Goal: Task Accomplishment & Management: Complete application form

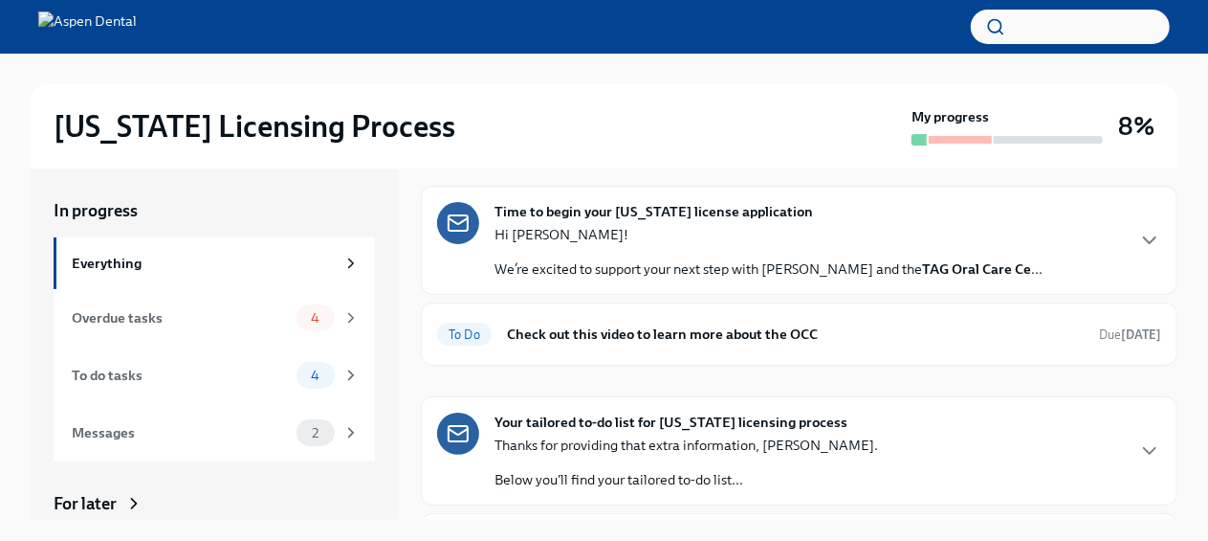
scroll to position [109, 0]
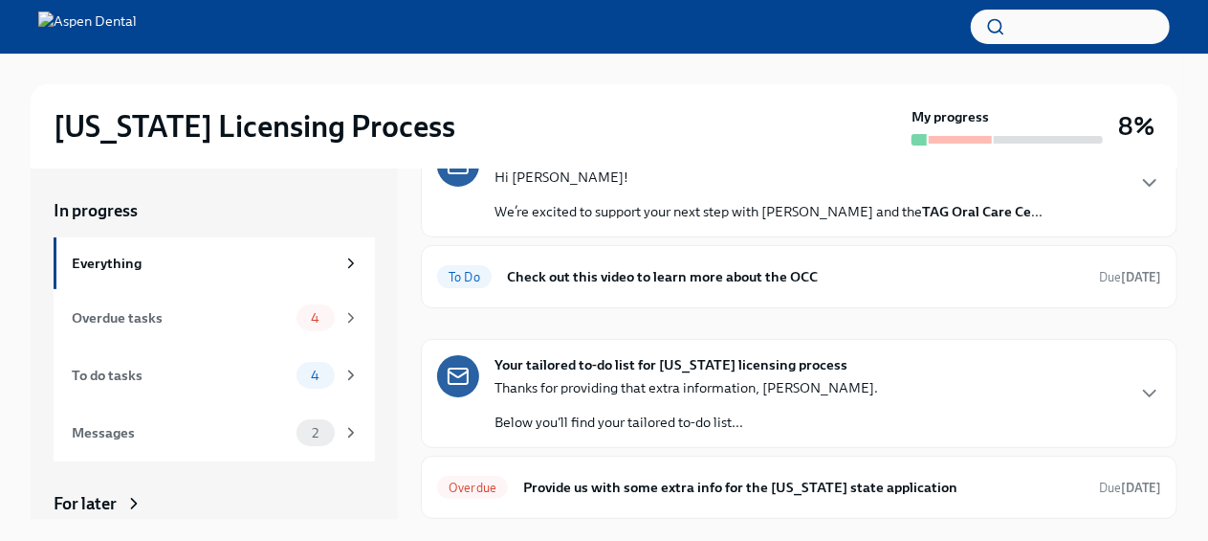
click at [733, 281] on h6 "Check out this video to learn more about the OCC" at bounding box center [795, 276] width 577 height 21
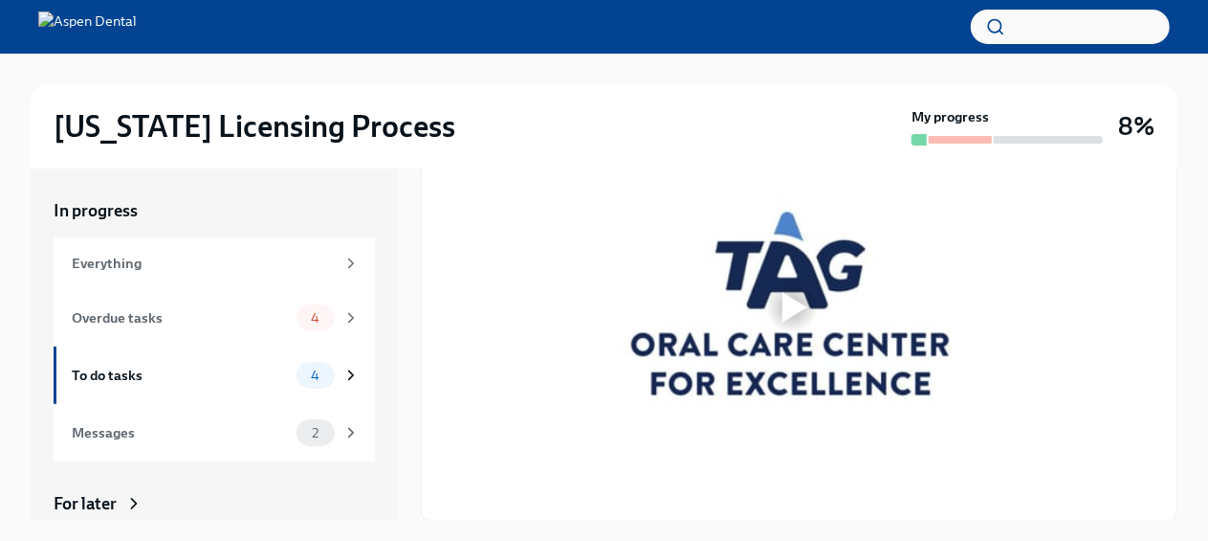
scroll to position [411, 0]
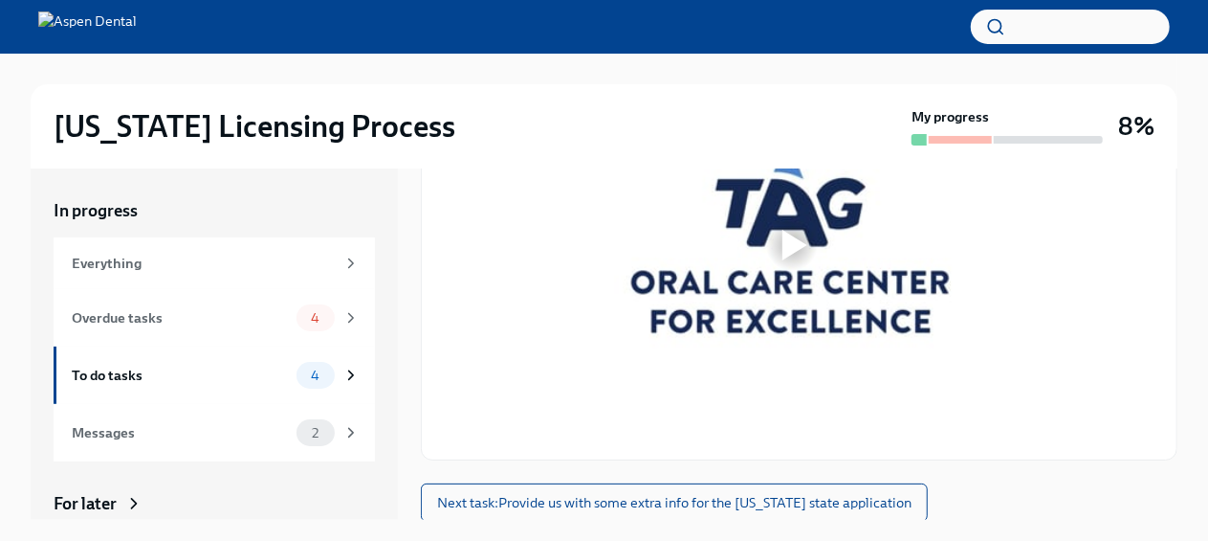
click at [928, 335] on div at bounding box center [791, 244] width 709 height 399
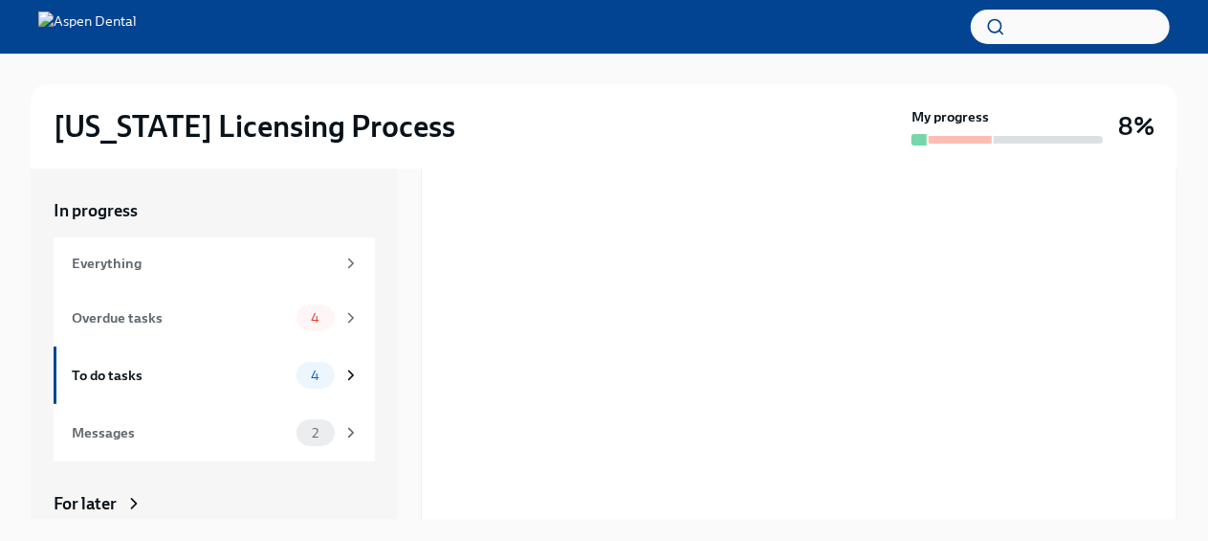
scroll to position [0, 0]
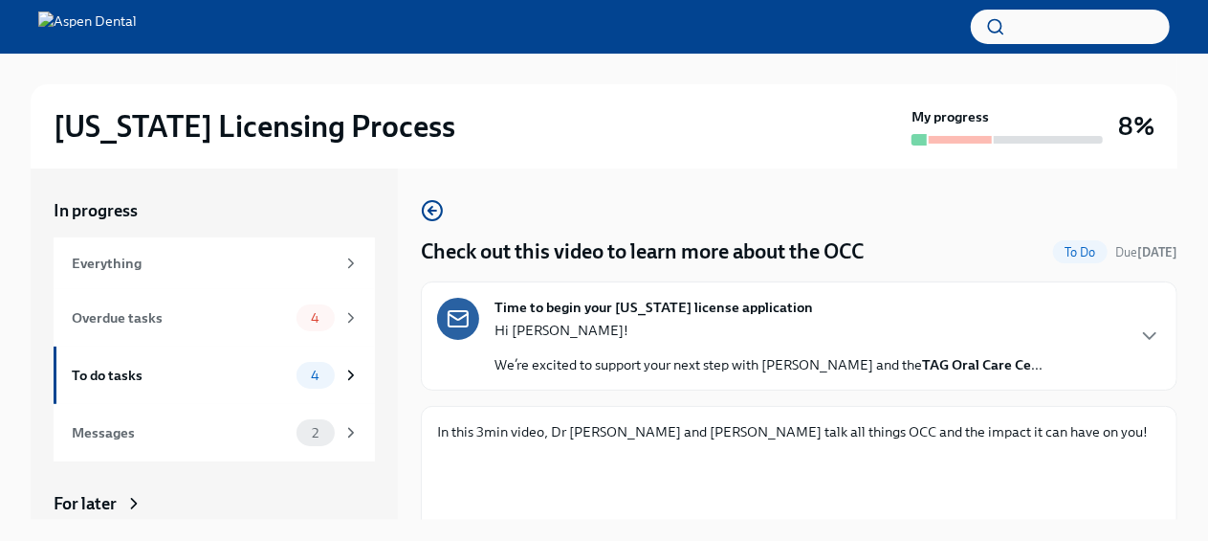
click at [122, 324] on div "Overdue tasks" at bounding box center [180, 317] width 217 height 21
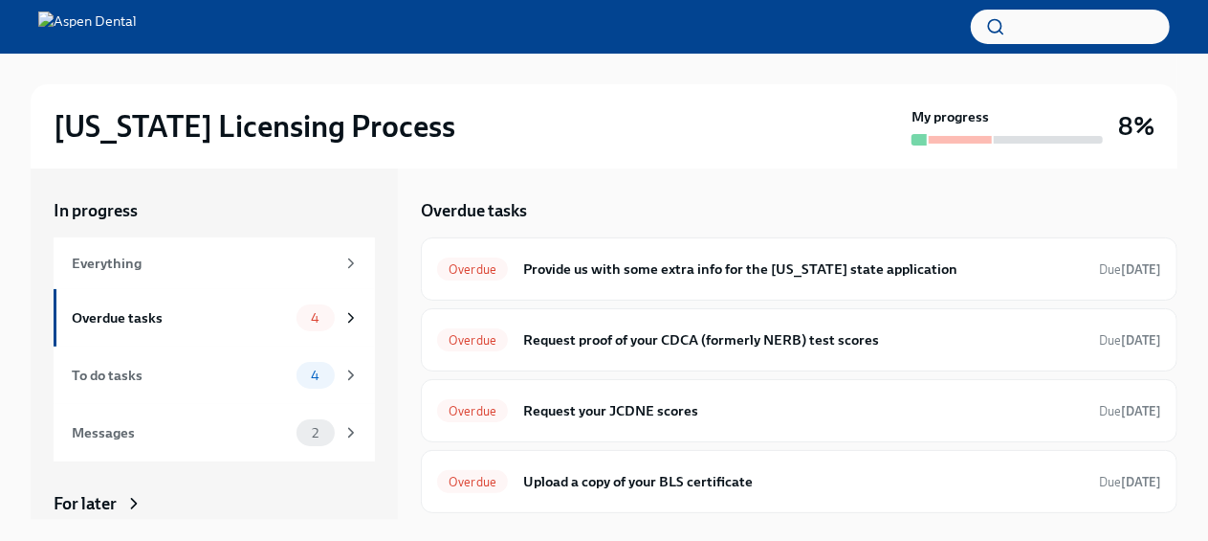
click at [639, 280] on div "Overdue Provide us with some extra info for the [US_STATE] state application Du…" at bounding box center [799, 269] width 724 height 31
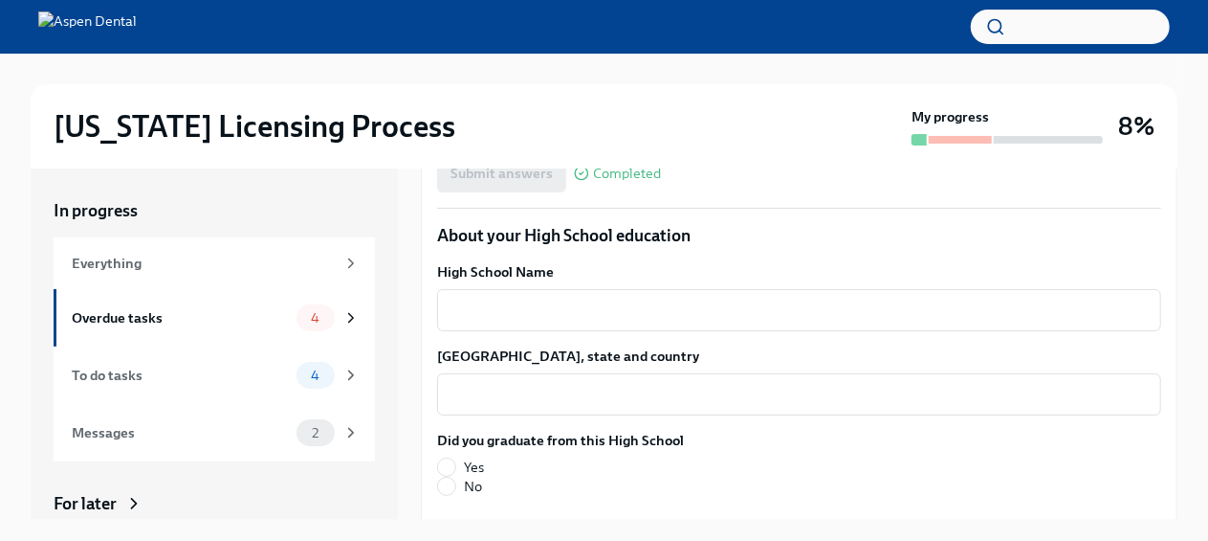
scroll to position [1382, 0]
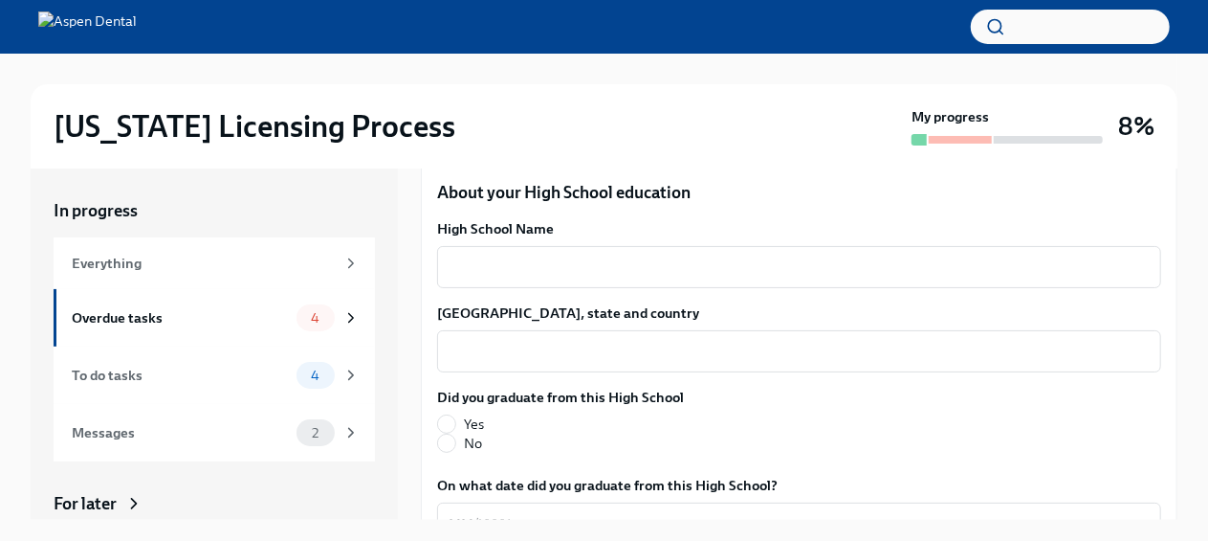
click at [467, 414] on span "Yes" at bounding box center [474, 423] width 20 height 19
click at [455, 415] on input "Yes" at bounding box center [446, 423] width 17 height 17
radio input "true"
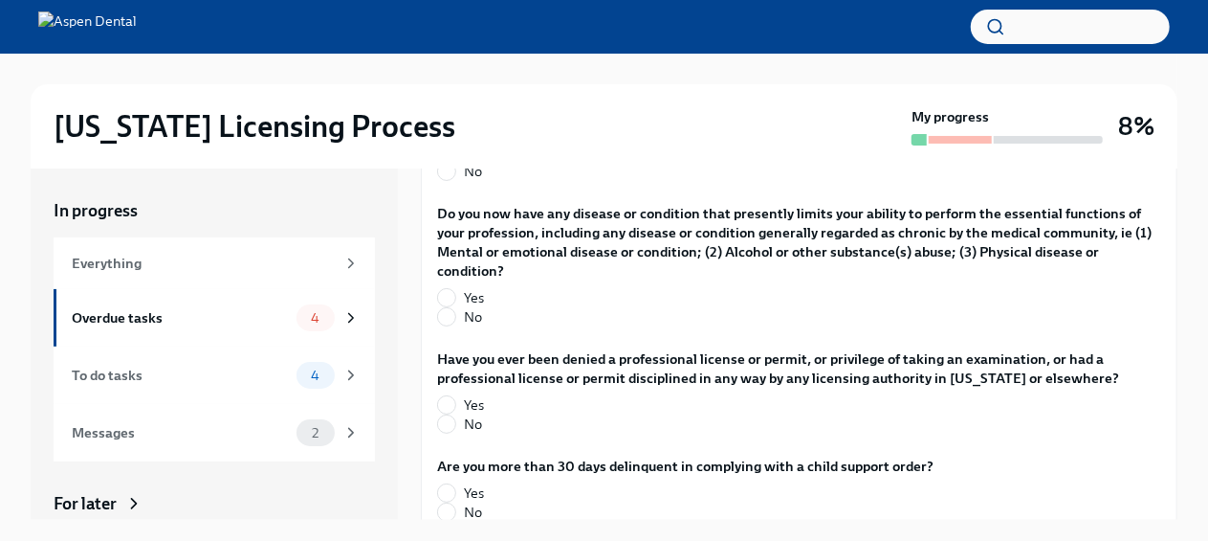
scroll to position [3961, 0]
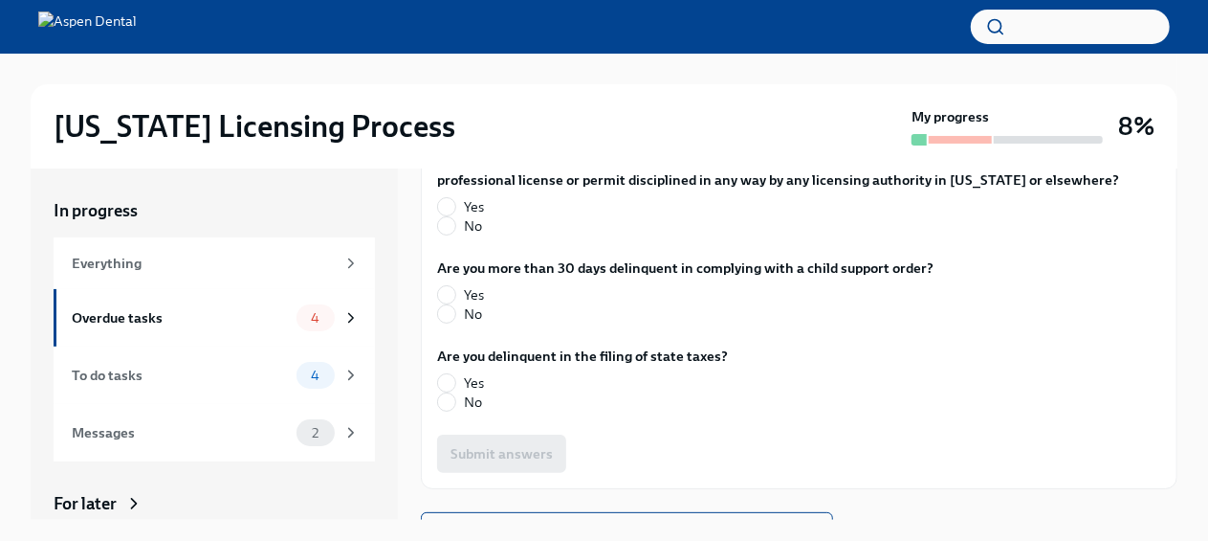
click at [454, 393] on input "No" at bounding box center [446, 401] width 17 height 17
radio input "true"
click at [454, 294] on div "Are you more than 30 days delinquent in complying with a child support order? Y…" at bounding box center [799, 294] width 724 height 73
click at [450, 305] on input "No" at bounding box center [446, 313] width 17 height 17
radio input "true"
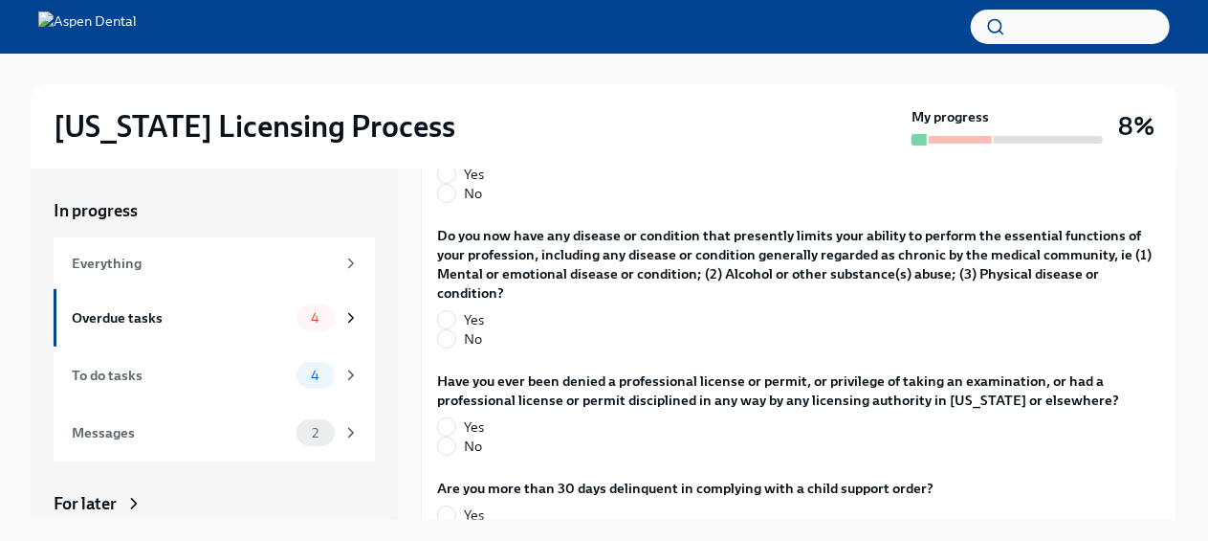
scroll to position [3681, 0]
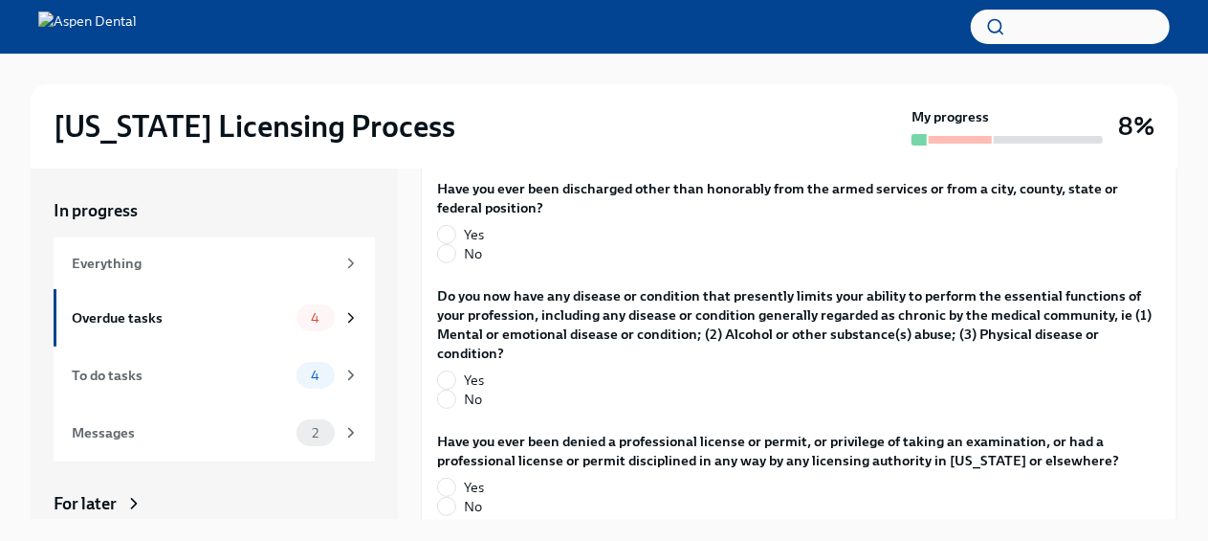
click at [454, 498] on input "No" at bounding box center [446, 506] width 17 height 17
radio input "true"
click at [450, 390] on input "No" at bounding box center [446, 398] width 17 height 17
radio input "true"
click at [444, 245] on input "No" at bounding box center [446, 253] width 17 height 17
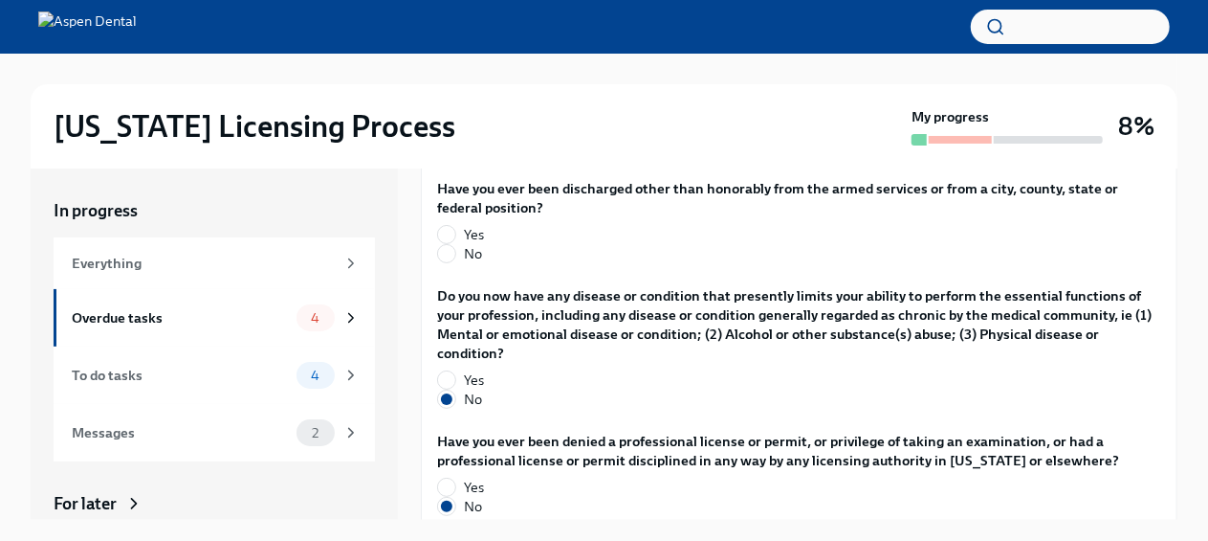
radio input "true"
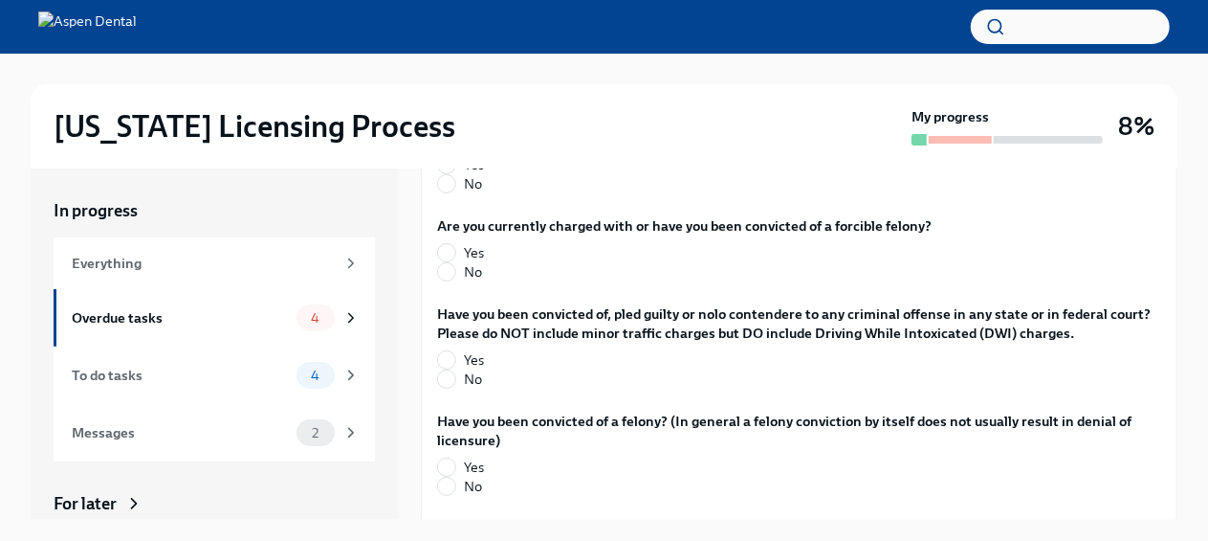
scroll to position [3376, 0]
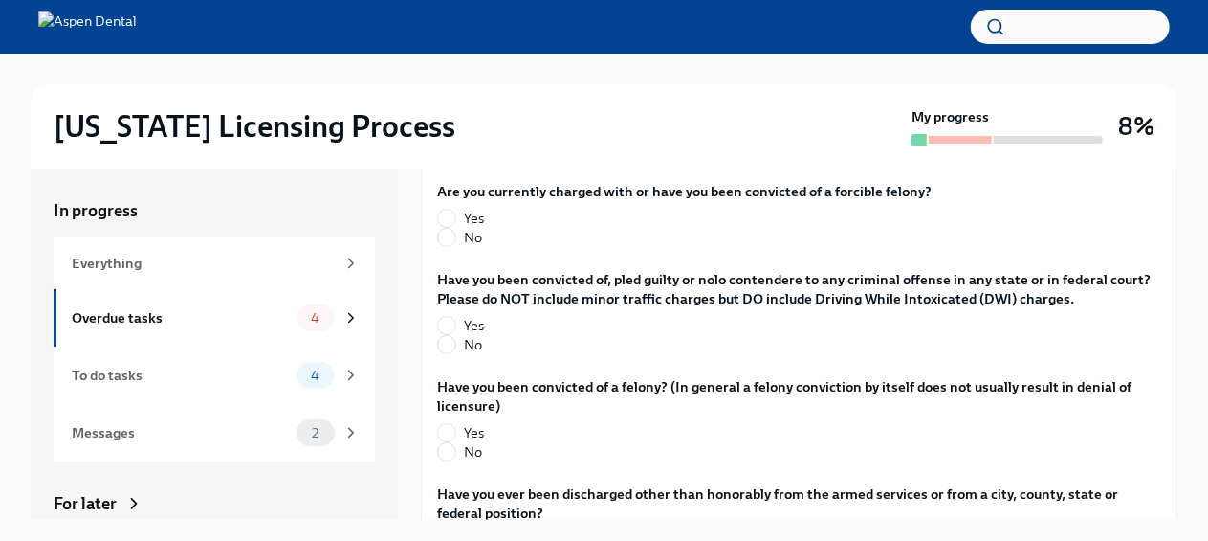
click at [450, 443] on input "No" at bounding box center [446, 451] width 17 height 17
radio input "true"
click at [451, 336] on input "No" at bounding box center [446, 344] width 17 height 17
radio input "true"
click at [441, 229] on input "No" at bounding box center [446, 237] width 17 height 17
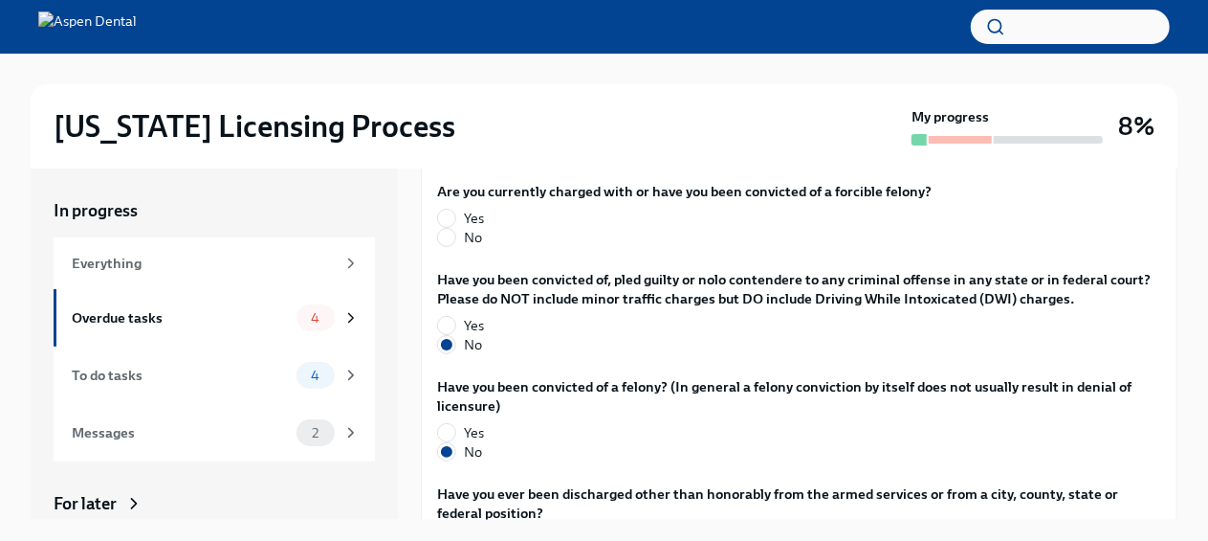
radio input "true"
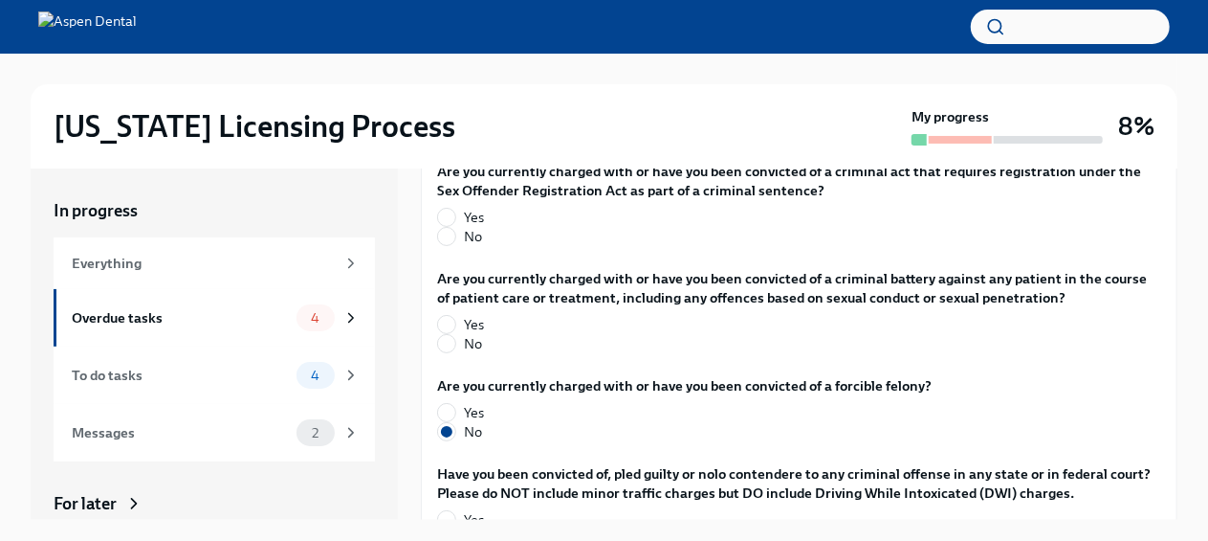
scroll to position [3026, 0]
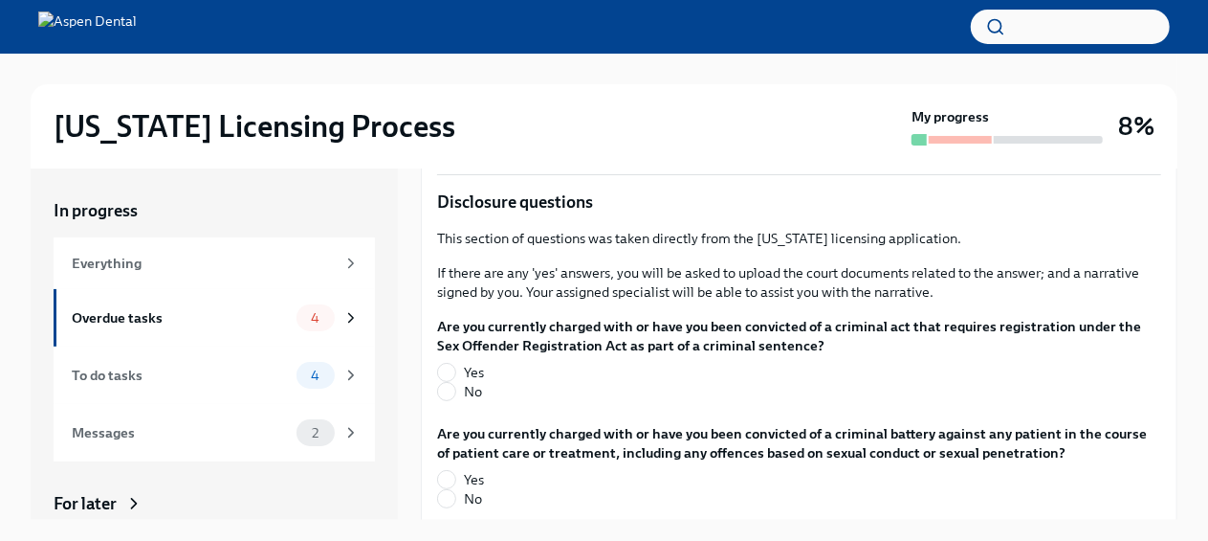
click at [449, 490] on input "No" at bounding box center [446, 498] width 17 height 17
radio input "true"
click at [454, 383] on input "No" at bounding box center [446, 391] width 17 height 17
radio input "true"
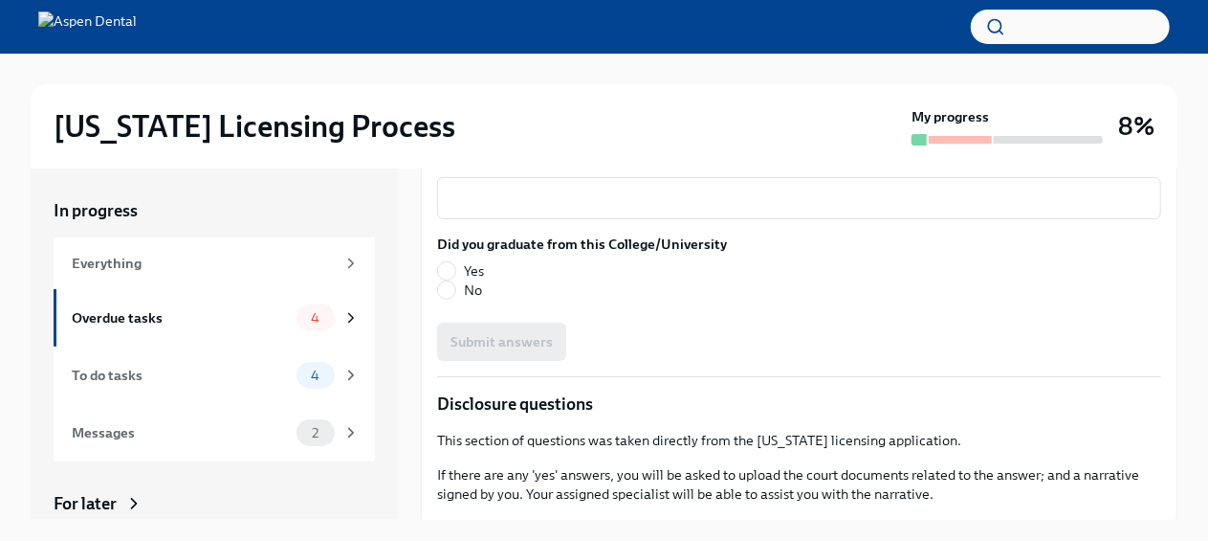
scroll to position [2704, 0]
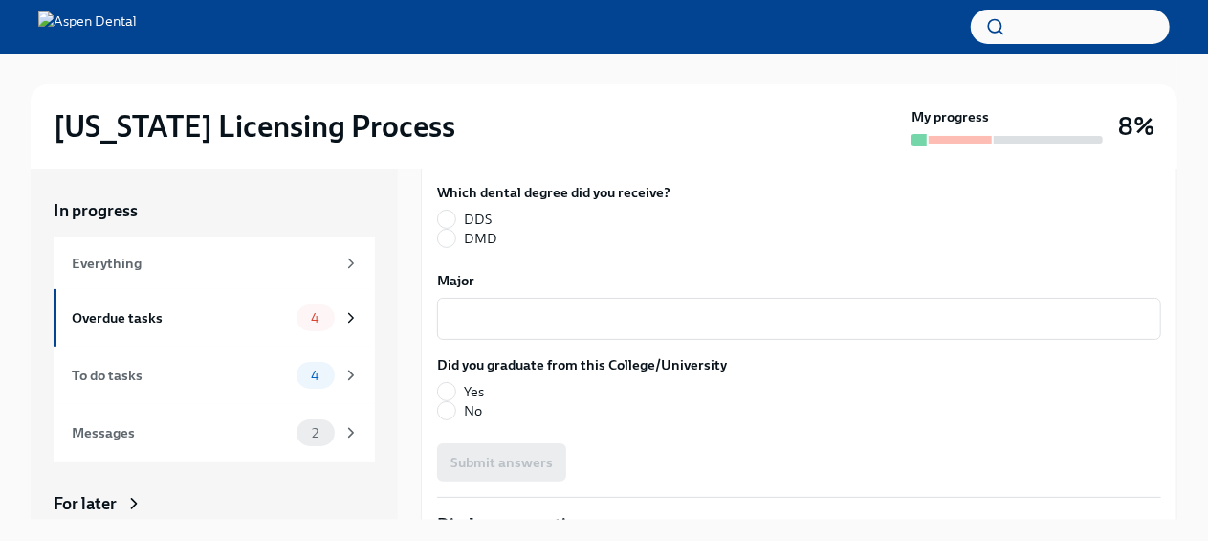
click at [460, 382] on label "Yes" at bounding box center [574, 391] width 275 height 19
click at [455, 383] on input "Yes" at bounding box center [446, 391] width 17 height 17
radio input "true"
click at [503, 298] on div "x ​" at bounding box center [799, 319] width 724 height 42
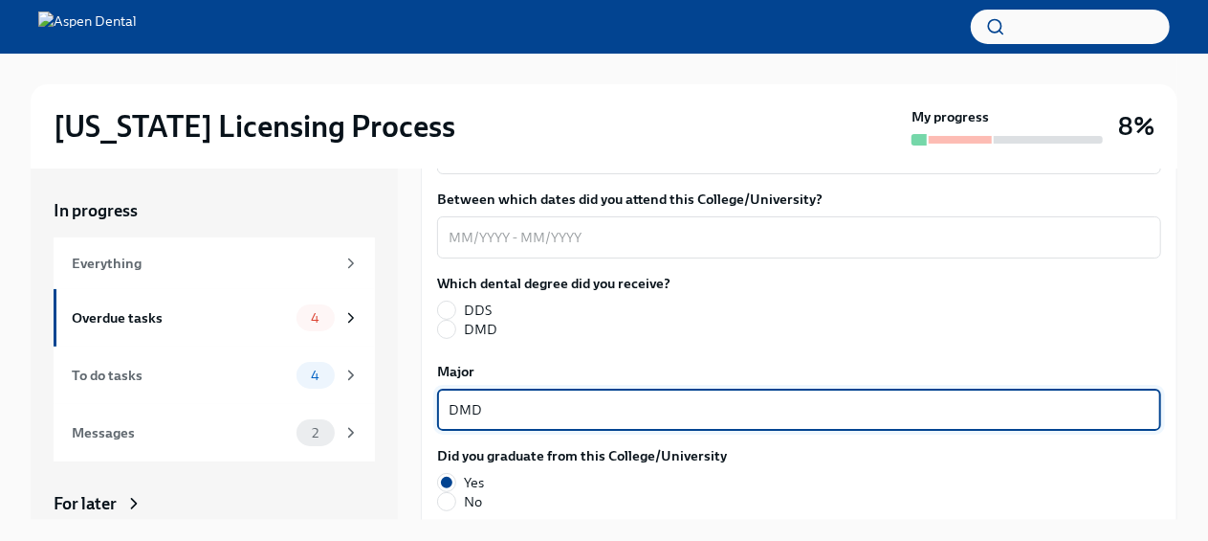
scroll to position [2604, 0]
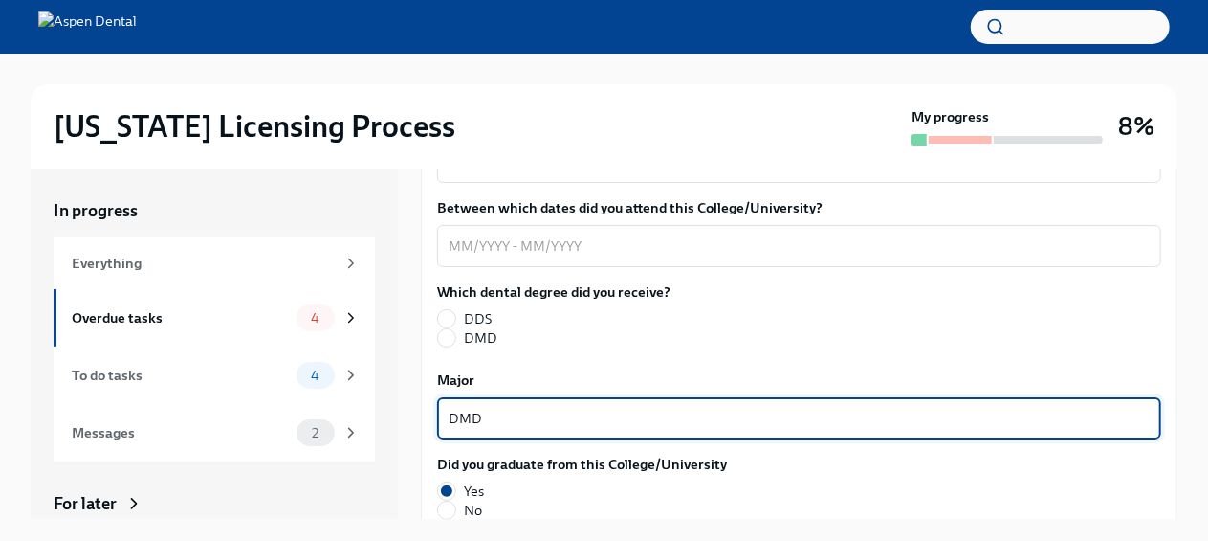
type textarea "DMD"
click at [454, 329] on input "DMD" at bounding box center [446, 337] width 17 height 17
radio input "true"
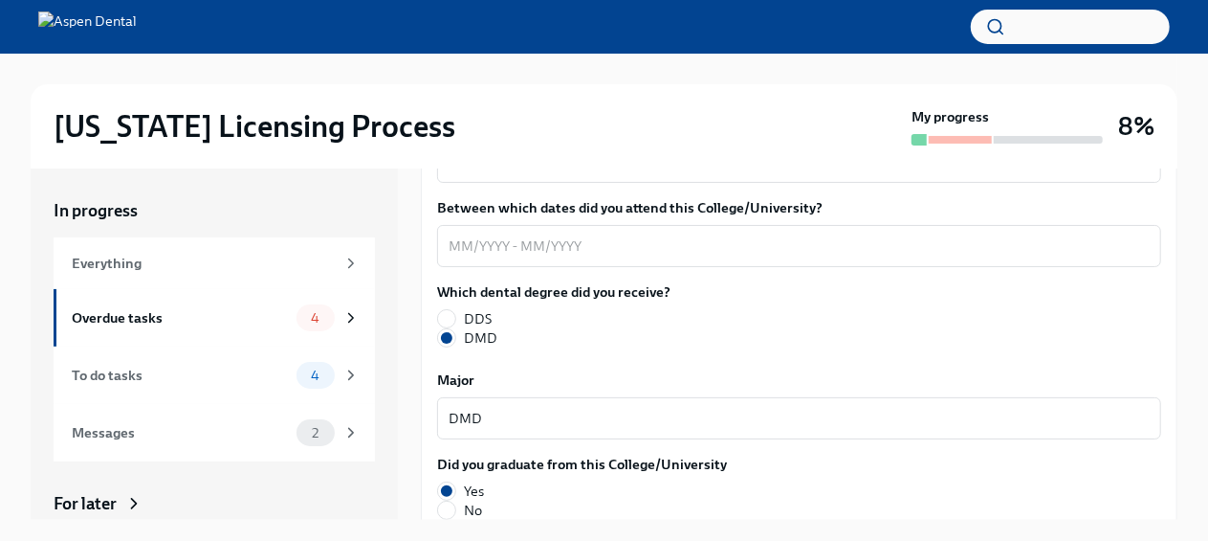
click at [508, 234] on textarea "Between which dates did you attend this College/University?" at bounding box center [799, 245] width 701 height 23
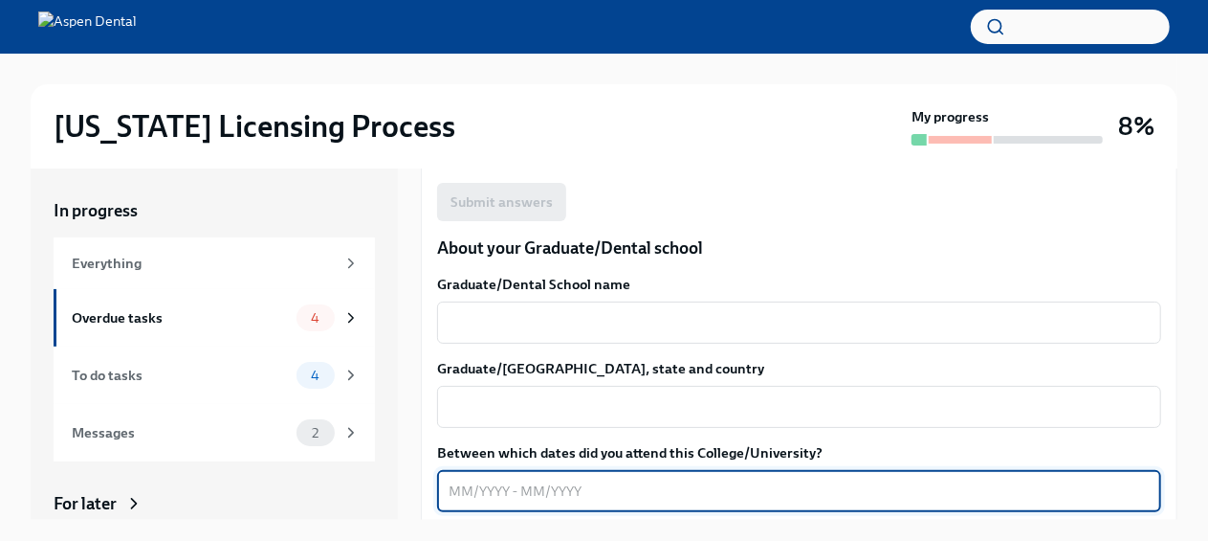
scroll to position [2384, 0]
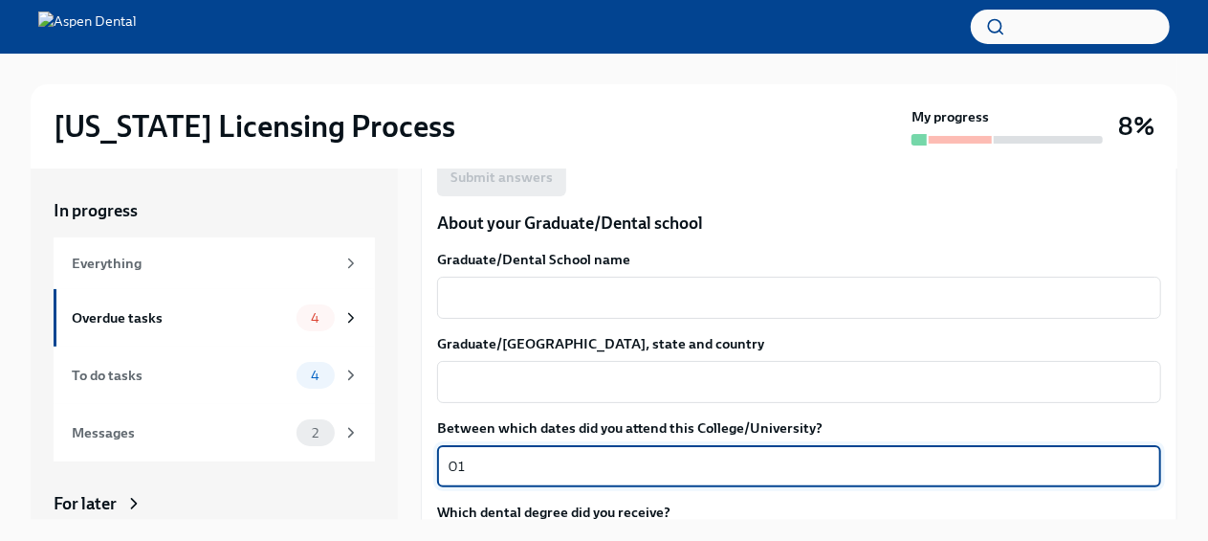
type textarea "0"
type textarea "01/2022-06/2022"
click at [880, 370] on textarea "Graduate/[GEOGRAPHIC_DATA], state and country" at bounding box center [799, 381] width 701 height 23
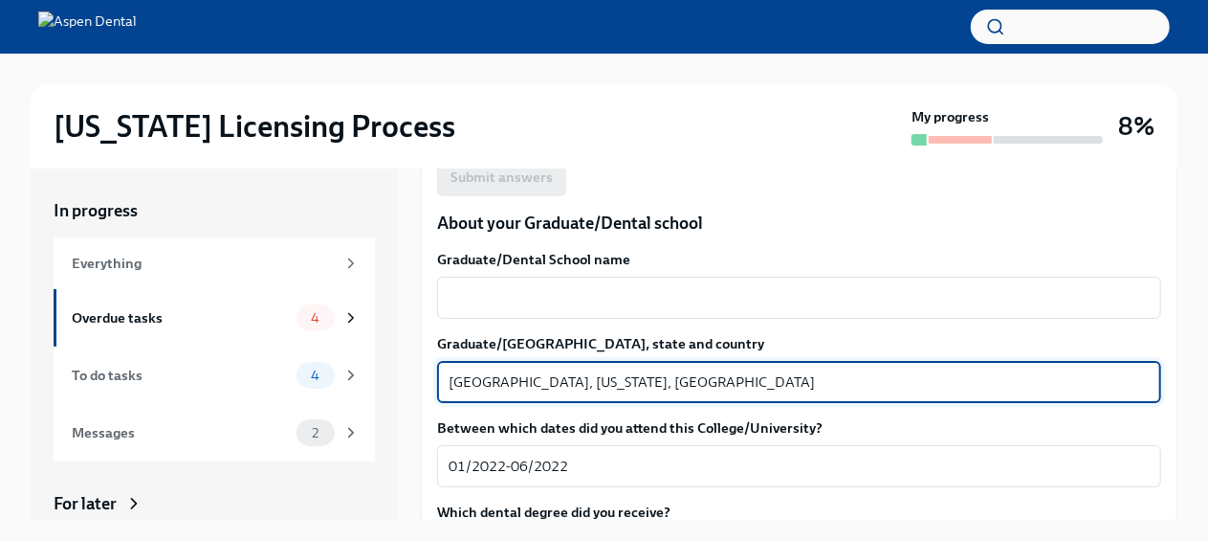
type textarea "[GEOGRAPHIC_DATA], [US_STATE], [GEOGRAPHIC_DATA]"
click at [727, 286] on textarea "Graduate/Dental School name" at bounding box center [799, 297] width 701 height 23
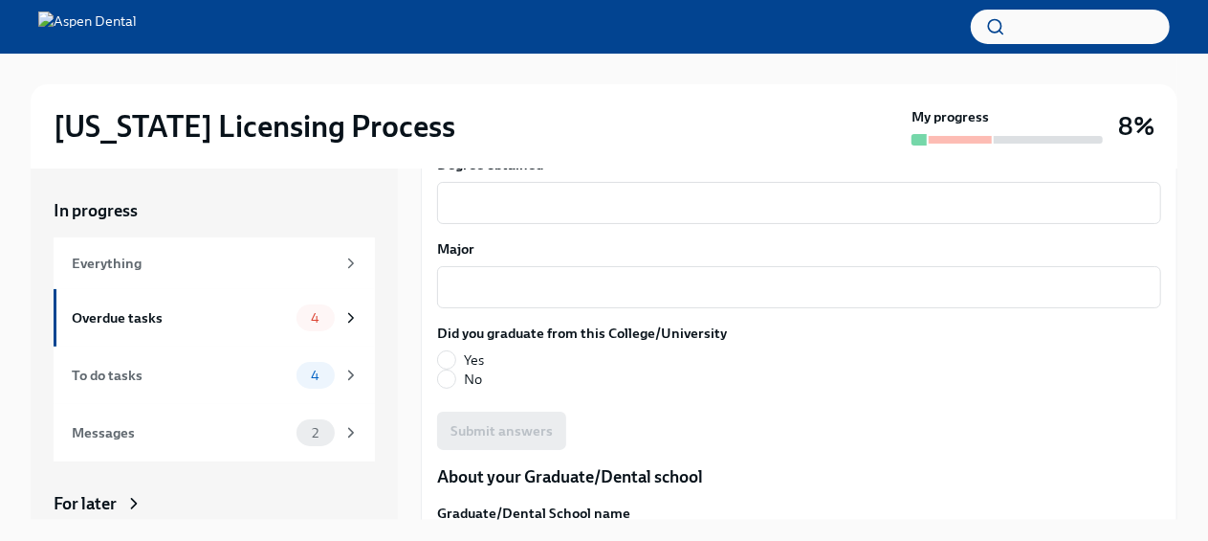
scroll to position [2114, 0]
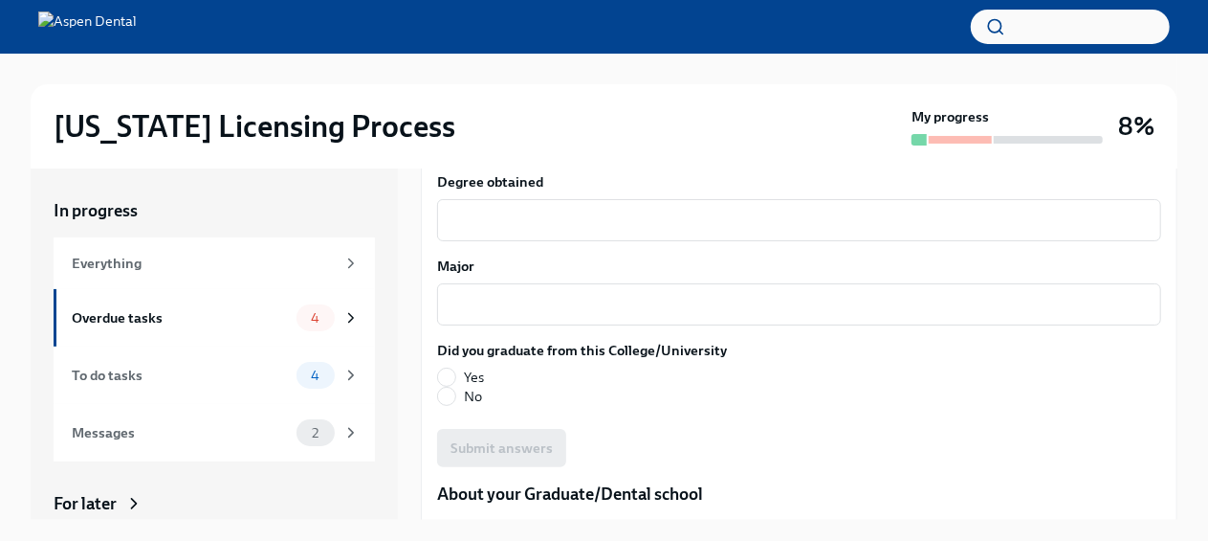
type textarea "[GEOGRAPHIC_DATA]"
click at [462, 367] on label "Yes" at bounding box center [574, 376] width 275 height 19
click at [455, 368] on input "Yes" at bounding box center [446, 376] width 17 height 17
radio input "true"
click at [727, 293] on textarea "Major" at bounding box center [799, 304] width 701 height 23
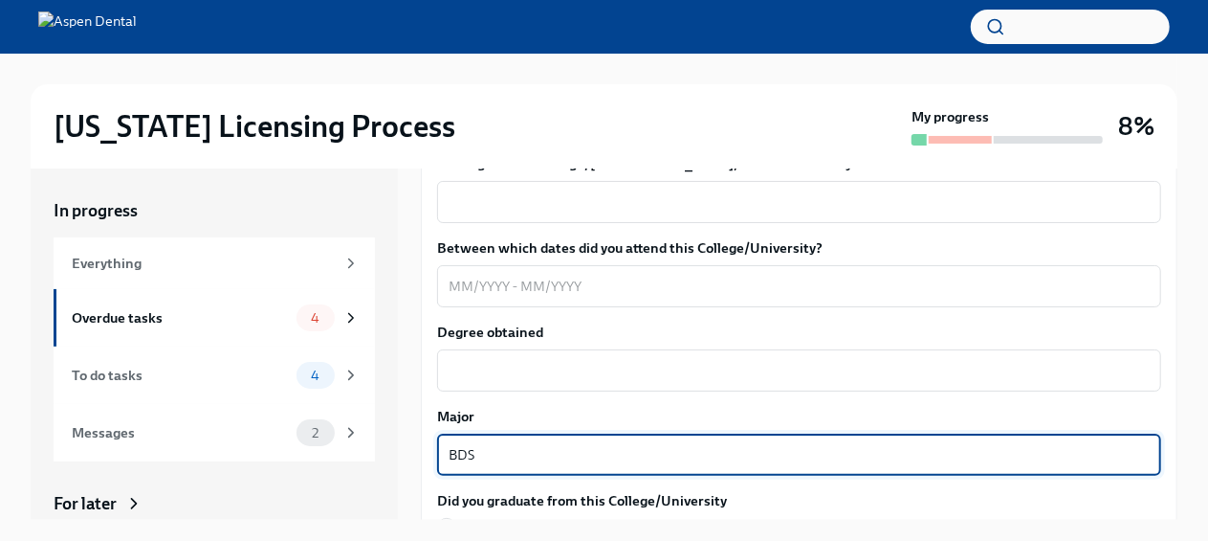
scroll to position [1946, 0]
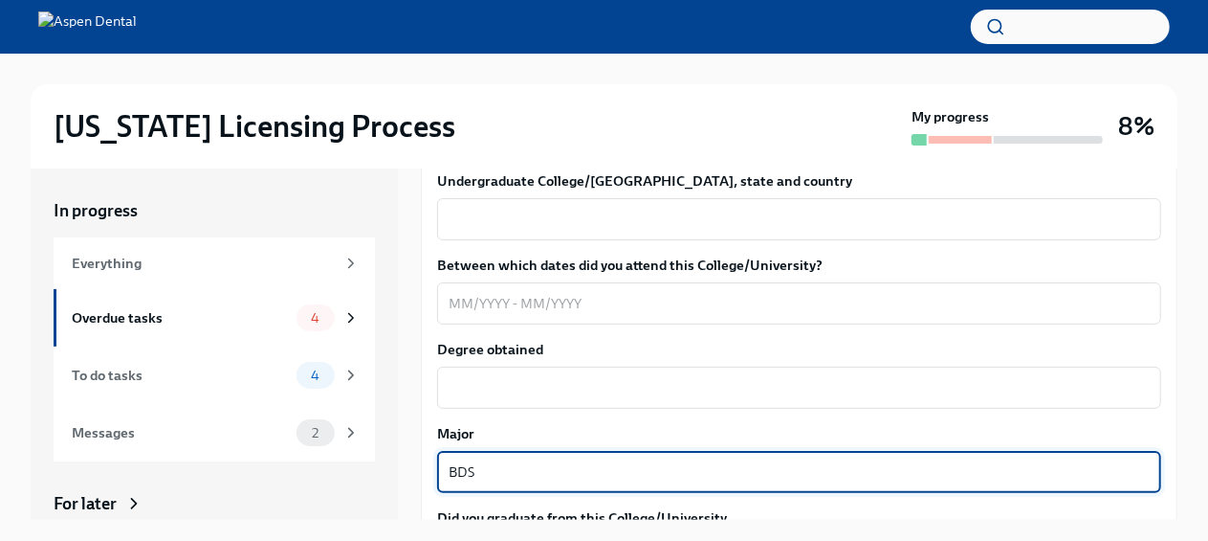
type textarea "BDS"
click at [601, 366] on div "x ​" at bounding box center [799, 387] width 724 height 42
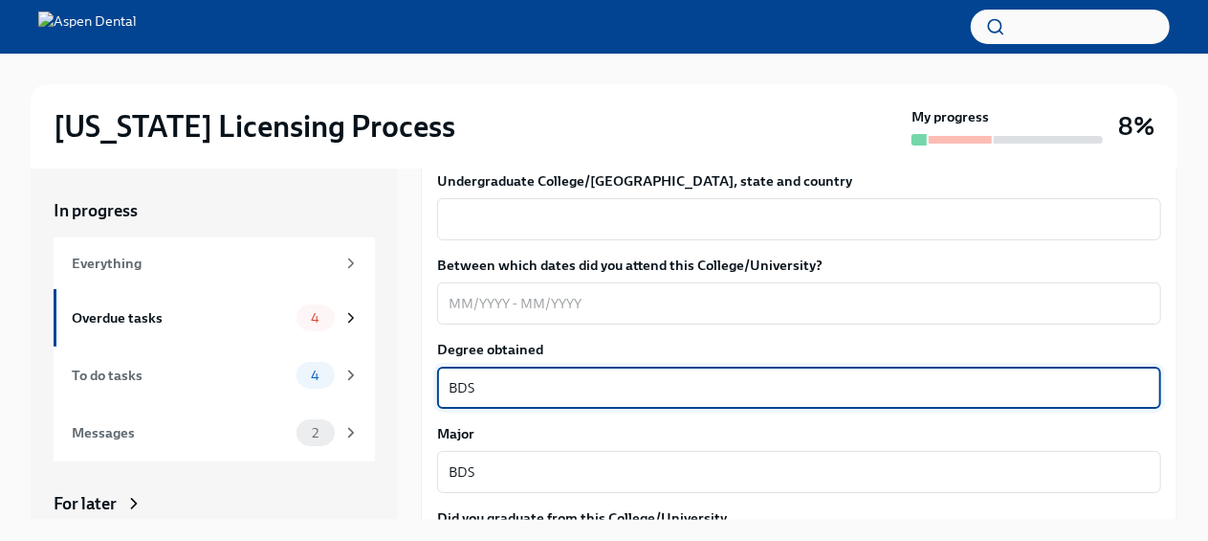
type textarea "BDS"
click at [543, 292] on textarea "Between which dates did you attend this College/University?" at bounding box center [799, 303] width 701 height 23
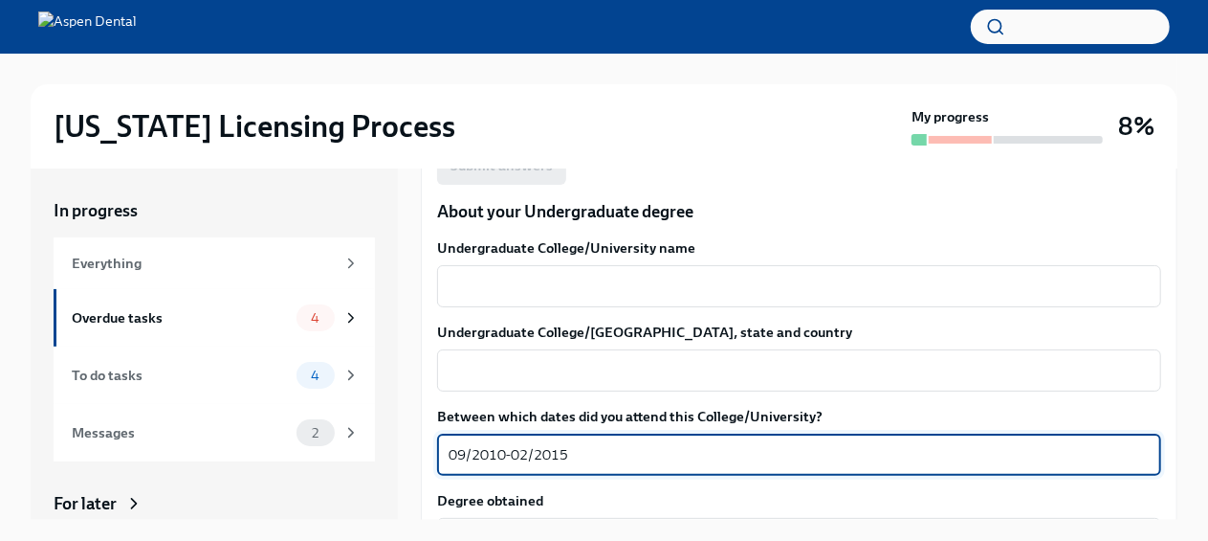
scroll to position [1778, 0]
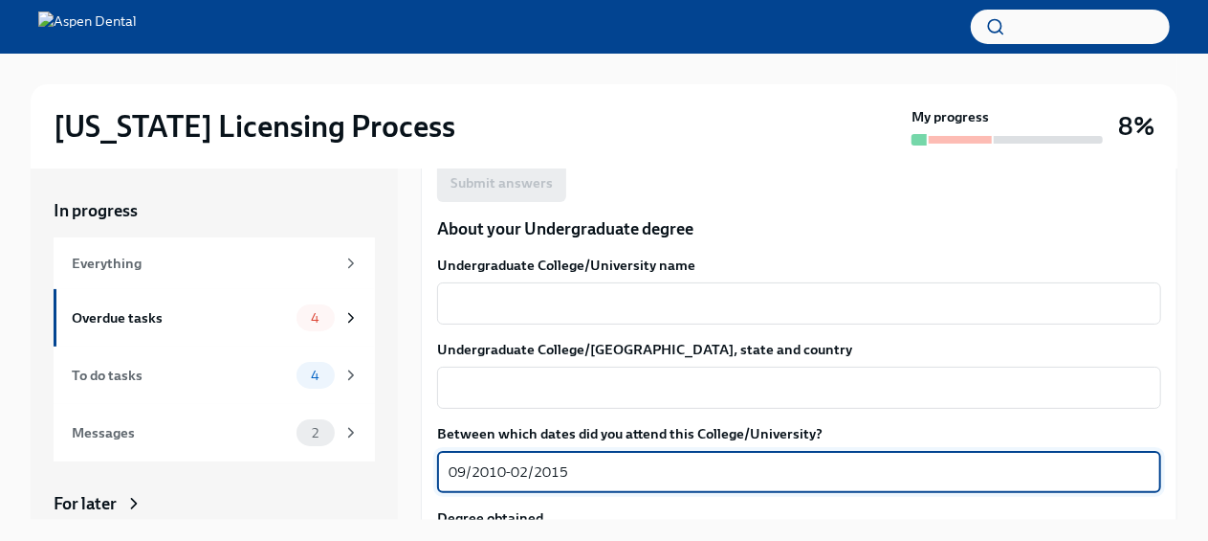
type textarea "09/2010-02/2015"
click at [577, 376] on textarea "Undergraduate College/[GEOGRAPHIC_DATA], state and country" at bounding box center [799, 387] width 701 height 23
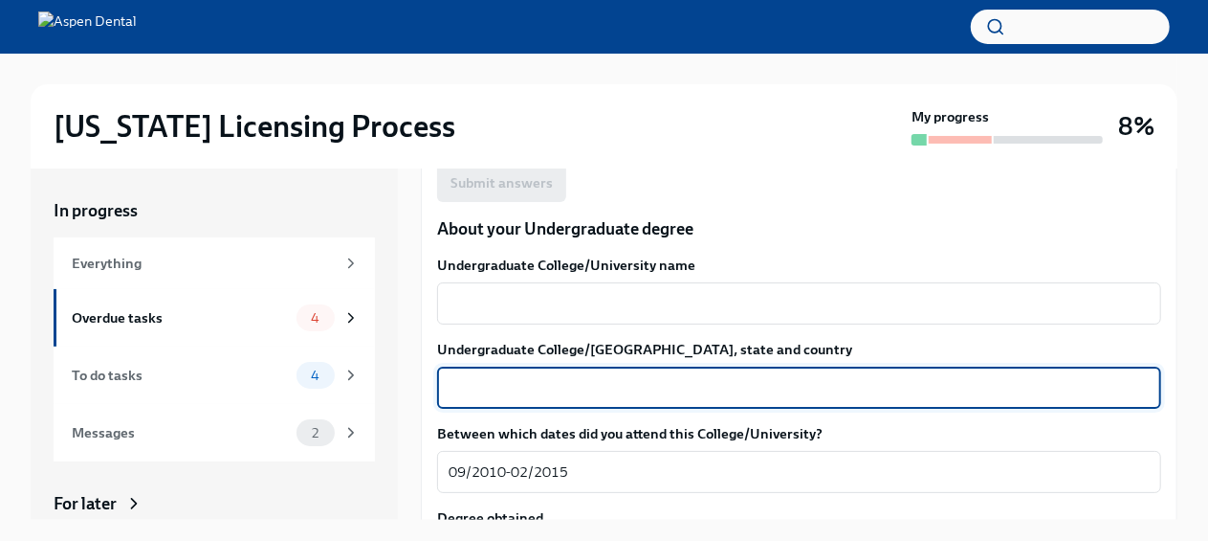
click at [562, 292] on textarea "Undergraduate College/University name" at bounding box center [799, 303] width 701 height 23
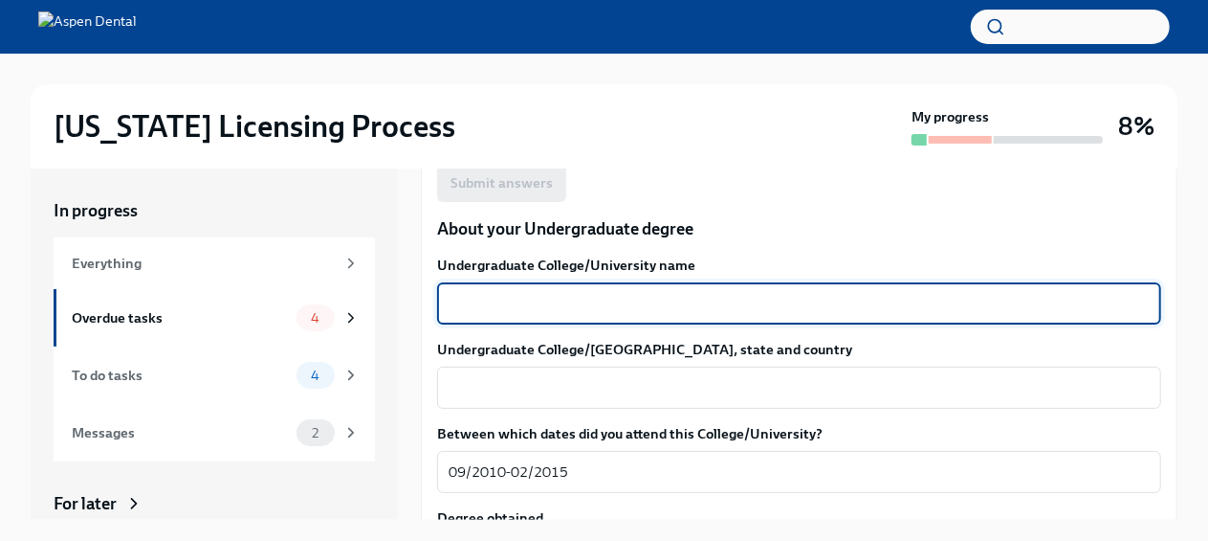
paste textarea "[GEOGRAPHIC_DATA] and [GEOGRAPHIC_DATA],"
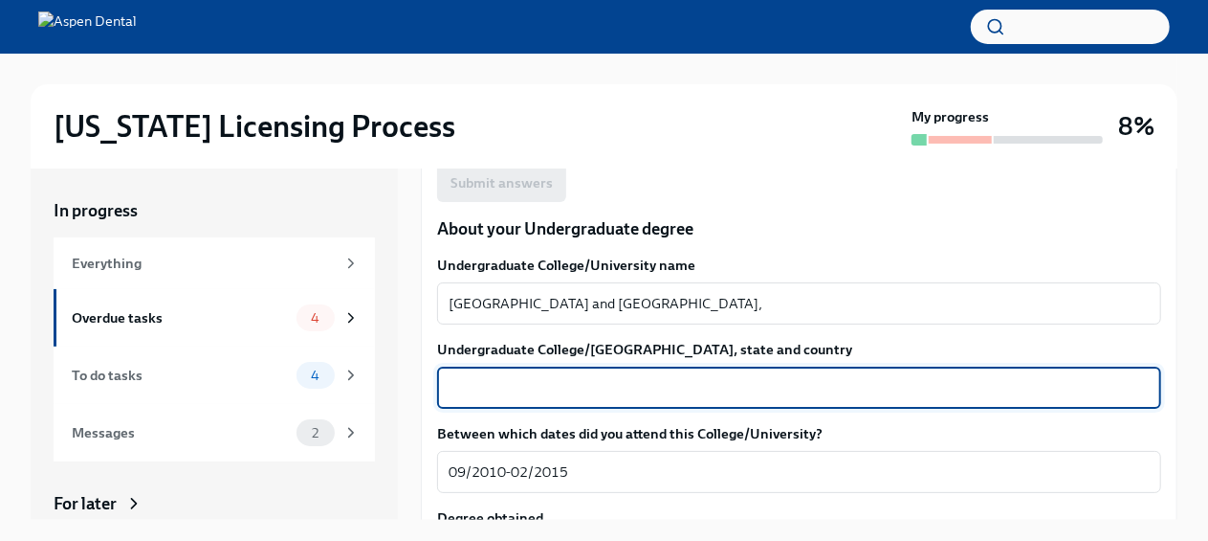
click at [544, 376] on textarea "Undergraduate College/[GEOGRAPHIC_DATA], state and country" at bounding box center [799, 387] width 701 height 23
click at [705, 292] on textarea "[GEOGRAPHIC_DATA] and [GEOGRAPHIC_DATA]," at bounding box center [799, 303] width 701 height 23
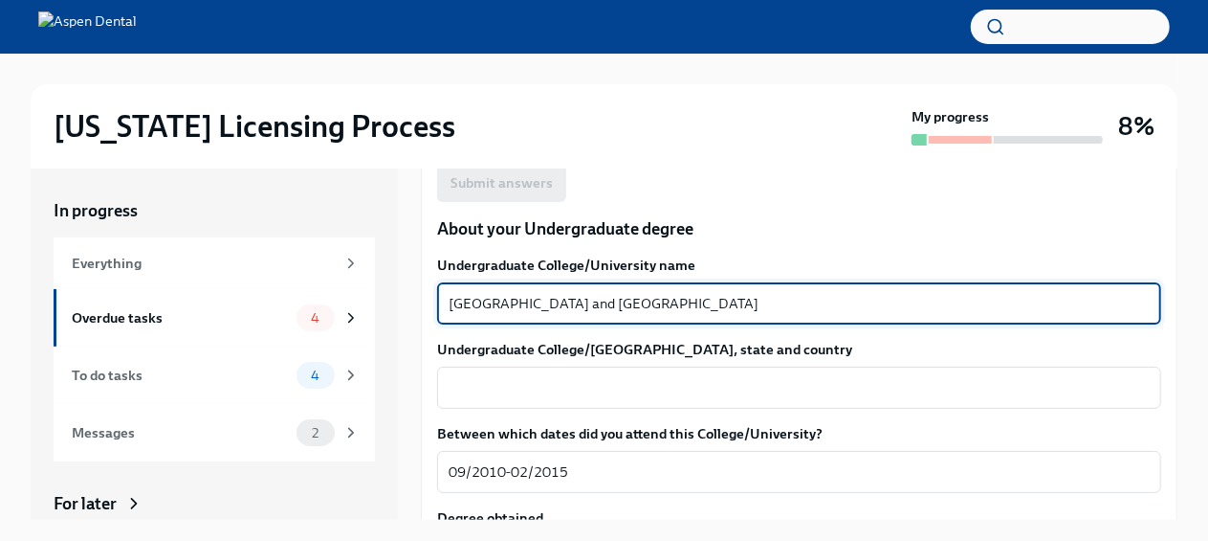
type textarea "[GEOGRAPHIC_DATA] and [GEOGRAPHIC_DATA]"
click at [671, 376] on textarea "Undergraduate College/[GEOGRAPHIC_DATA], state and country" at bounding box center [799, 387] width 701 height 23
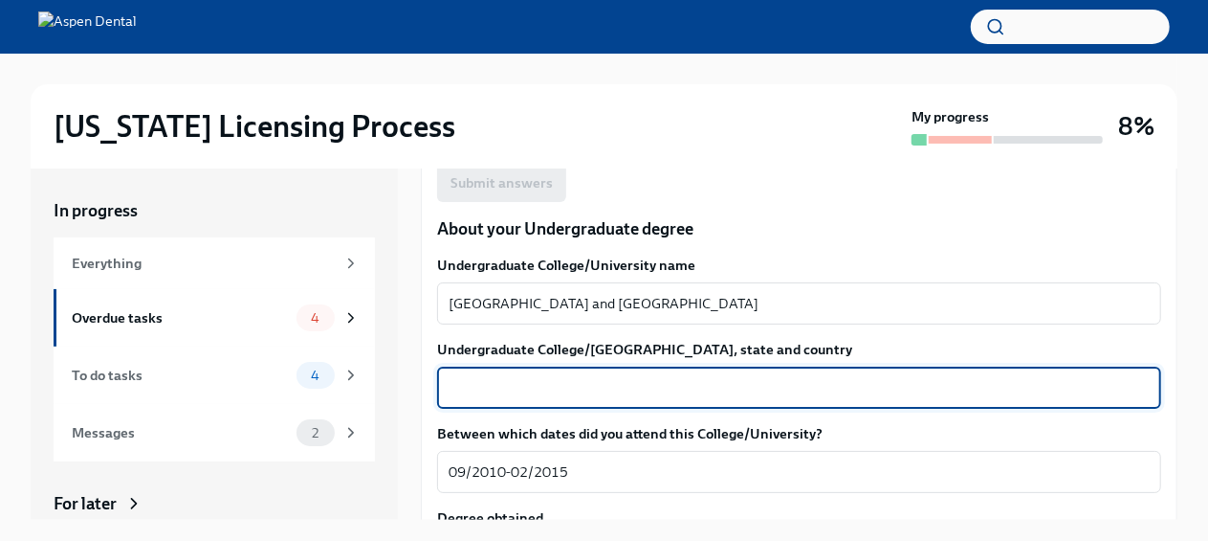
paste textarea "Panchkula,"
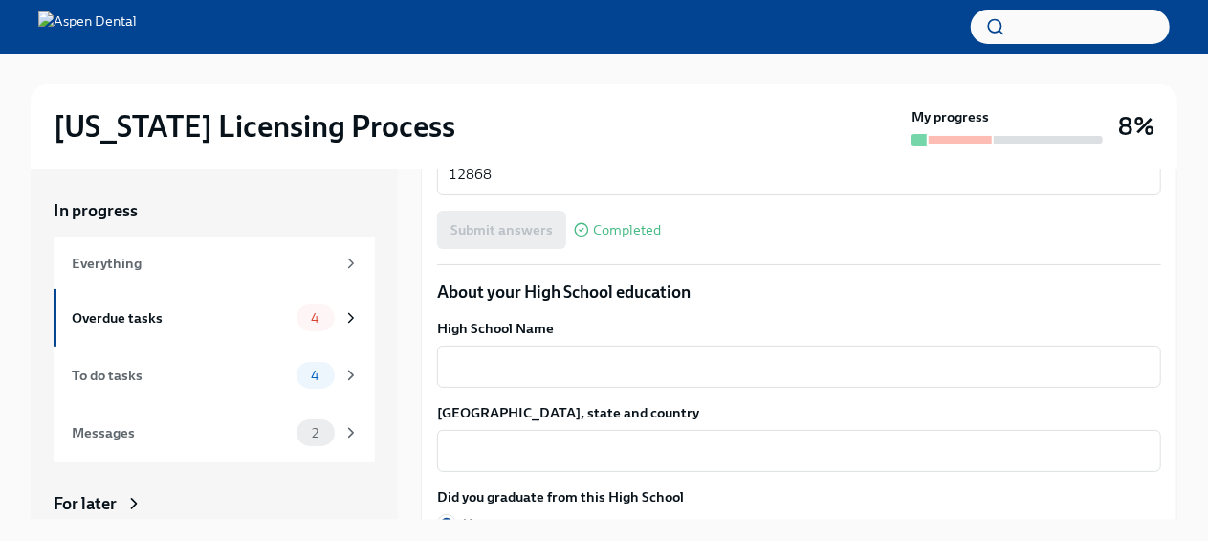
scroll to position [1309, 0]
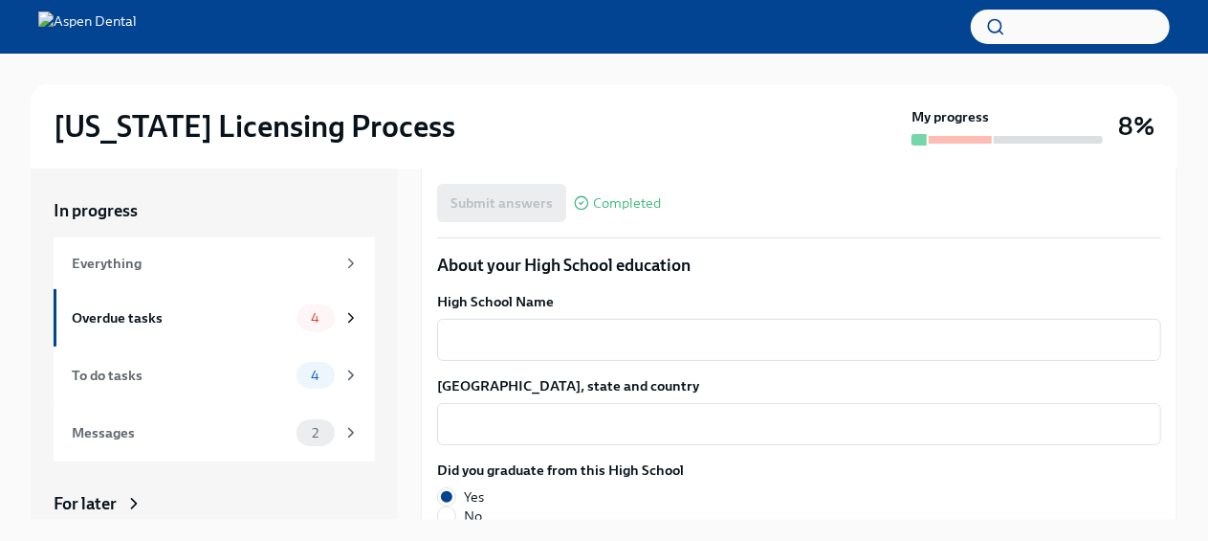
type textarea "Panchkula, [GEOGRAPHIC_DATA]"
click at [636, 319] on div "x ​" at bounding box center [799, 340] width 724 height 42
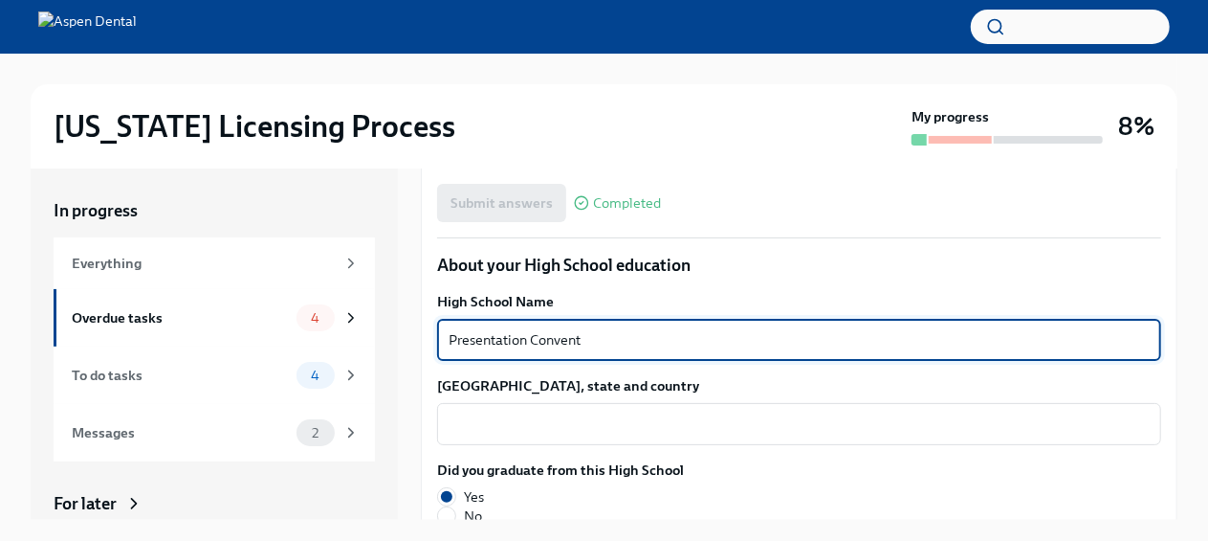
type textarea "Presentation Convent"
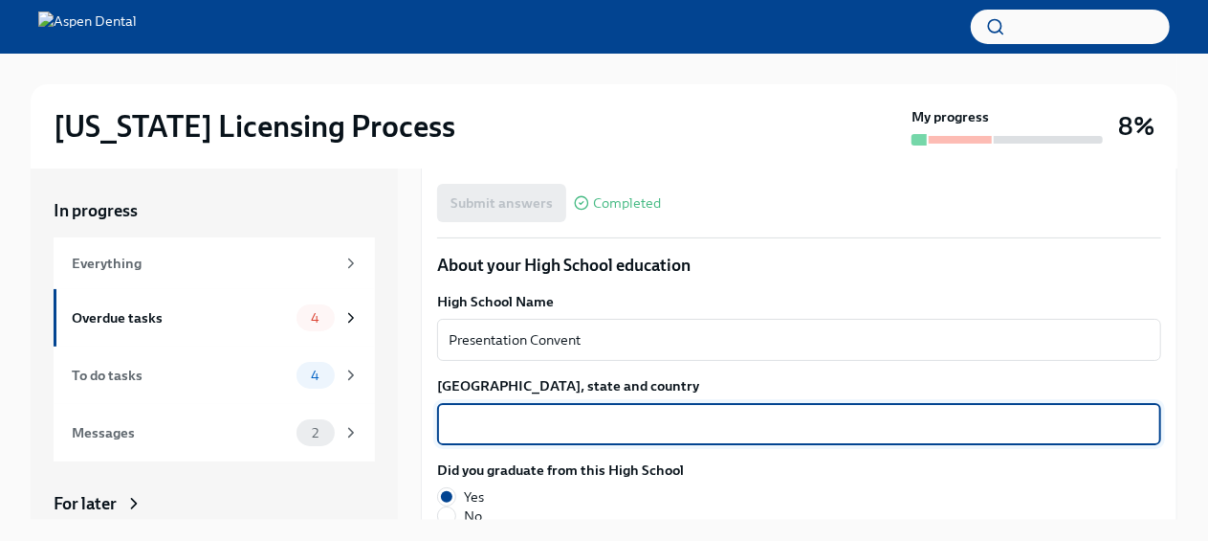
click at [528, 412] on textarea "[GEOGRAPHIC_DATA], state and country" at bounding box center [799, 423] width 701 height 23
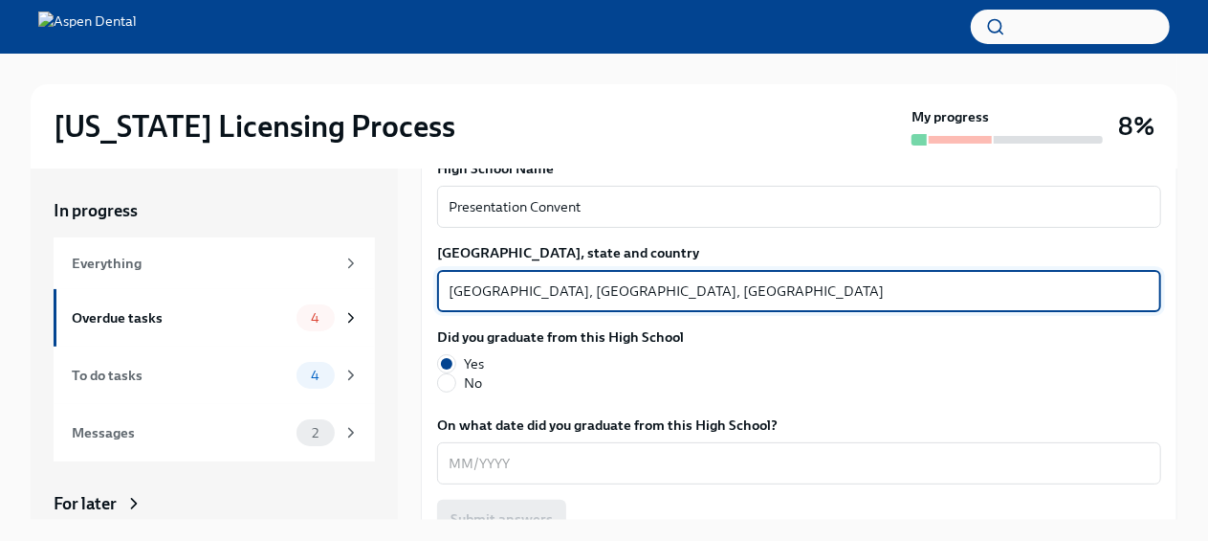
scroll to position [1502, 0]
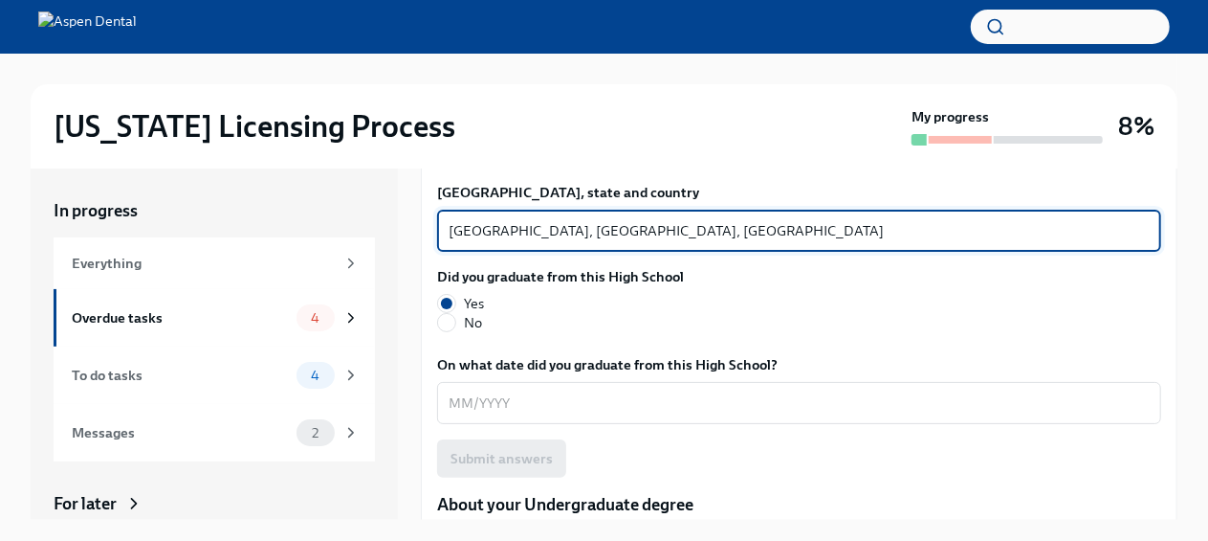
type textarea "[GEOGRAPHIC_DATA], [GEOGRAPHIC_DATA], [GEOGRAPHIC_DATA]"
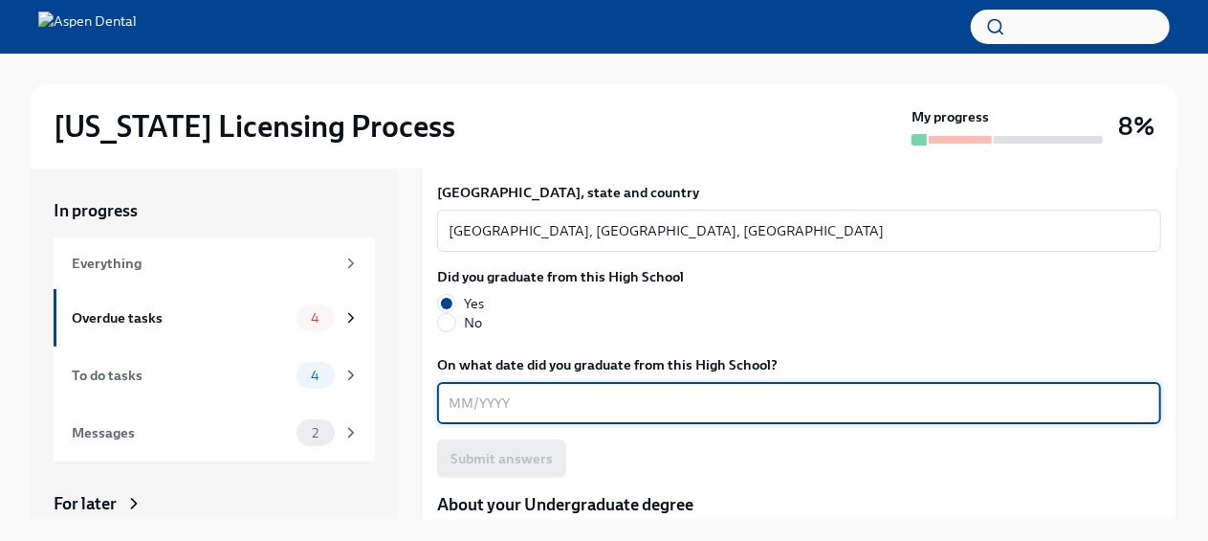
click at [609, 391] on textarea "On what date did you graduate from this High School?" at bounding box center [799, 402] width 701 height 23
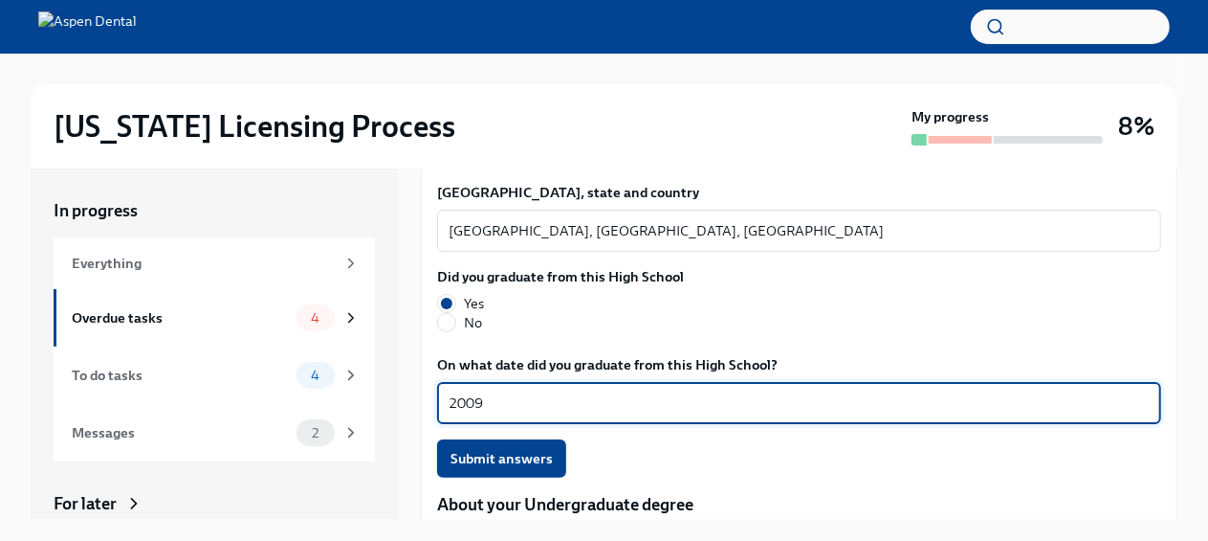
type textarea "2009"
click at [520, 449] on span "Submit answers" at bounding box center [502, 458] width 102 height 19
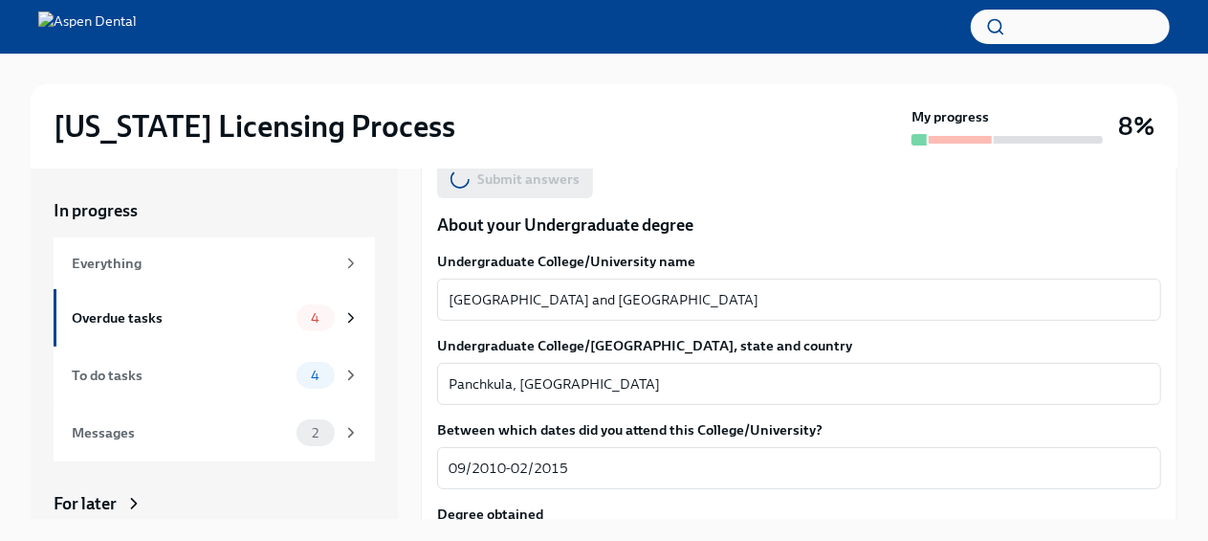
scroll to position [1877, 0]
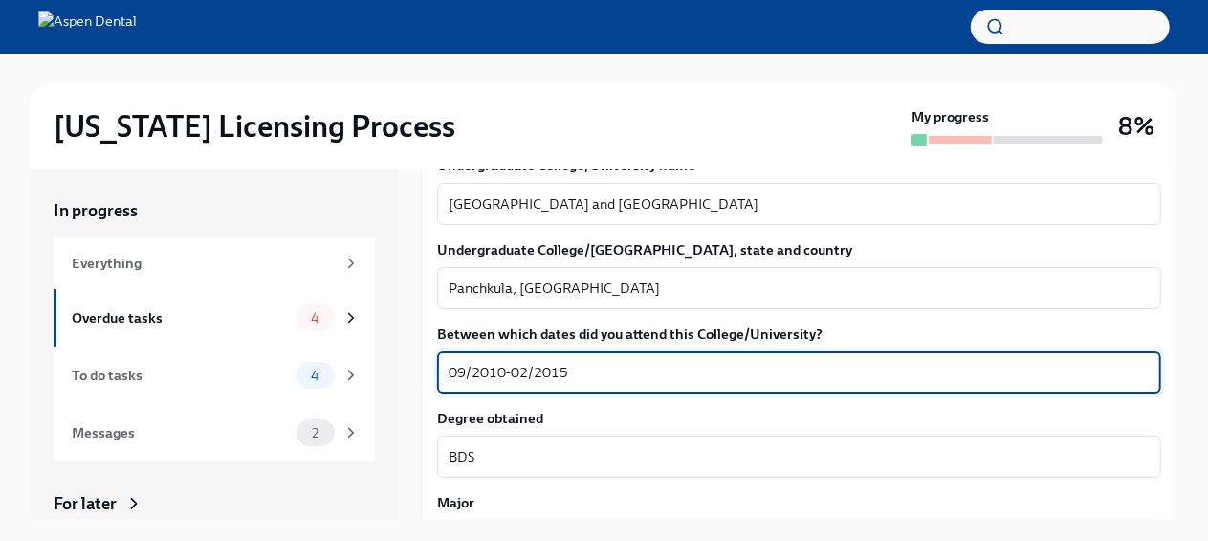
click at [501, 361] on textarea "09/2010-02/2015" at bounding box center [799, 372] width 701 height 23
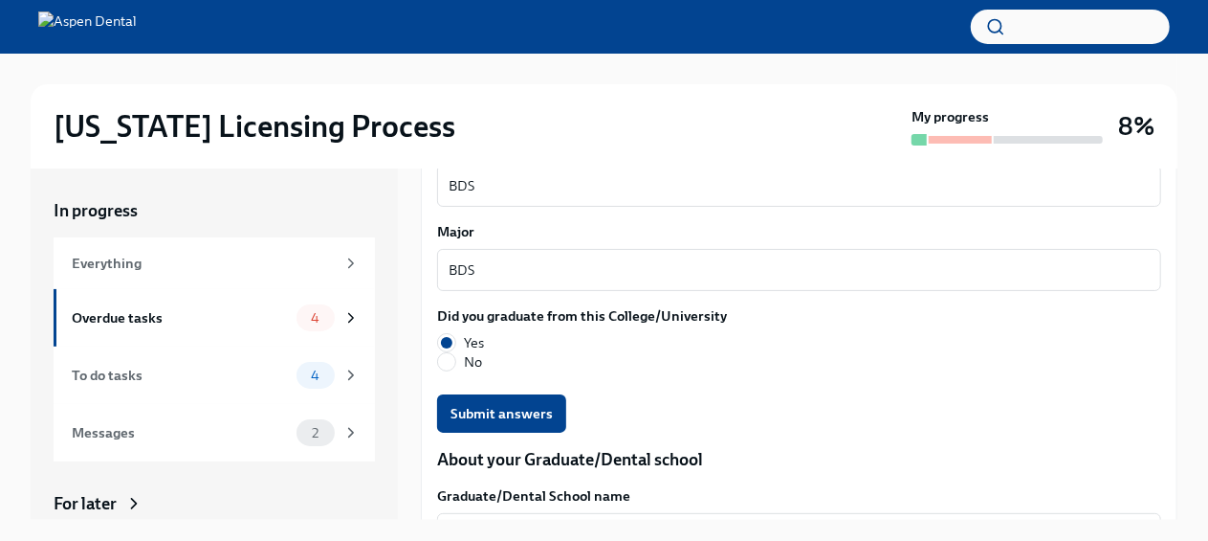
scroll to position [2243, 0]
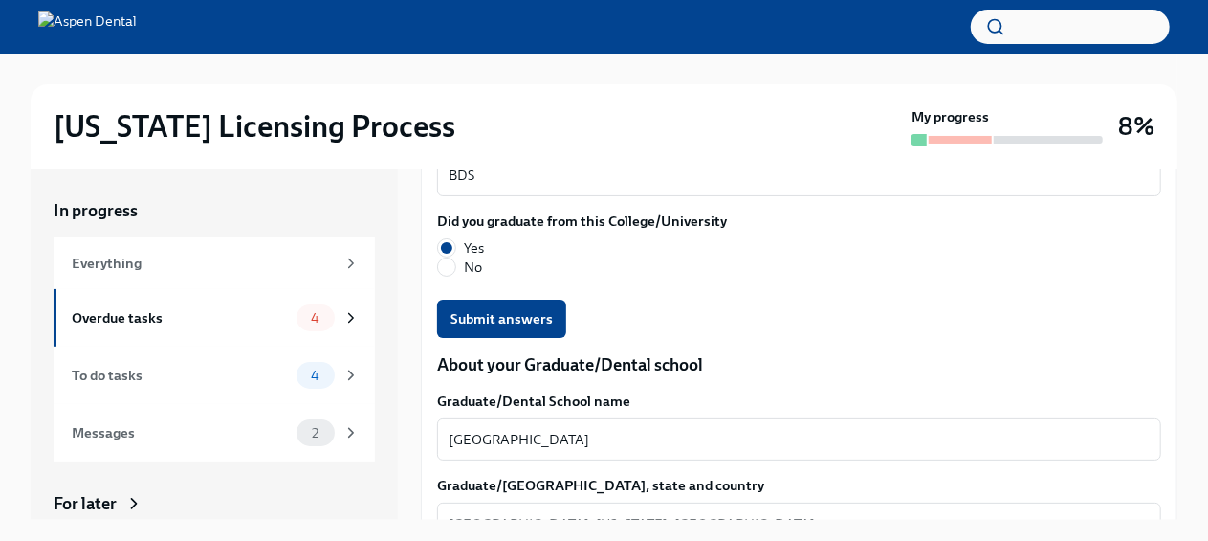
type textarea "09/2009-02/2015"
click at [485, 309] on span "Submit answers" at bounding box center [502, 318] width 102 height 19
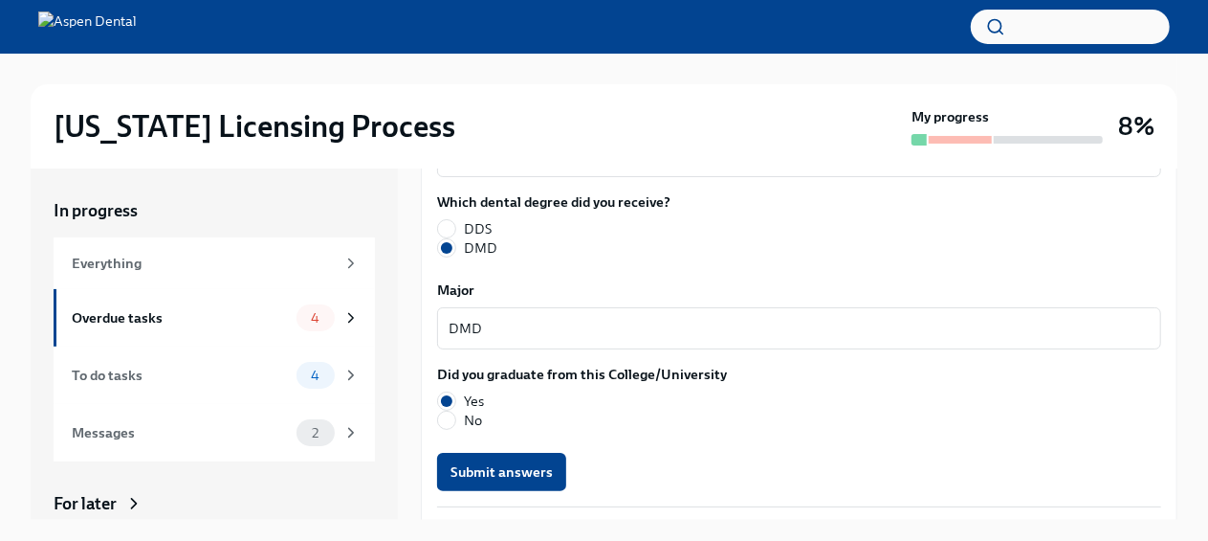
scroll to position [2721, 0]
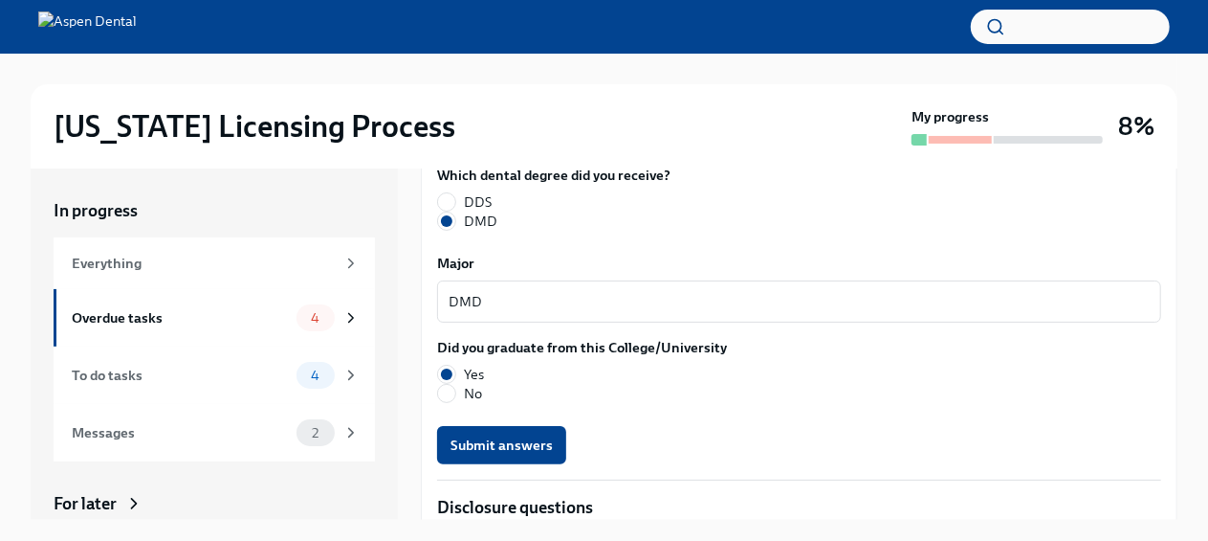
click at [551, 426] on button "Submit answers" at bounding box center [501, 445] width 129 height 38
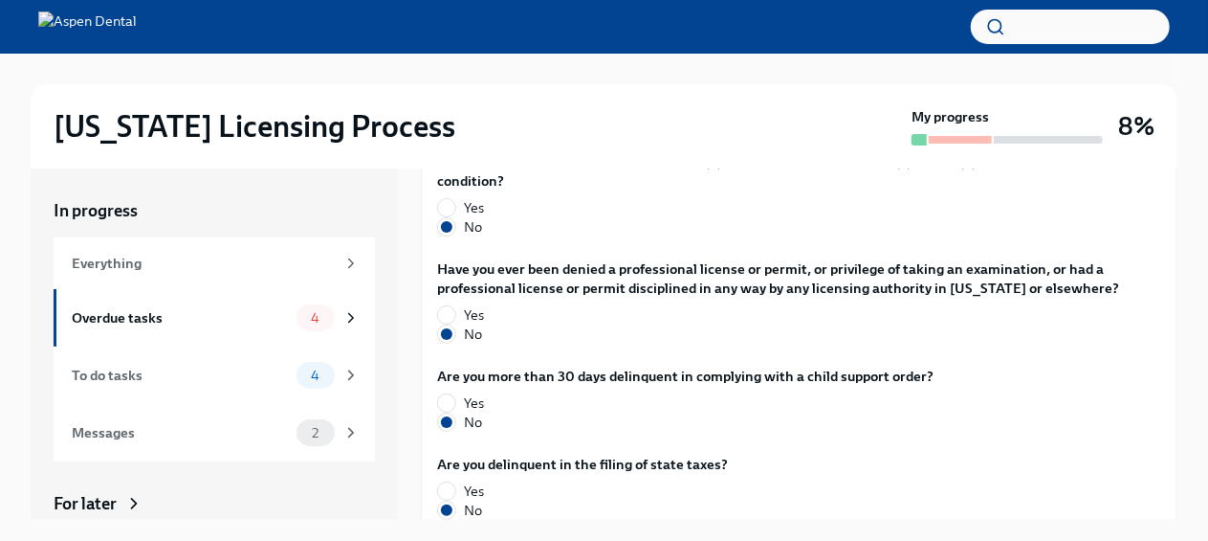
scroll to position [3961, 0]
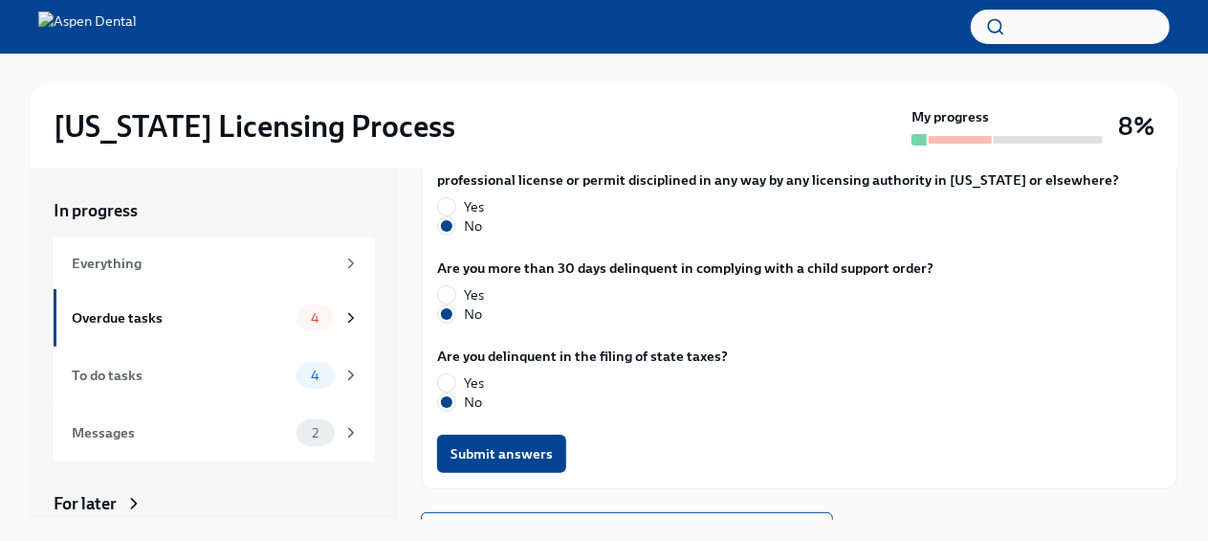
click at [474, 444] on span "Submit answers" at bounding box center [502, 453] width 102 height 19
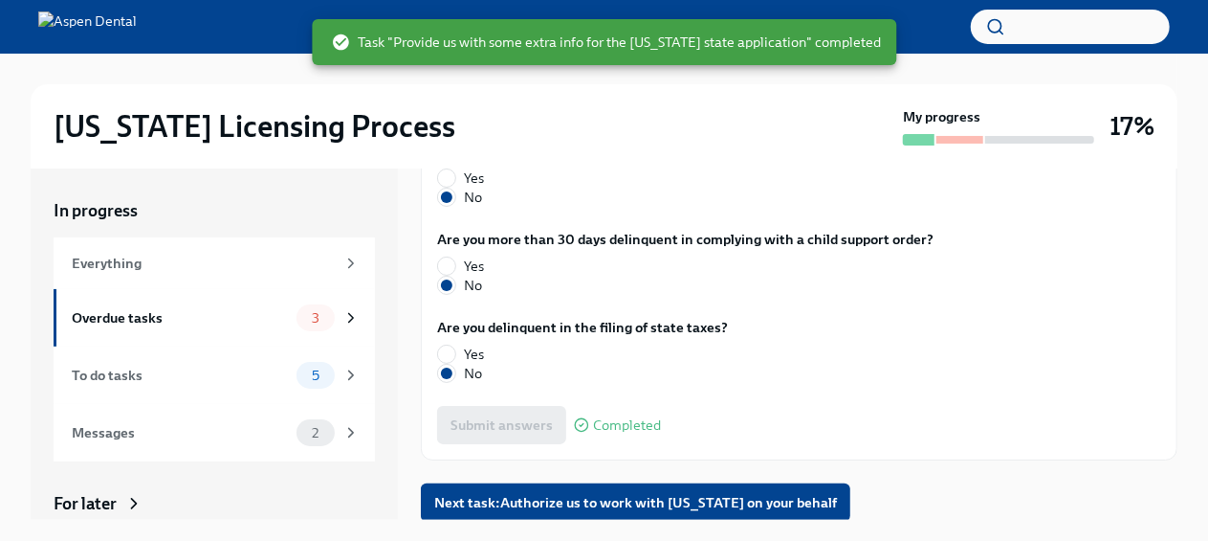
click at [781, 503] on span "Next task : Authorize us to work with [US_STATE] on your behalf" at bounding box center [635, 502] width 403 height 19
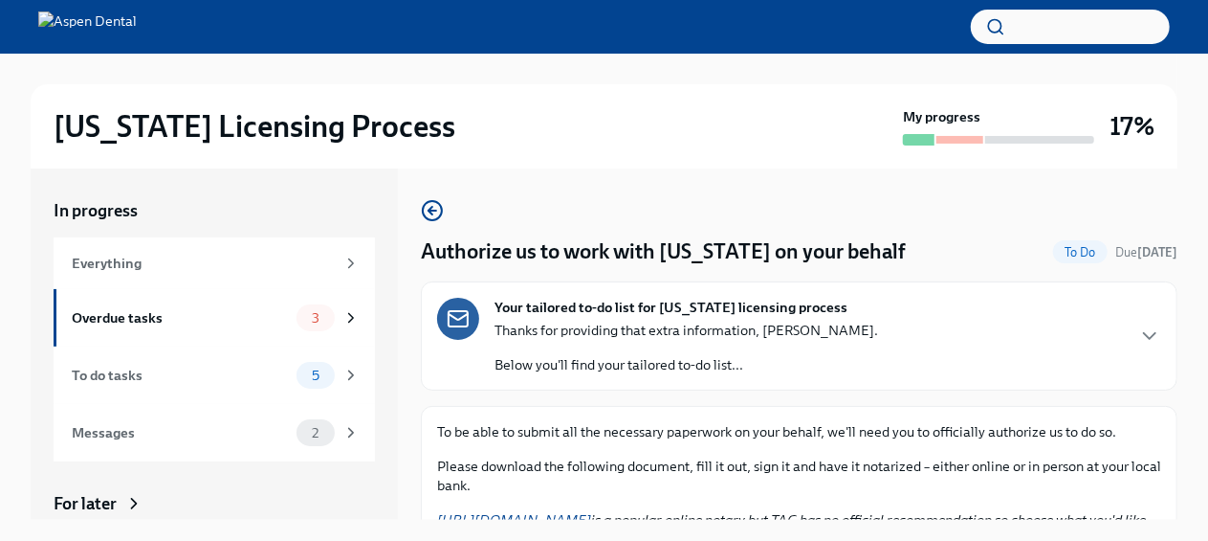
drag, startPoint x: 1161, startPoint y: 265, endPoint x: 1152, endPoint y: 370, distance: 105.6
click at [1152, 370] on div "Authorize us to work with [US_STATE] on your behalf To Do Due [DATE] Your tailo…" at bounding box center [799, 480] width 757 height 563
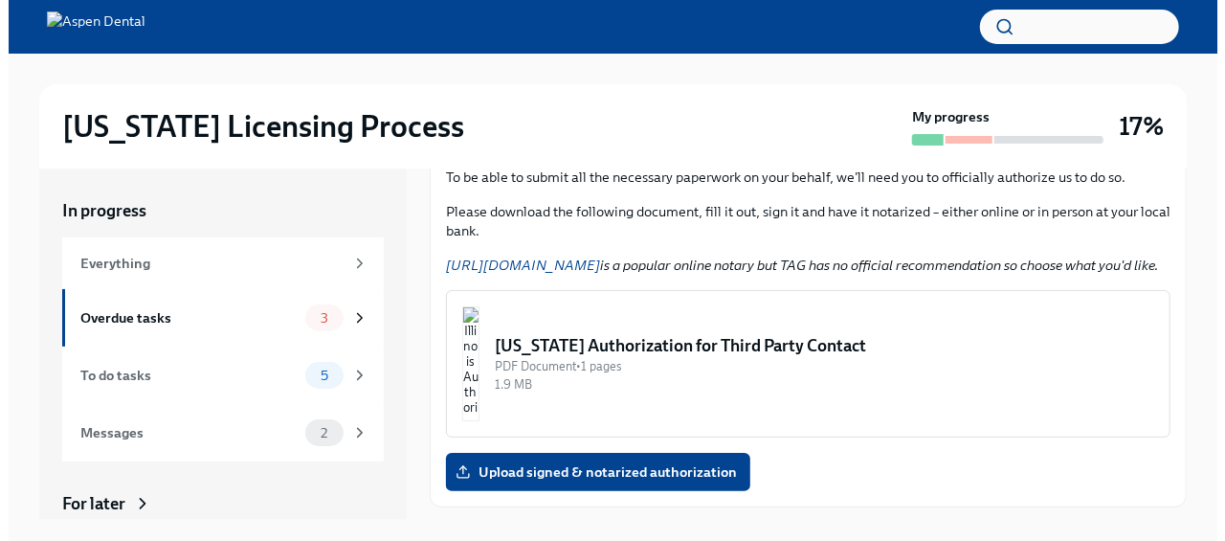
scroll to position [261, 0]
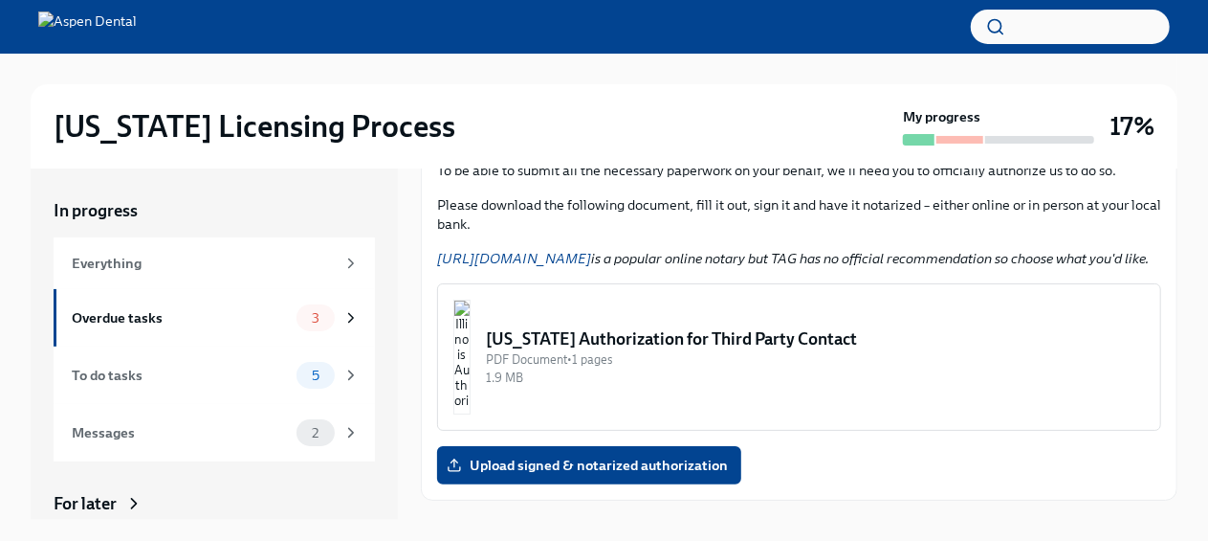
click at [963, 350] on div "[US_STATE] Authorization for Third Party Contact" at bounding box center [815, 338] width 659 height 23
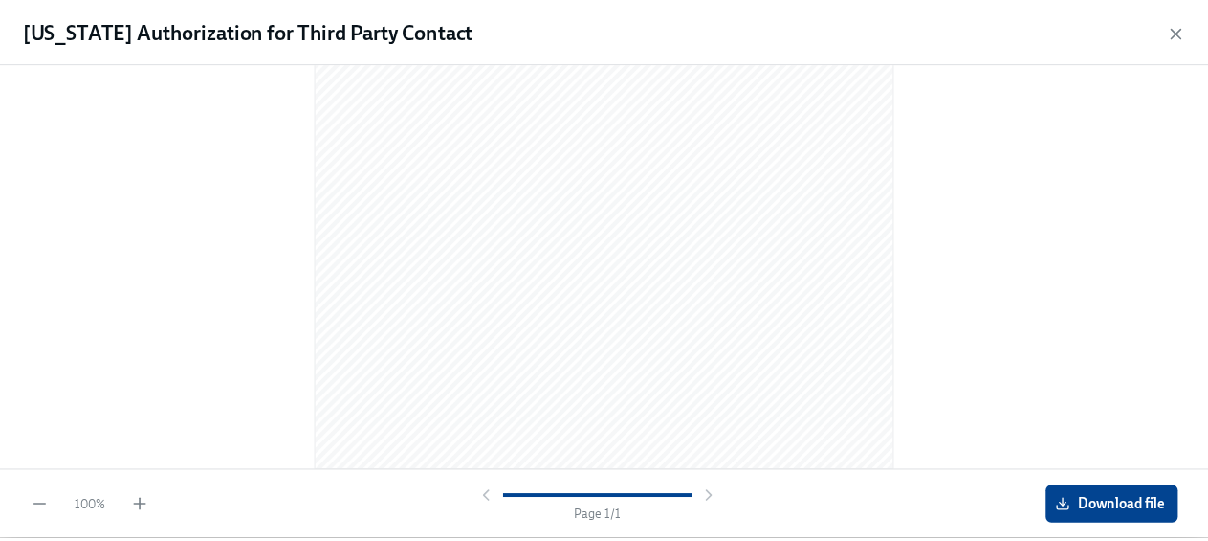
scroll to position [0, 0]
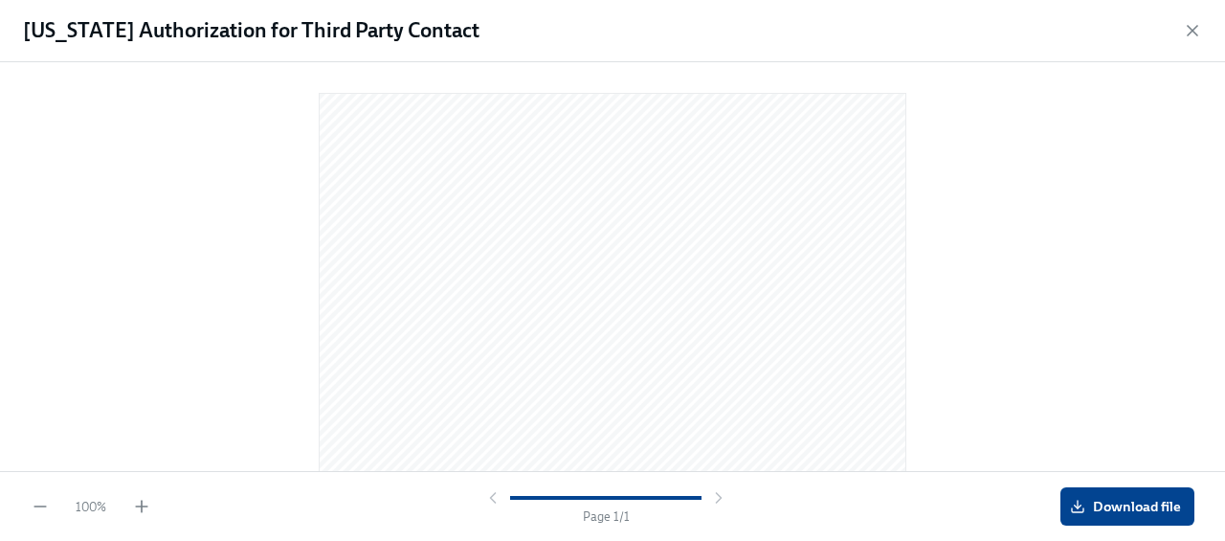
click at [1190, 21] on icon "button" at bounding box center [1192, 30] width 19 height 19
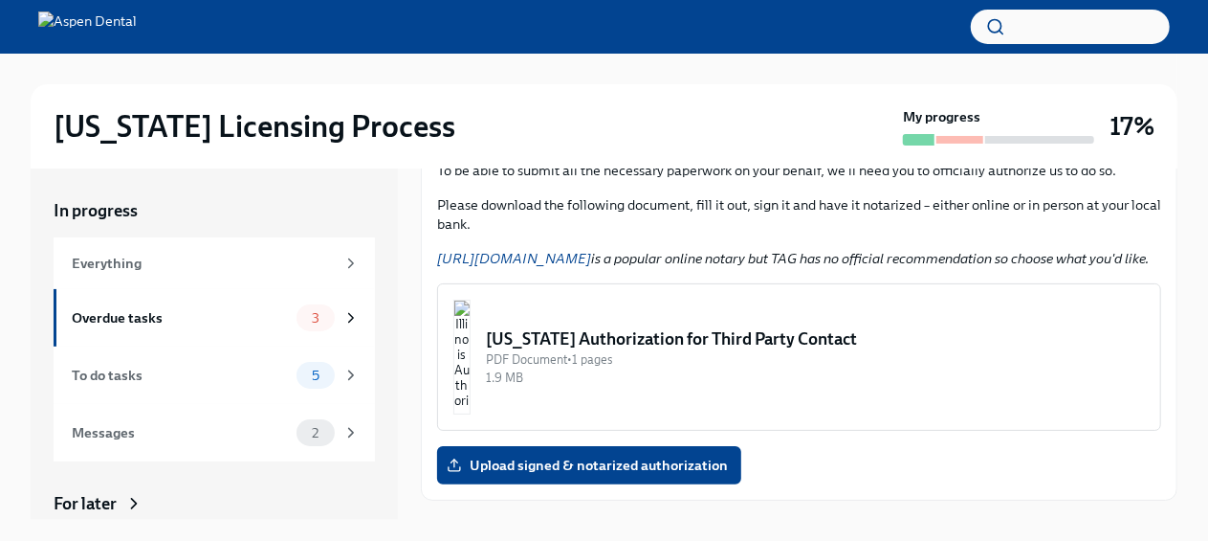
click at [1190, 32] on div at bounding box center [604, 27] width 1208 height 54
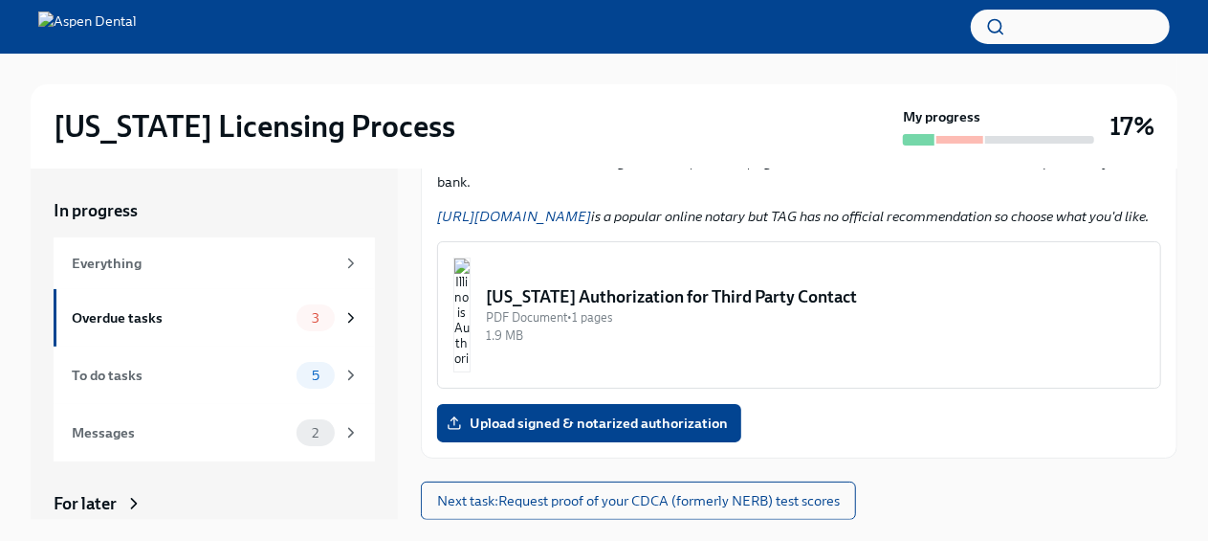
click at [814, 495] on span "Next task : Request proof of your CDCA (formerly NERB) test scores" at bounding box center [638, 500] width 403 height 19
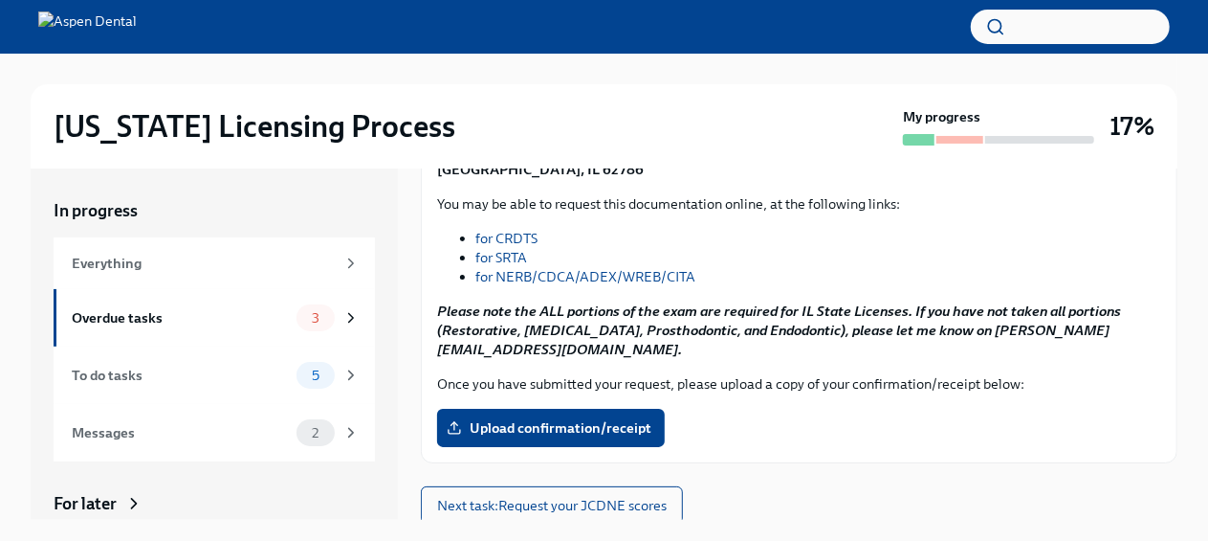
scroll to position [375, 0]
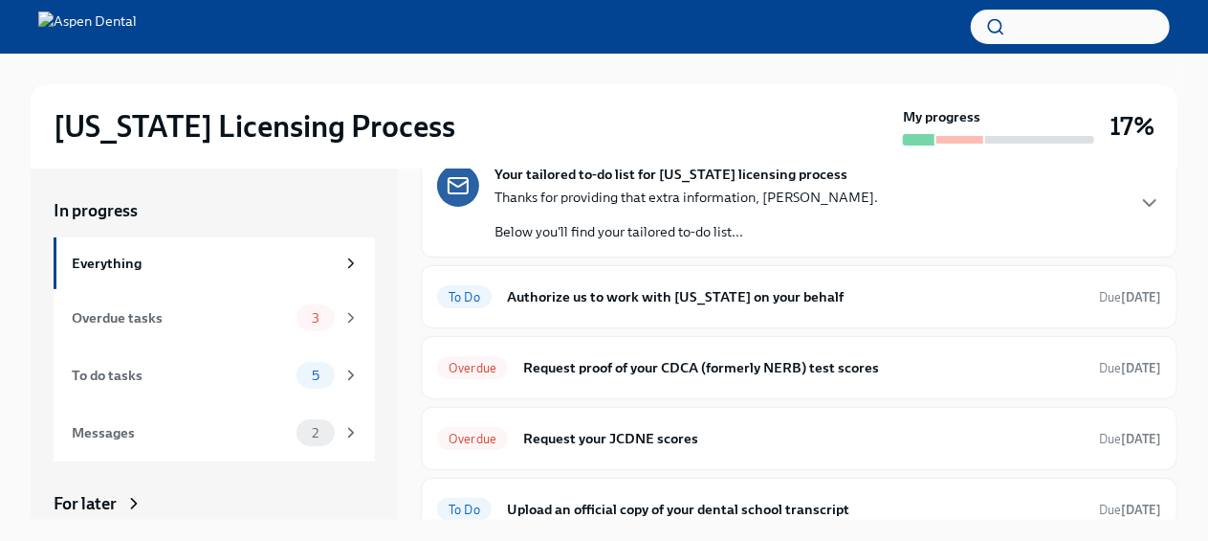
scroll to position [306, 0]
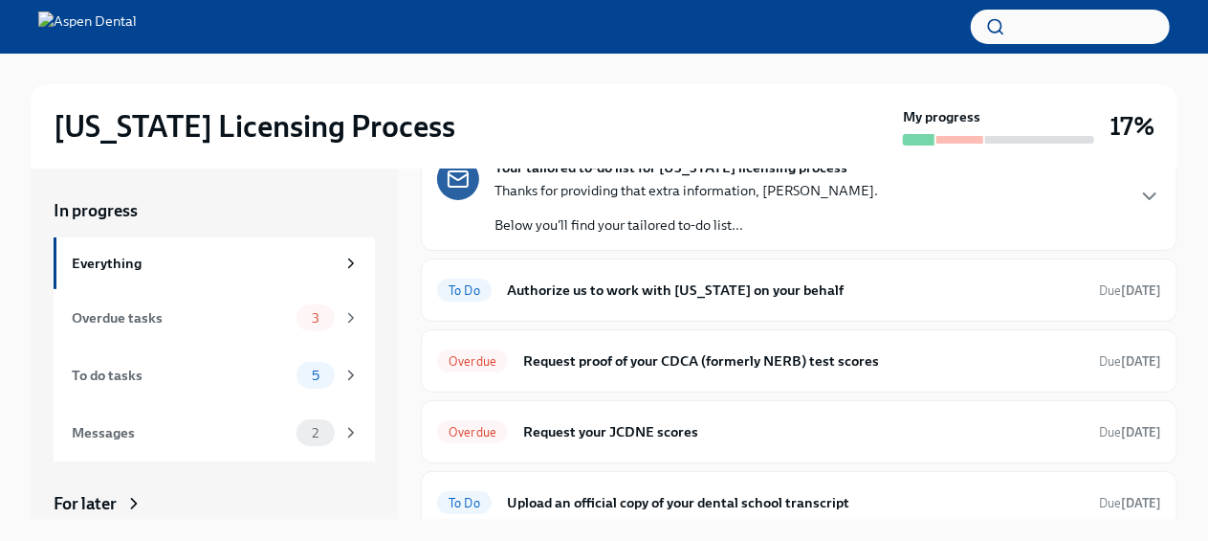
click at [796, 288] on h6 "Authorize us to work with [US_STATE] on your behalf" at bounding box center [795, 289] width 577 height 21
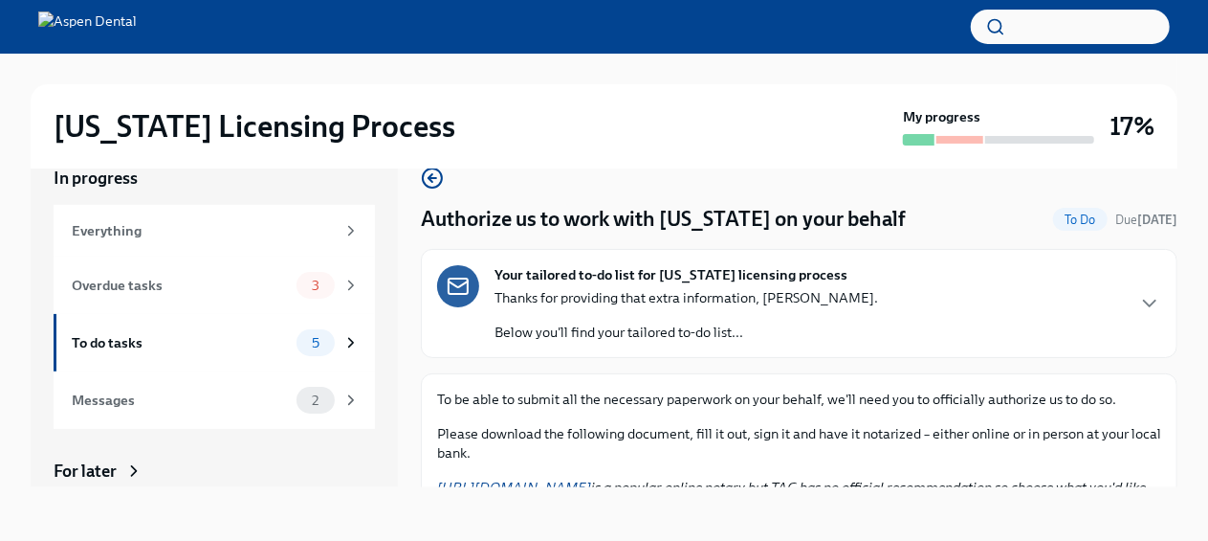
scroll to position [320, 0]
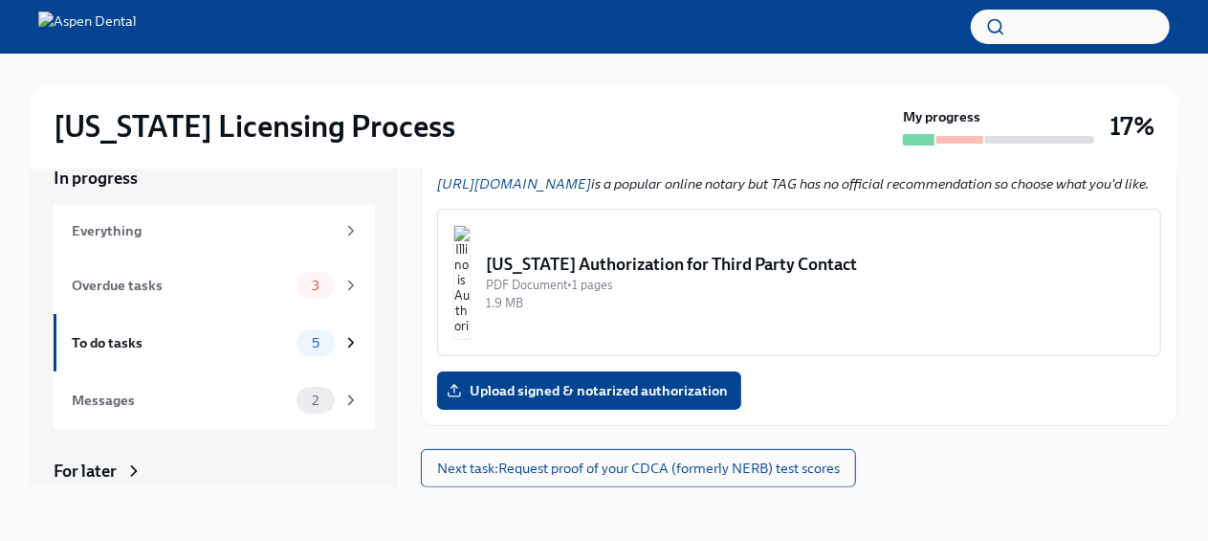
click at [702, 381] on label "Upload signed & notarized authorization" at bounding box center [589, 390] width 304 height 38
click at [0, 0] on input "Upload signed & notarized authorization" at bounding box center [0, 0] width 0 height 0
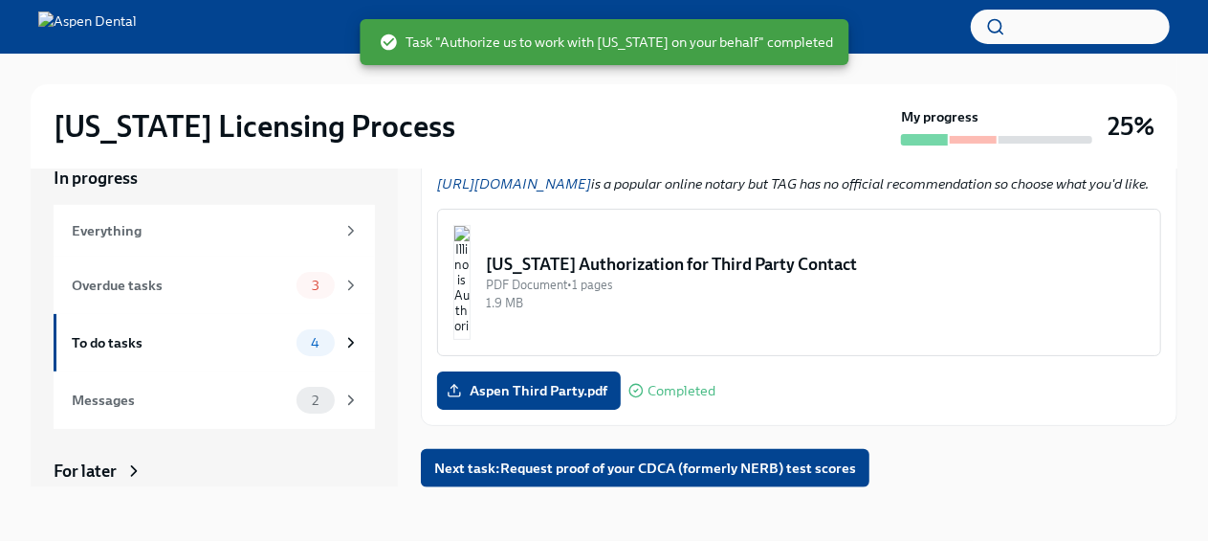
click at [769, 465] on span "Next task : Request proof of your CDCA (formerly NERB) test scores" at bounding box center [645, 467] width 422 height 19
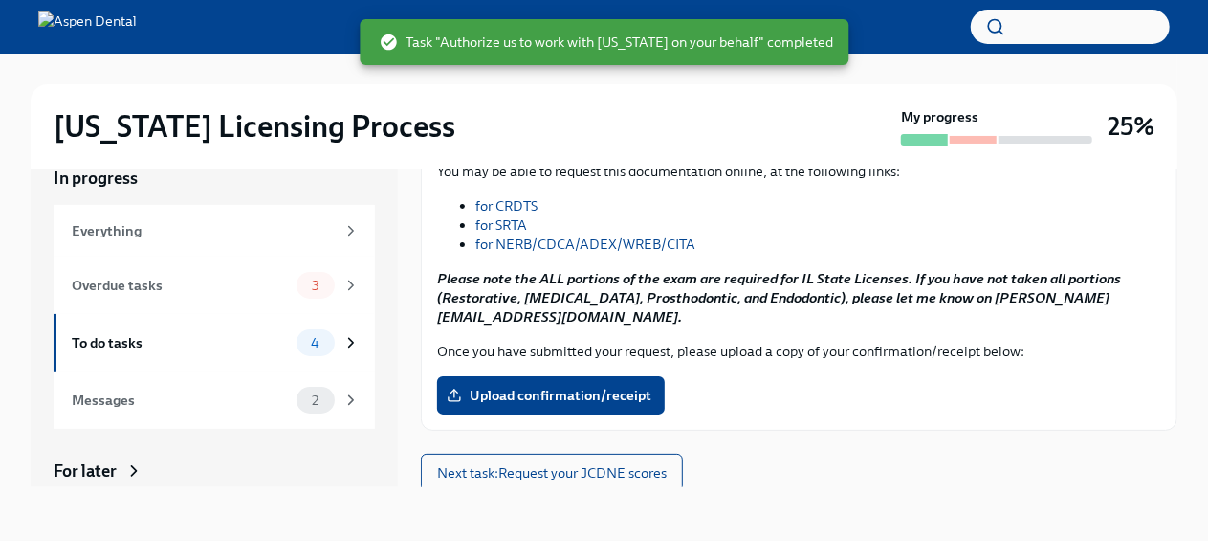
scroll to position [375, 0]
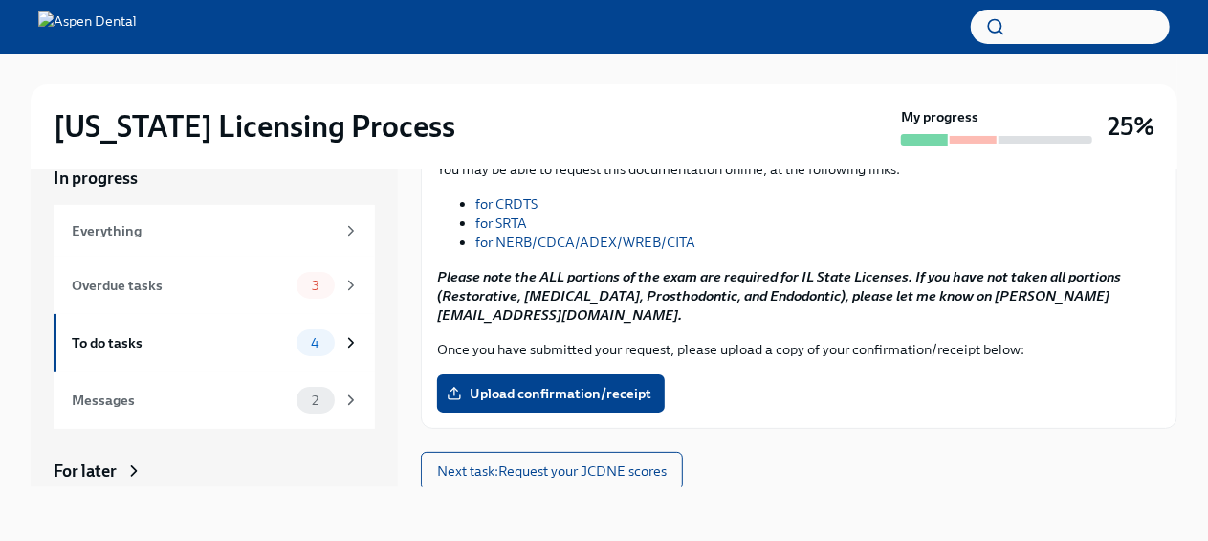
click at [539, 380] on label "Upload confirmation/receipt" at bounding box center [551, 393] width 228 height 38
click at [0, 0] on input "Upload confirmation/receipt" at bounding box center [0, 0] width 0 height 0
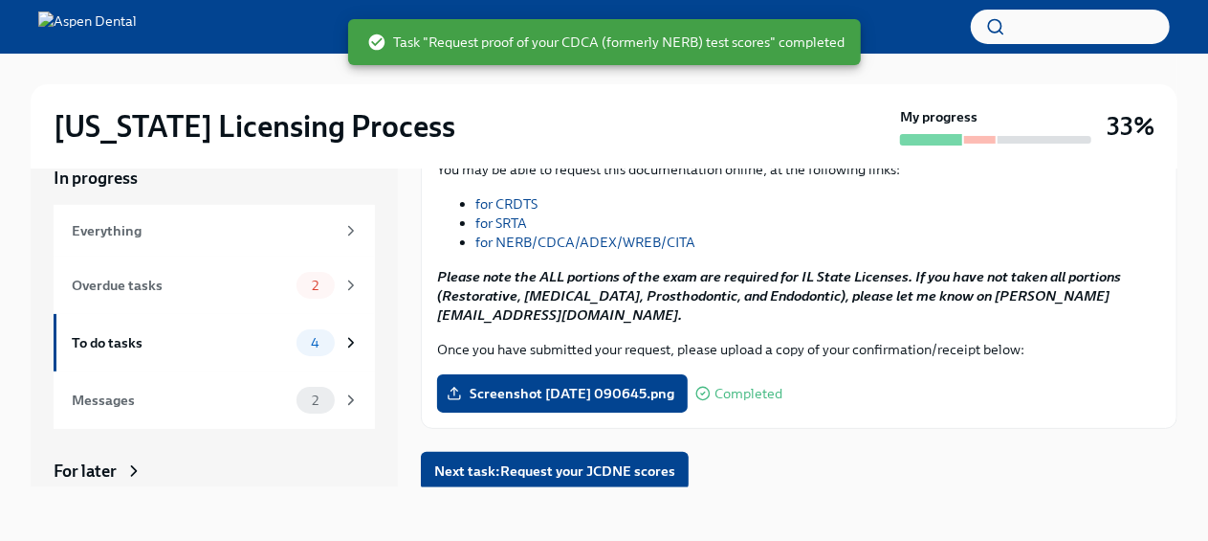
click at [672, 473] on span "Next task : Request your JCDNE scores" at bounding box center [554, 470] width 241 height 19
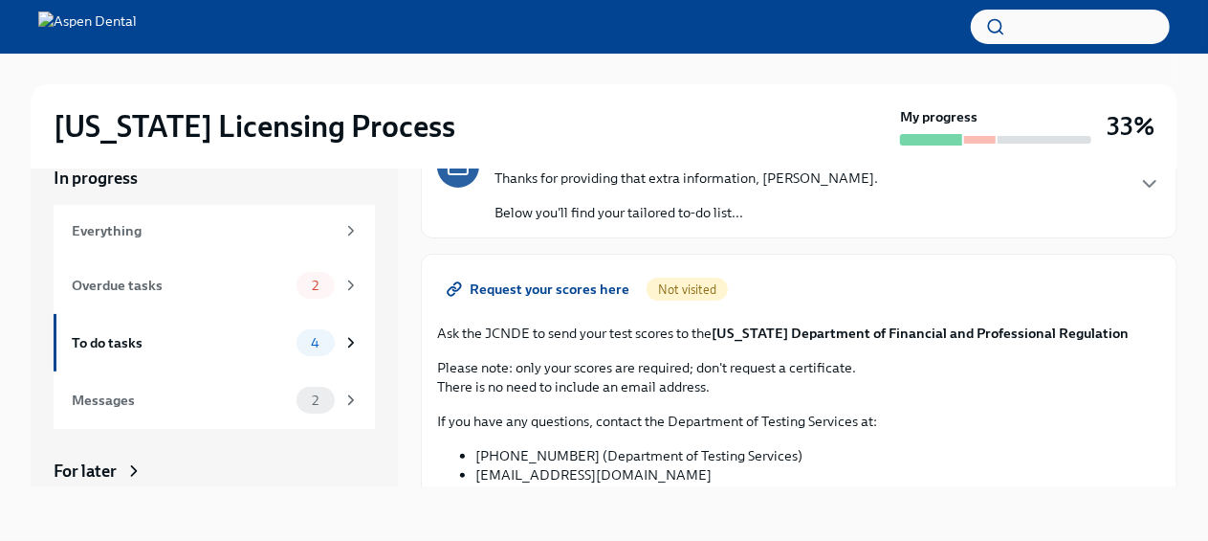
scroll to position [121, 0]
click at [570, 280] on span "Request your scores here" at bounding box center [540, 287] width 179 height 19
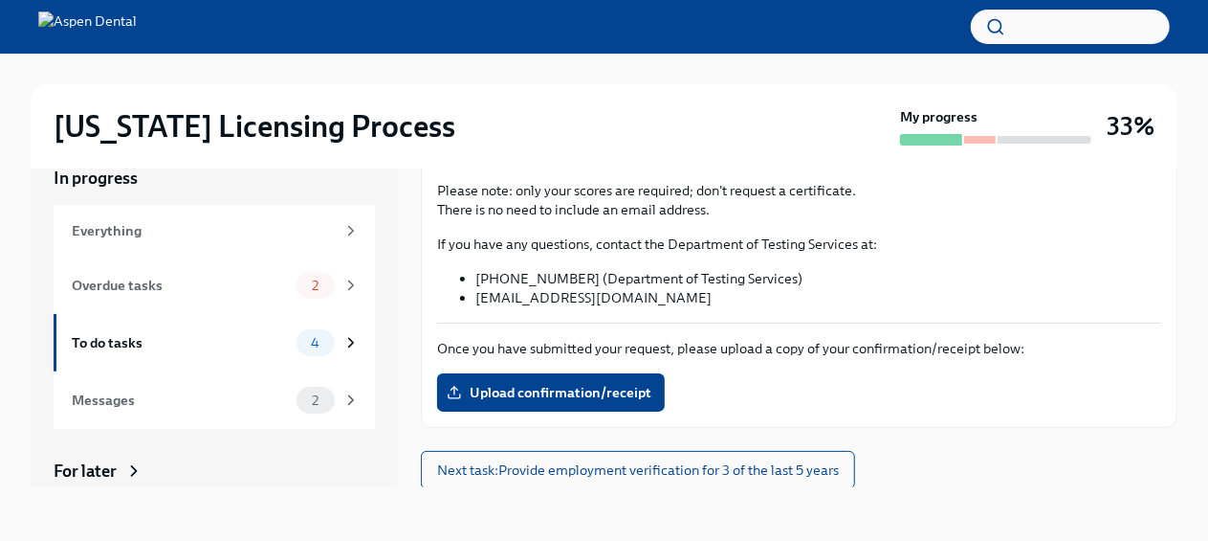
click at [659, 388] on label "Upload confirmation/receipt" at bounding box center [551, 392] width 228 height 38
click at [0, 0] on input "Upload confirmation/receipt" at bounding box center [0, 0] width 0 height 0
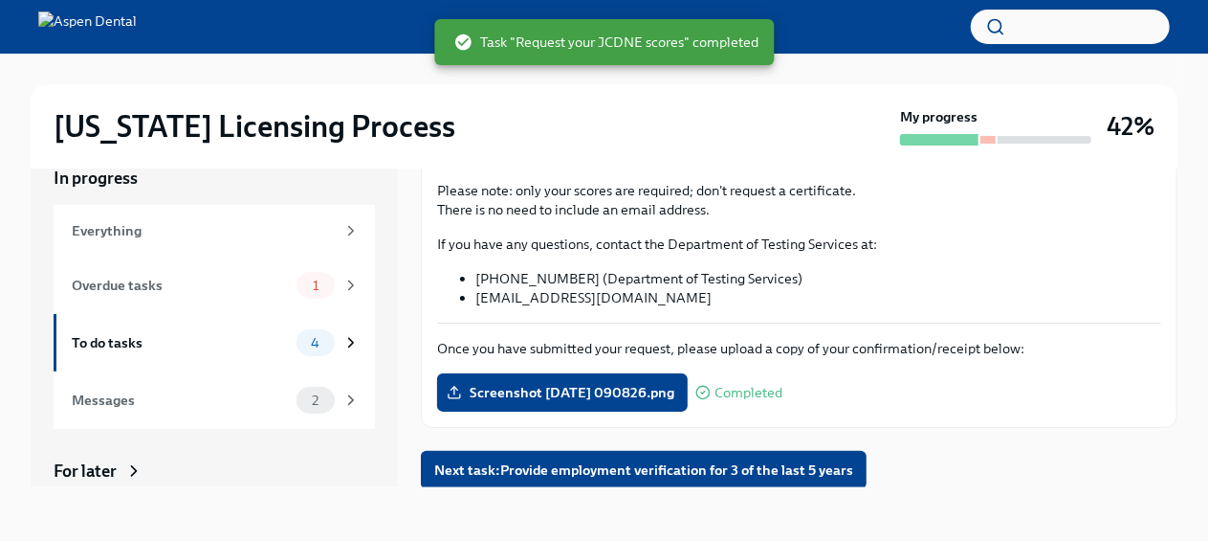
click at [706, 462] on span "Next task : Provide employment verification for 3 of the last 5 years" at bounding box center [643, 469] width 419 height 19
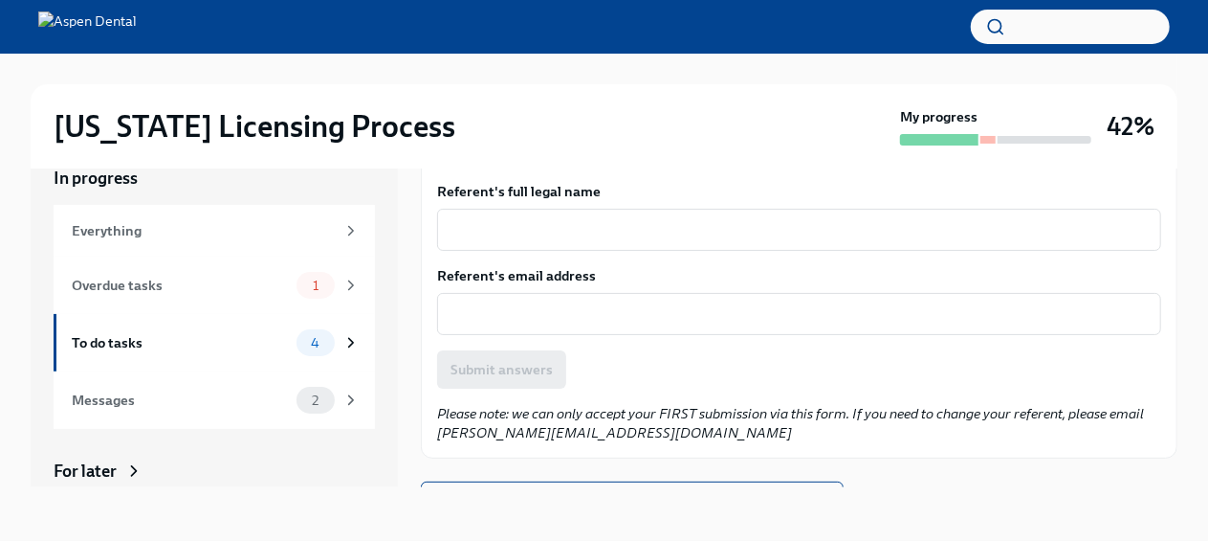
scroll to position [272, 0]
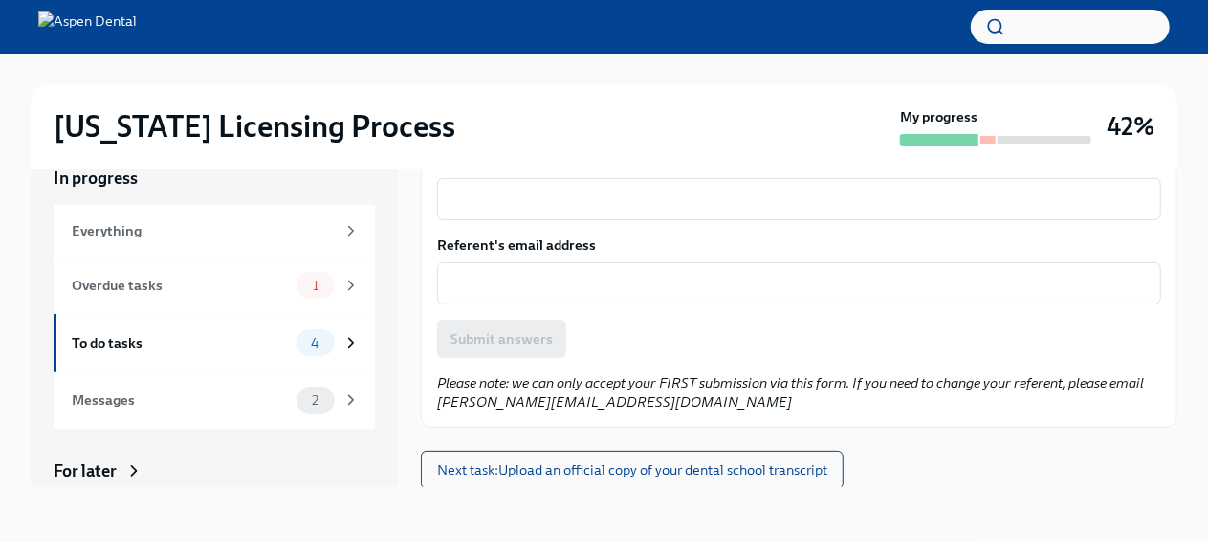
click at [704, 470] on span "Next task : Upload an official copy of your dental school transcript" at bounding box center [632, 469] width 390 height 19
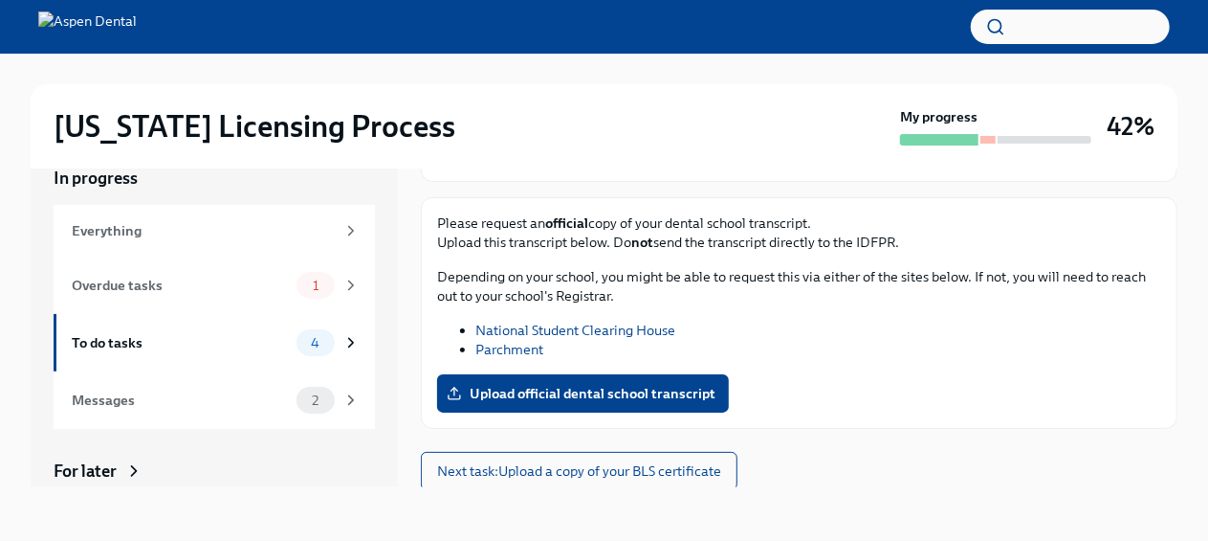
scroll to position [176, 0]
click at [644, 472] on span "Next task : Upload a copy of your BLS certificate" at bounding box center [579, 470] width 284 height 19
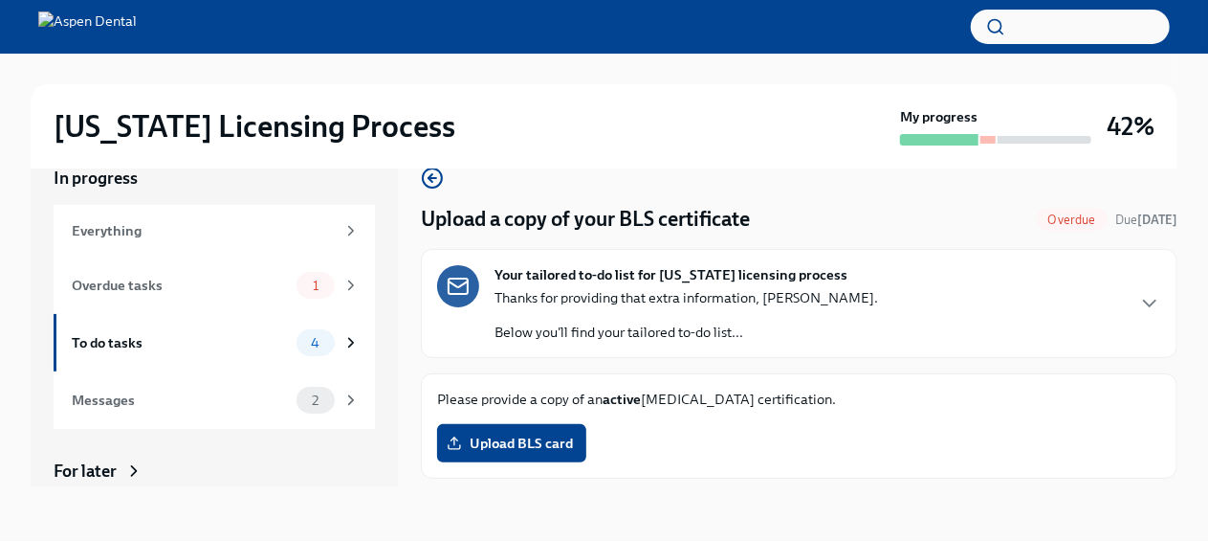
click at [561, 442] on span "Upload BLS card" at bounding box center [512, 442] width 122 height 19
click at [0, 0] on input "Upload BLS card" at bounding box center [0, 0] width 0 height 0
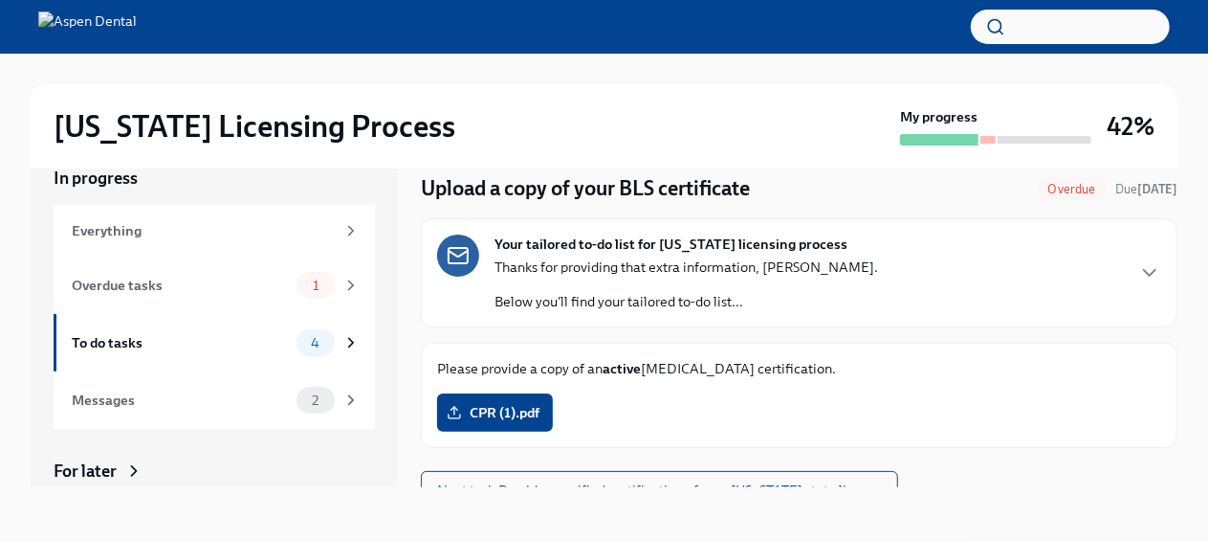
scroll to position [50, 0]
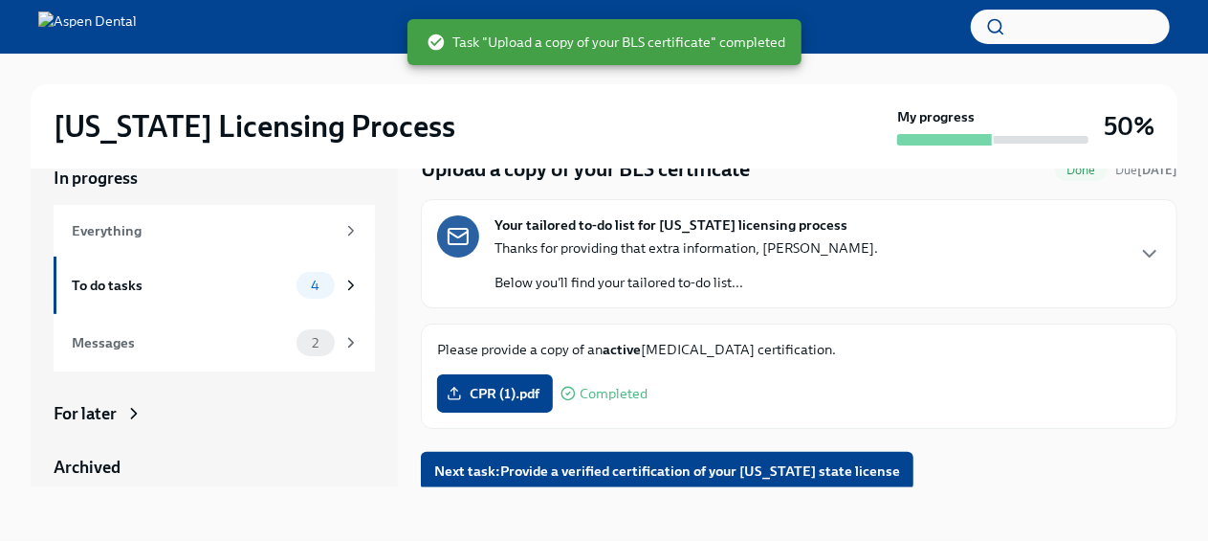
click at [778, 465] on span "Next task : Provide a verified certification of your North Carolina state licen…" at bounding box center [667, 470] width 466 height 19
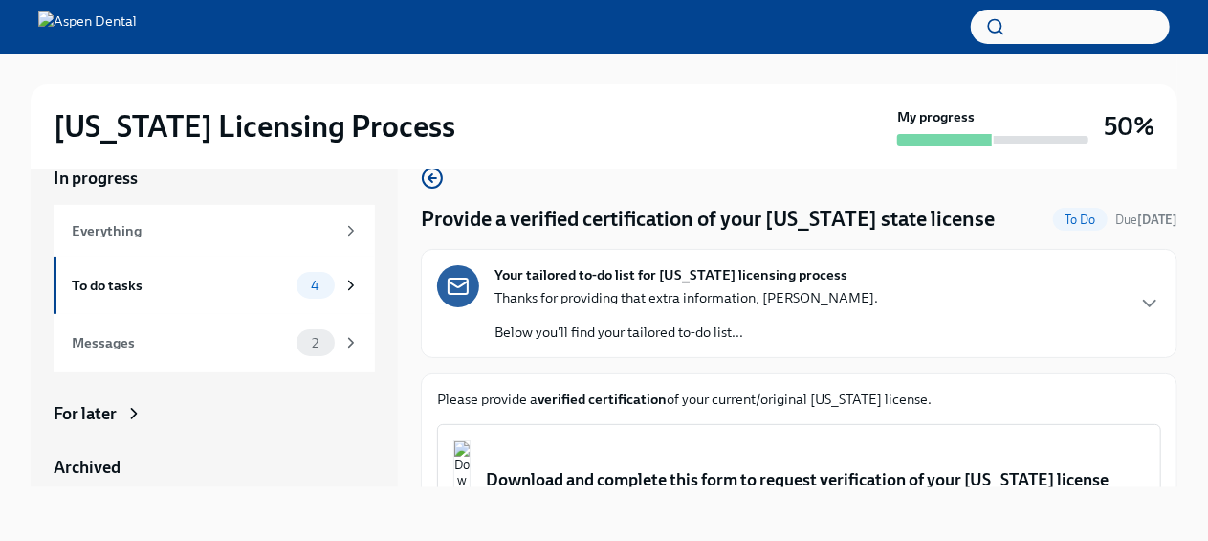
click at [471, 468] on img "button" at bounding box center [462, 497] width 17 height 115
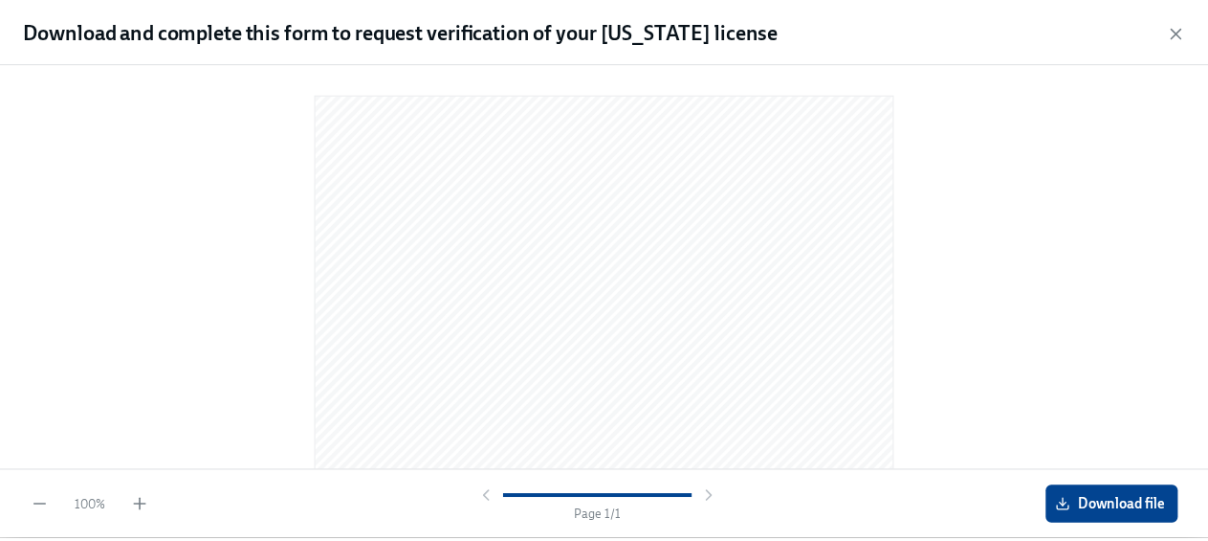
scroll to position [381, 0]
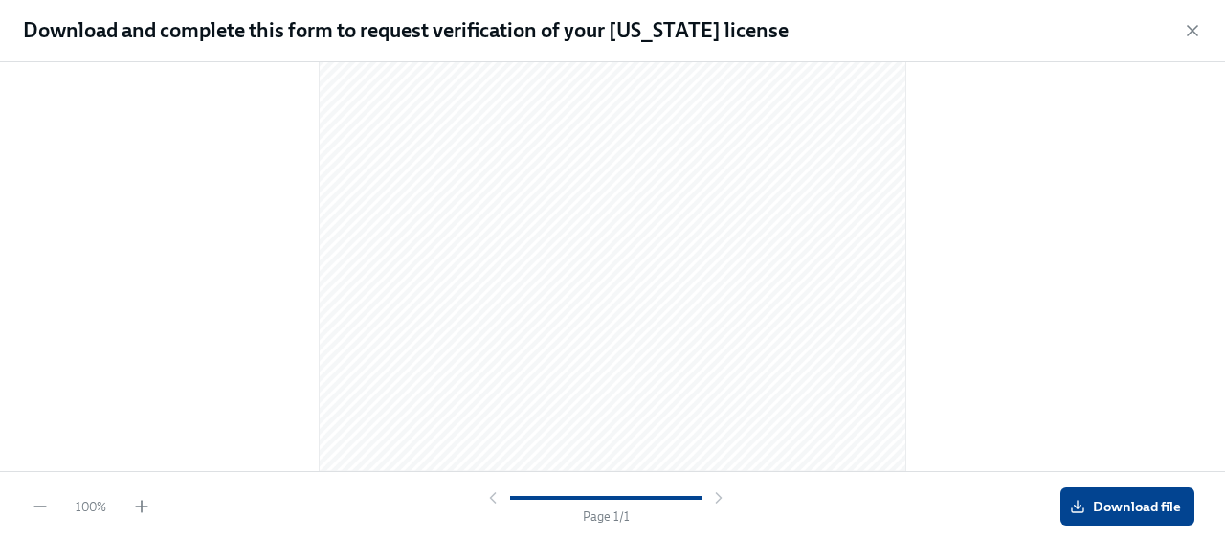
click at [1190, 32] on icon "button" at bounding box center [1192, 31] width 10 height 10
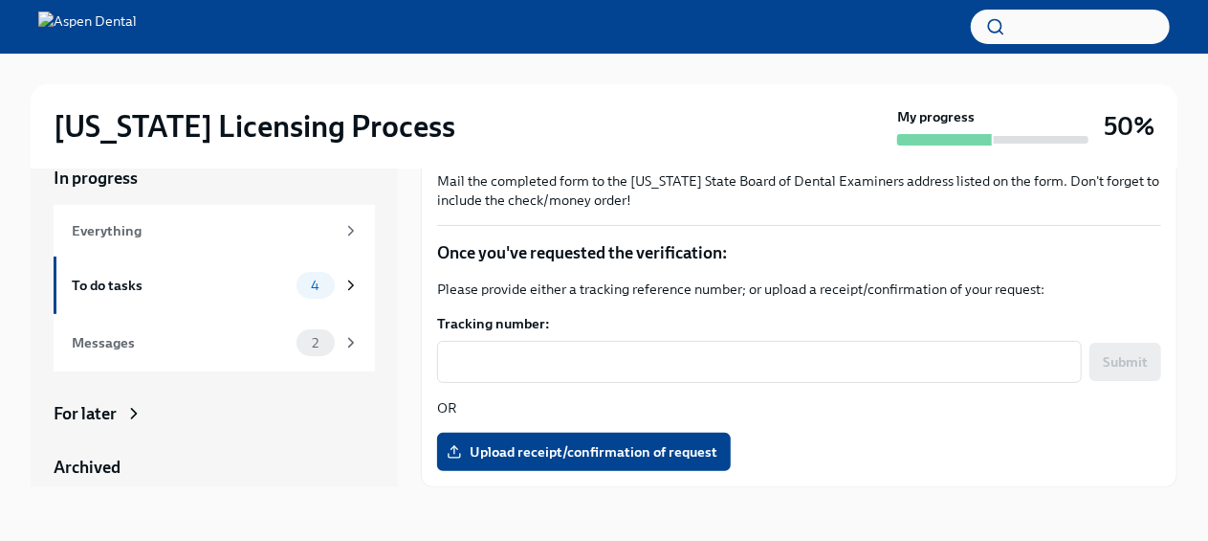
scroll to position [0, 0]
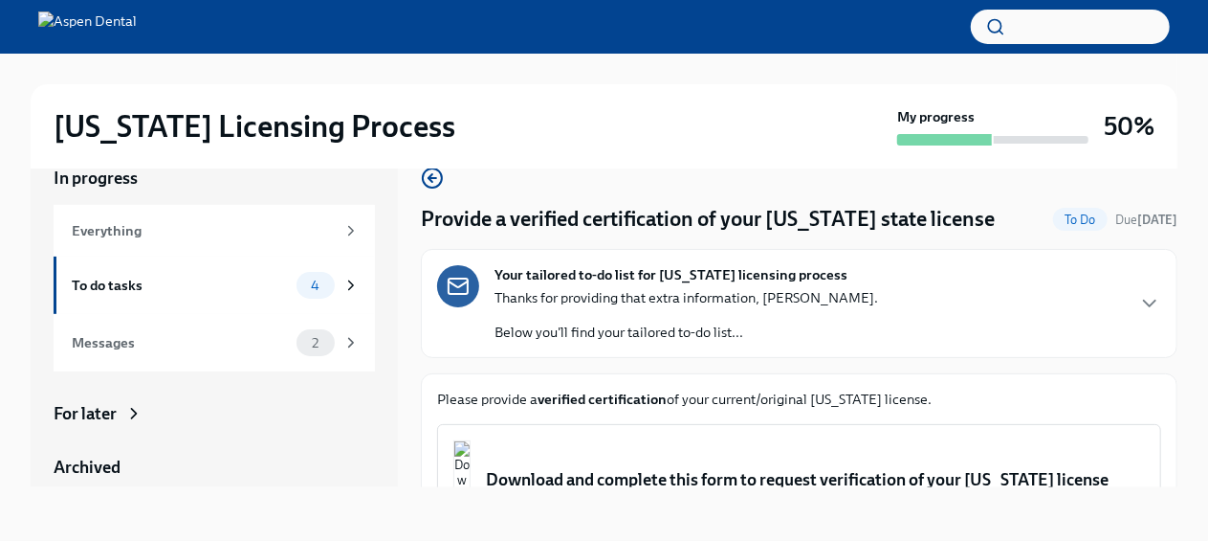
click at [1120, 342] on div "Your tailored to-do list for [US_STATE] licensing process Thanks for providing …" at bounding box center [799, 303] width 724 height 77
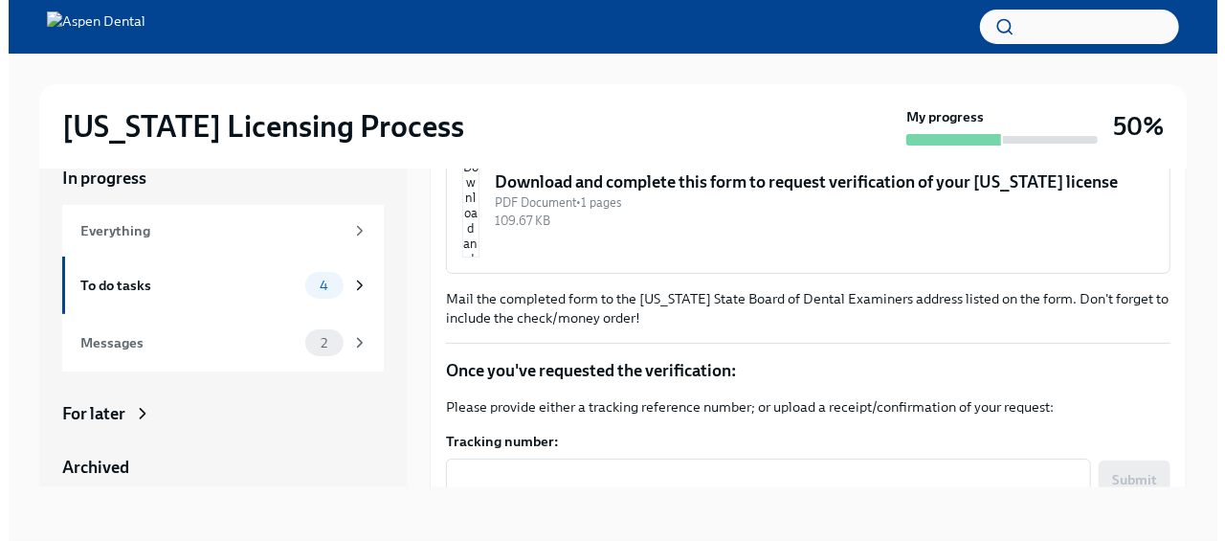
scroll to position [779, 0]
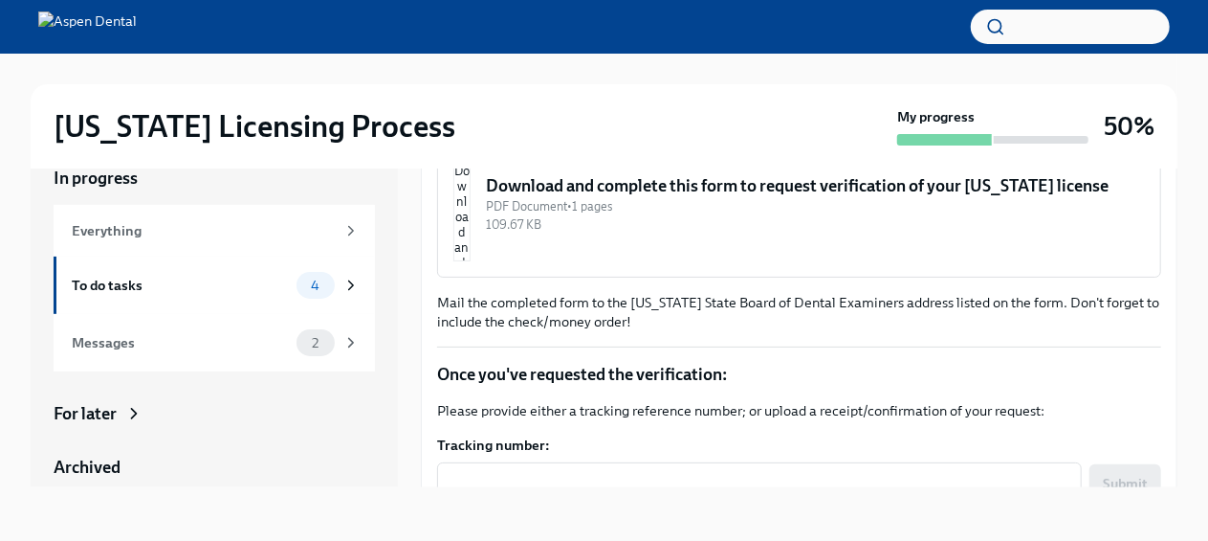
click at [471, 261] on img "button" at bounding box center [462, 203] width 17 height 115
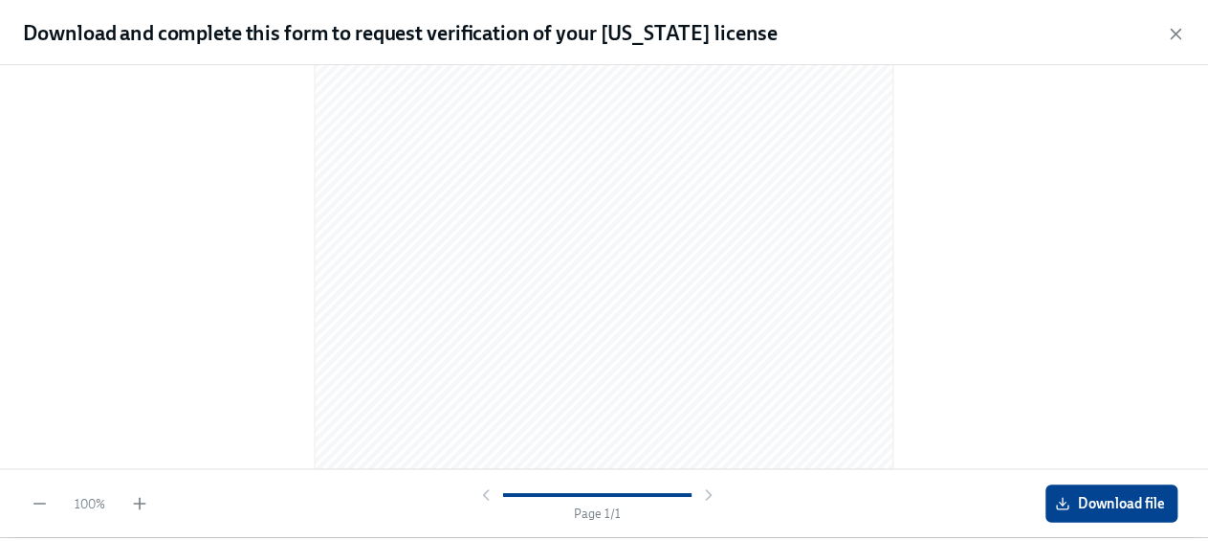
scroll to position [0, 0]
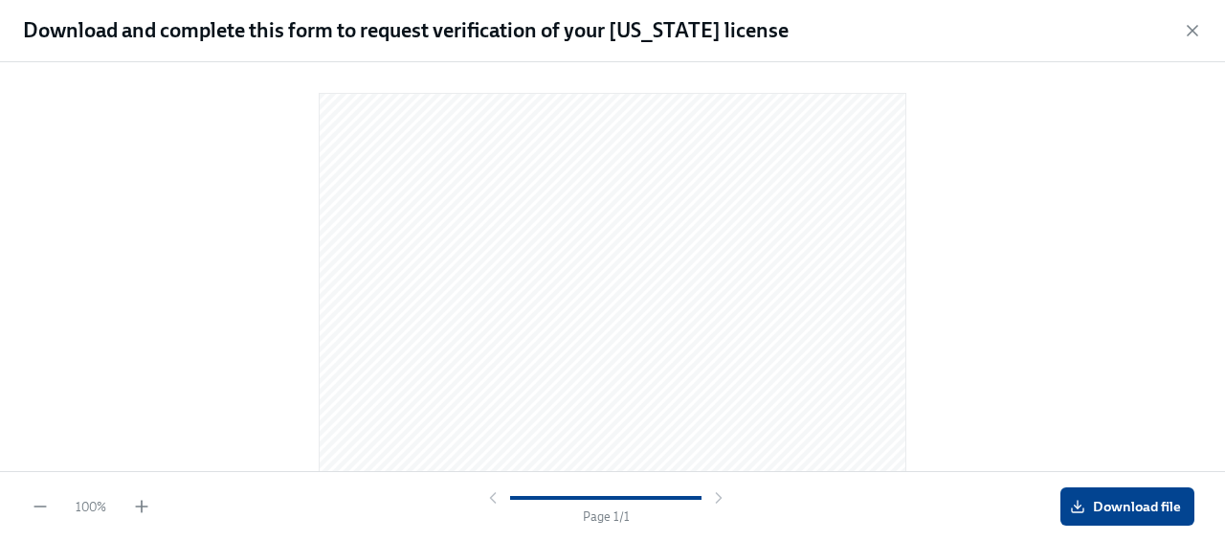
click at [1193, 26] on icon "button" at bounding box center [1192, 30] width 19 height 19
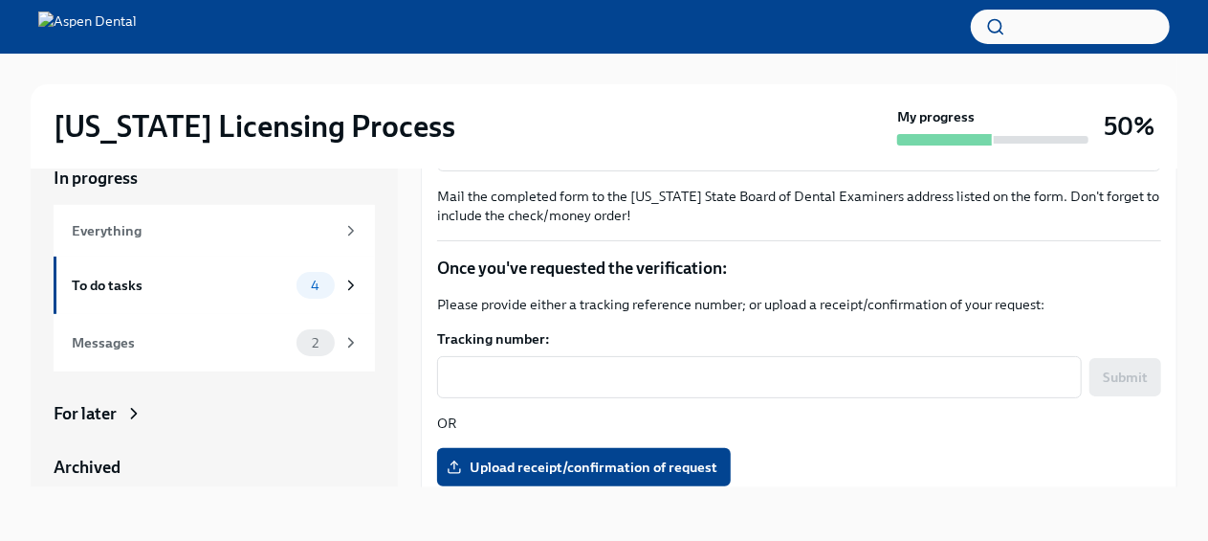
scroll to position [1097, 0]
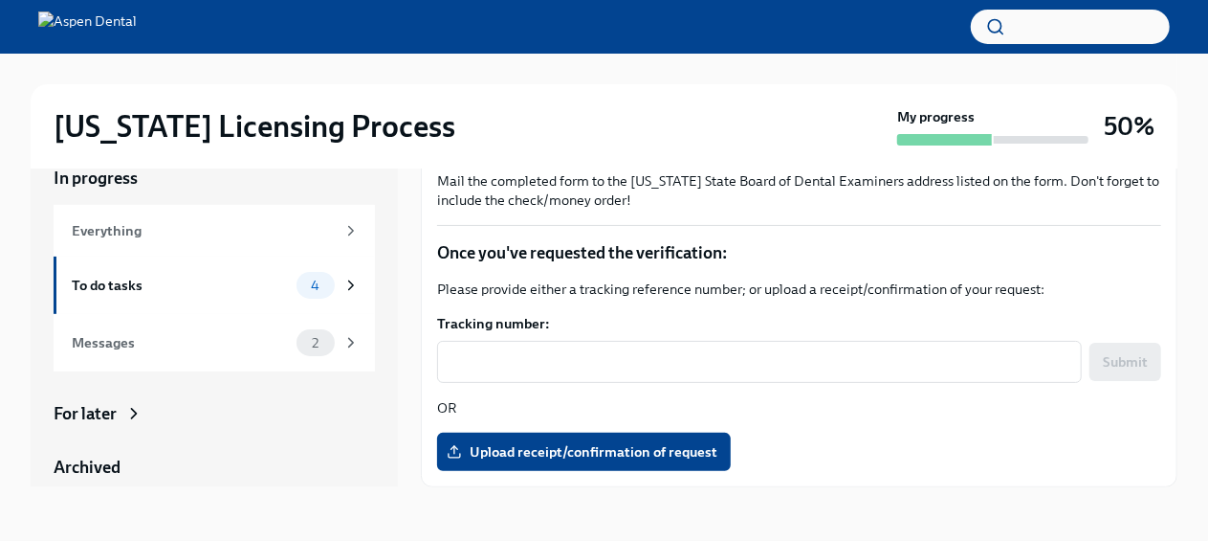
click at [279, 300] on div "To do tasks 4" at bounding box center [214, 284] width 321 height 57
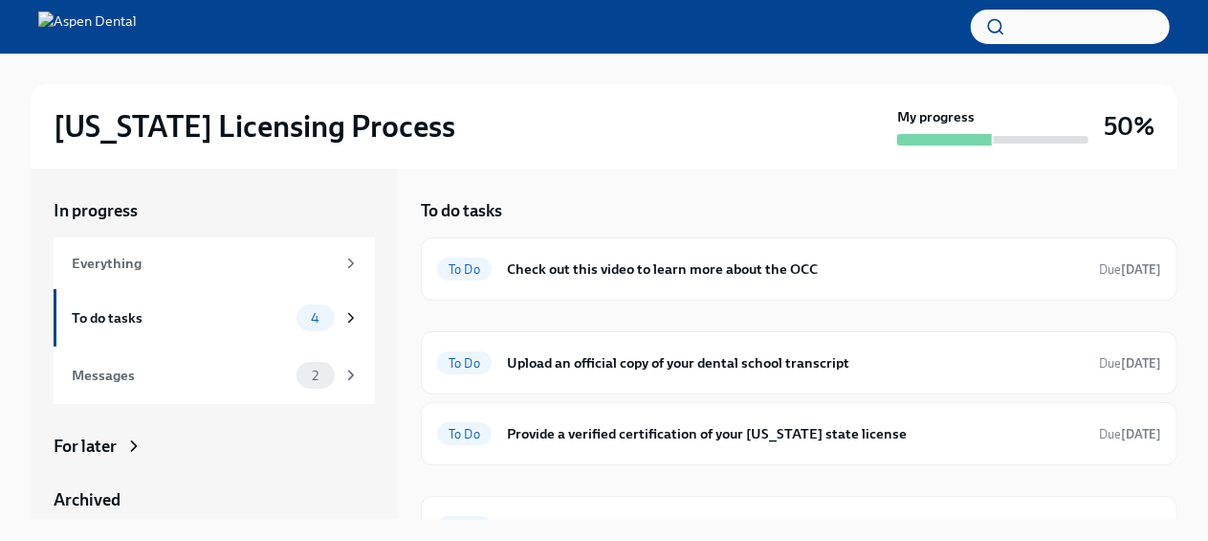
click at [142, 278] on div "Everything" at bounding box center [214, 263] width 321 height 52
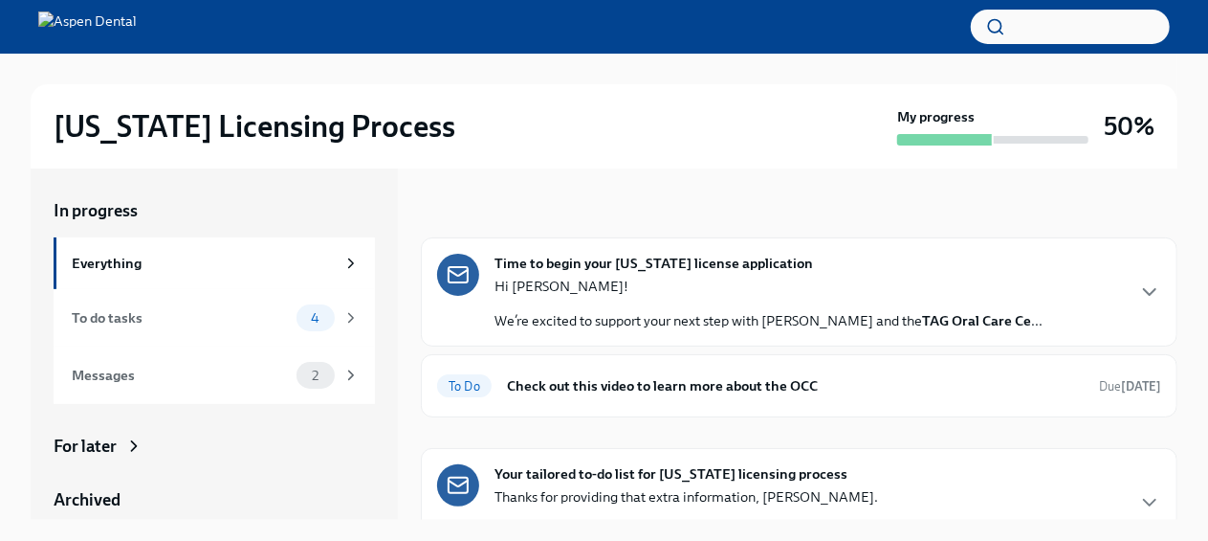
click at [884, 396] on div "To Do Check out this video to learn more about the OCC Due [DATE]" at bounding box center [799, 385] width 724 height 31
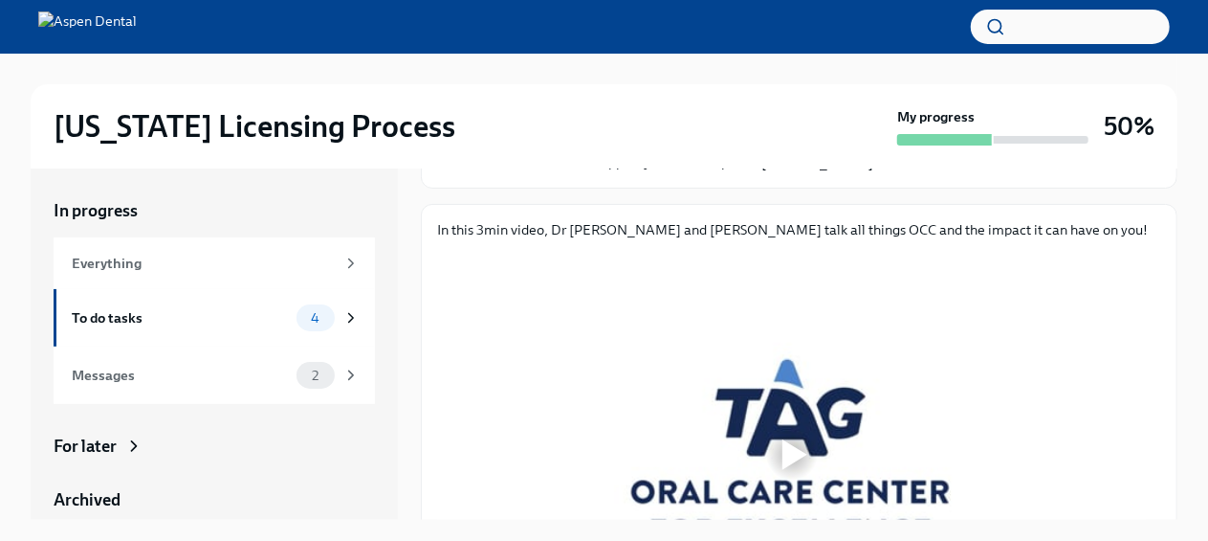
scroll to position [232, 0]
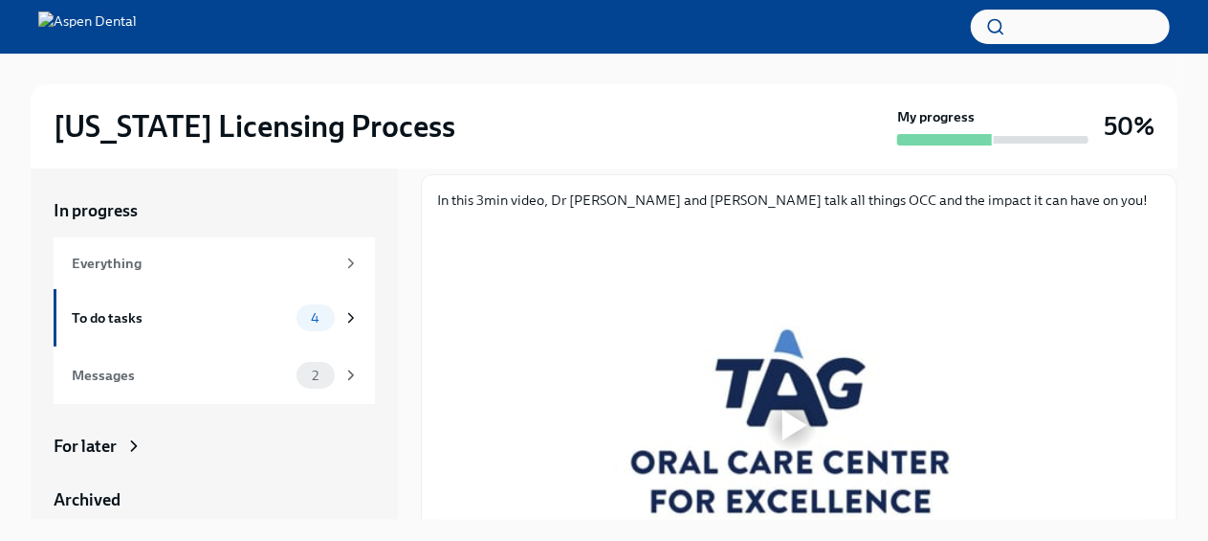
click at [873, 392] on div at bounding box center [791, 424] width 709 height 399
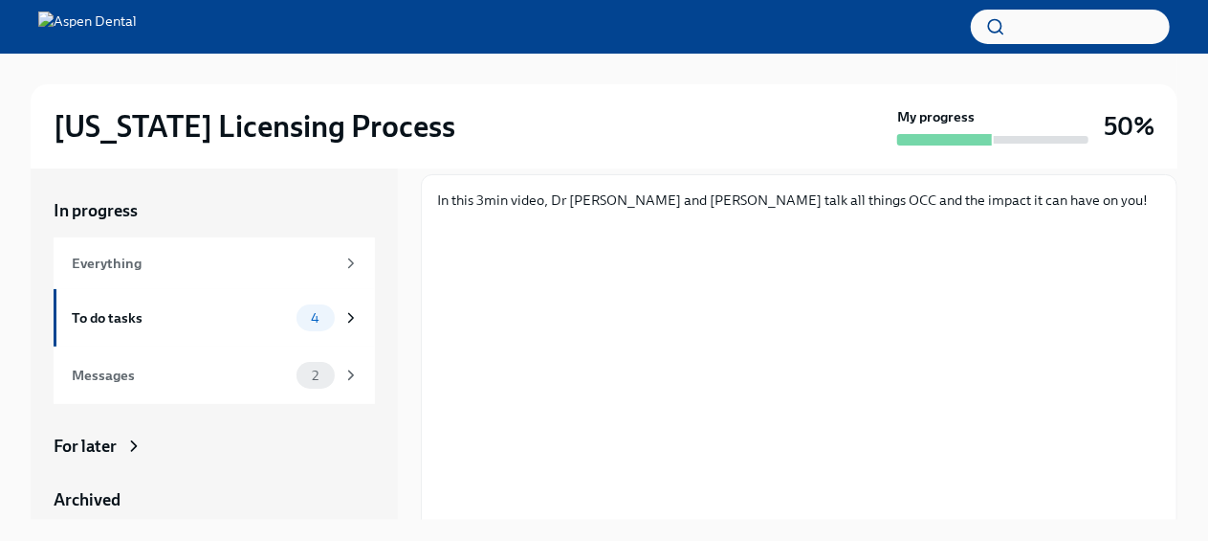
scroll to position [33, 0]
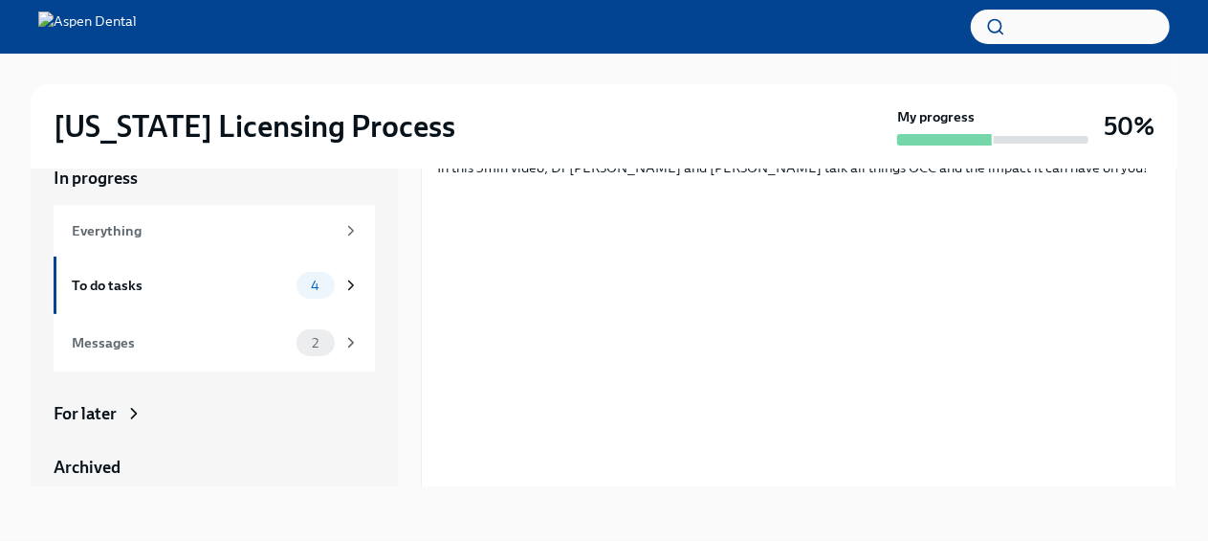
drag, startPoint x: 324, startPoint y: 132, endPoint x: 1180, endPoint y: 338, distance: 879.8
click at [1180, 338] on div "Illinois Licensing Process My progress 50% In progress Everything To do tasks 4…" at bounding box center [604, 281] width 1208 height 520
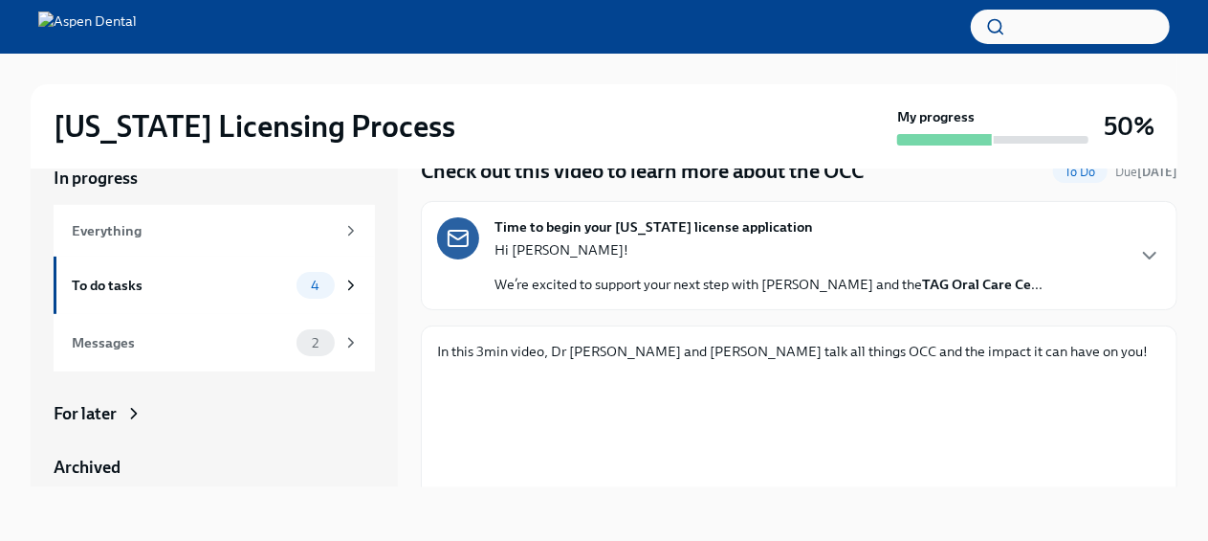
scroll to position [0, 0]
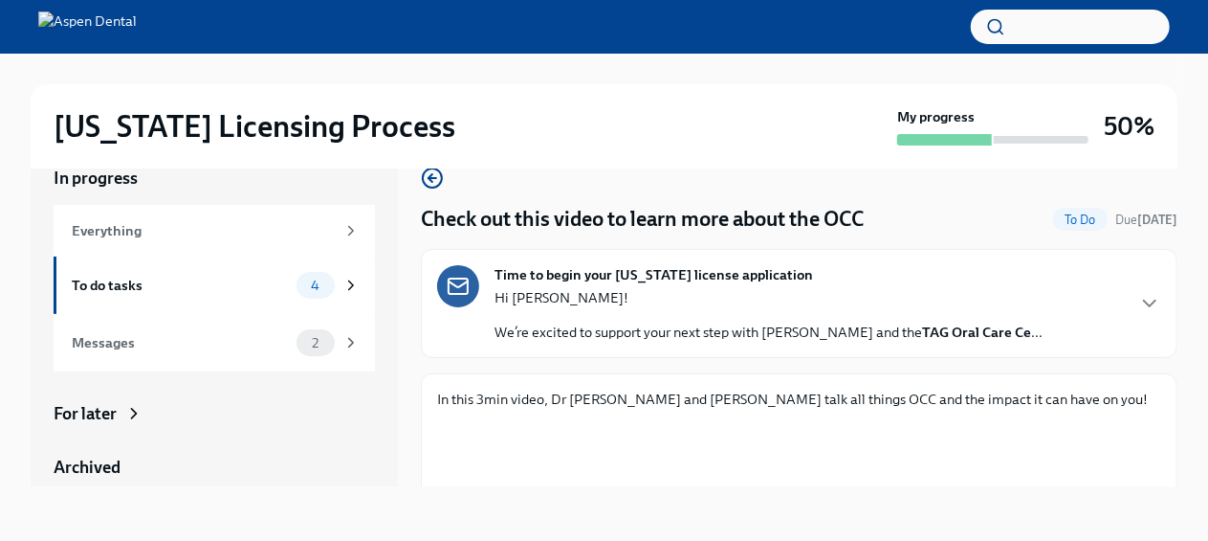
click at [1076, 312] on div "Time to begin your Illinois license application Hi Dr. Afridi! We’re excited to…" at bounding box center [799, 303] width 724 height 77
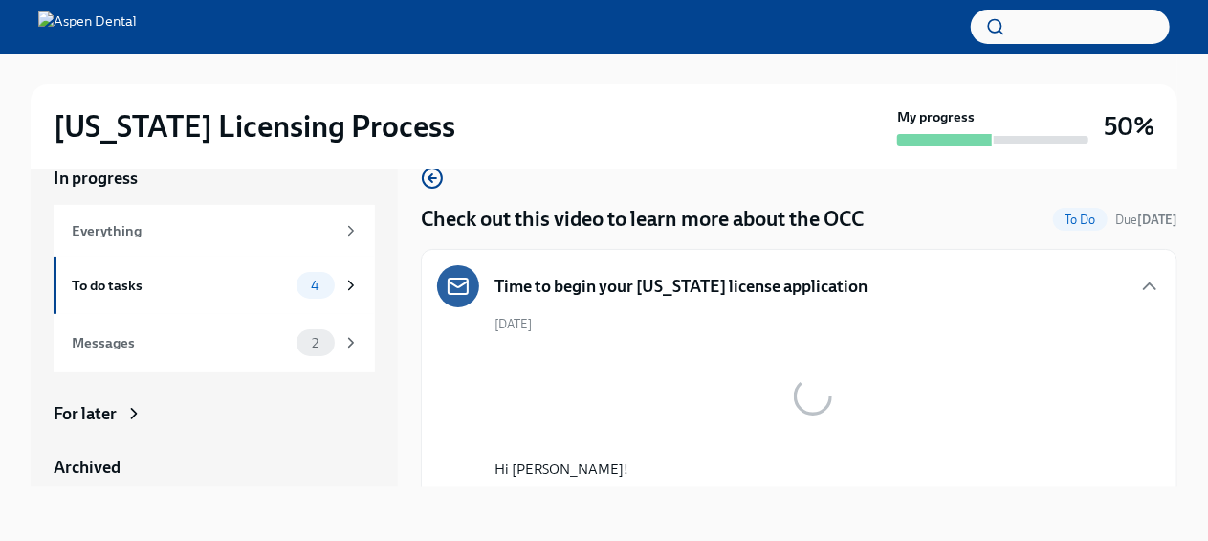
click at [1085, 301] on div "Time to begin your [US_STATE] license application" at bounding box center [799, 286] width 724 height 42
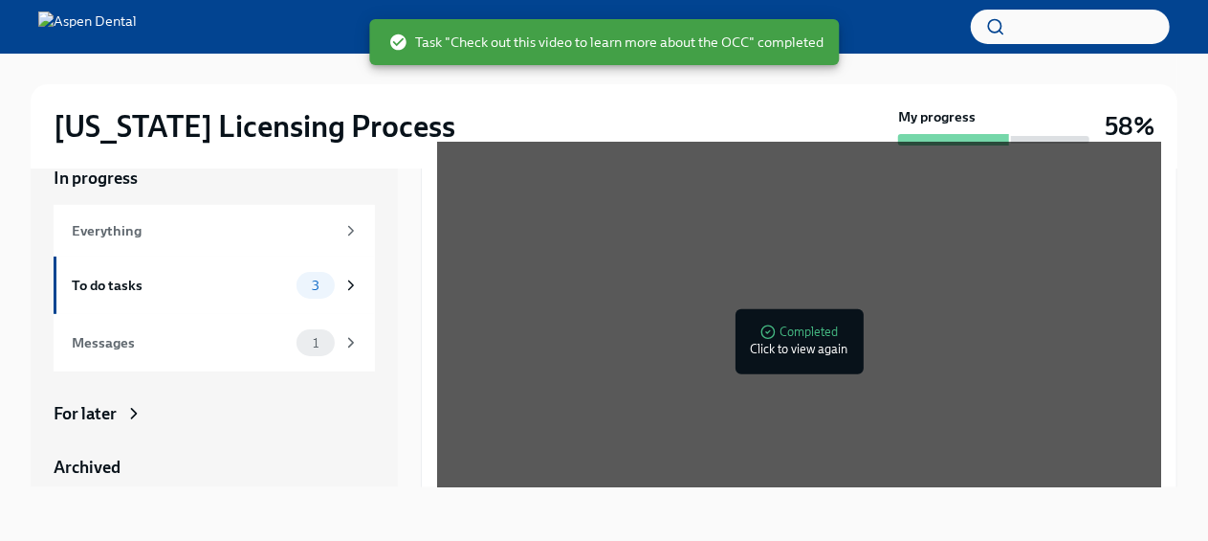
scroll to position [1098, 0]
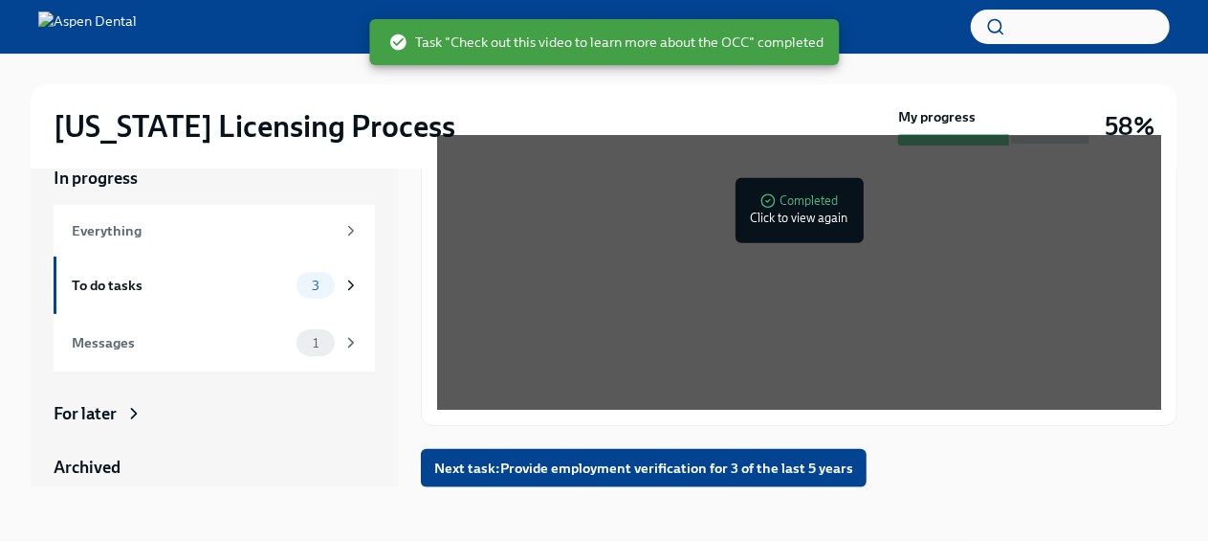
click at [637, 490] on div "In progress Everything To do tasks 3 Messages 1 For later Archived Completed ta…" at bounding box center [604, 327] width 1147 height 382
click at [665, 472] on span "Next task : Provide employment verification for 3 of the last 5 years" at bounding box center [643, 467] width 419 height 19
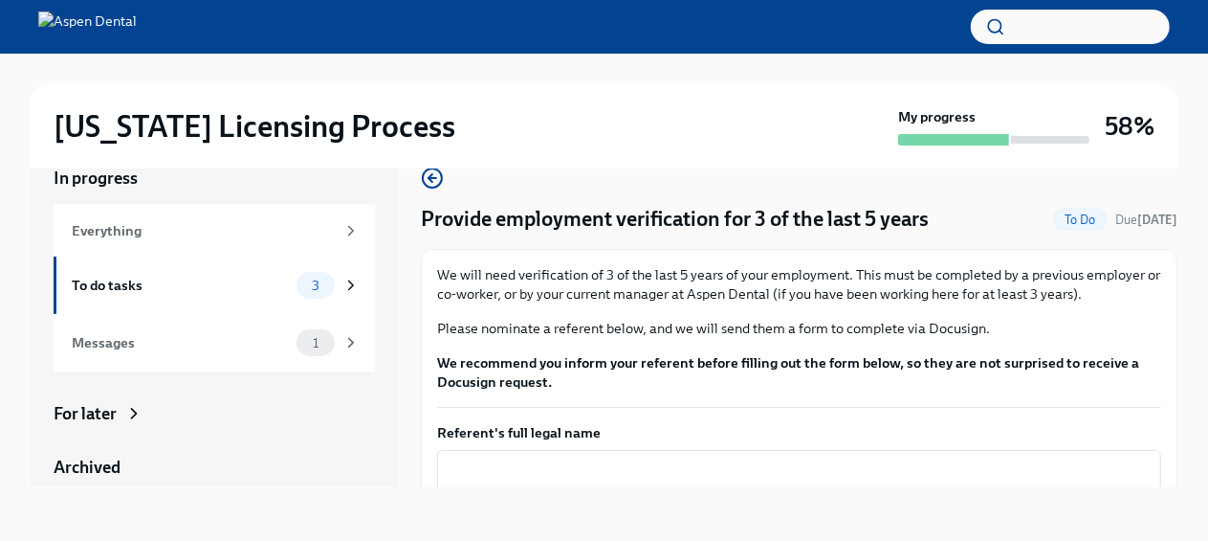
scroll to position [272, 0]
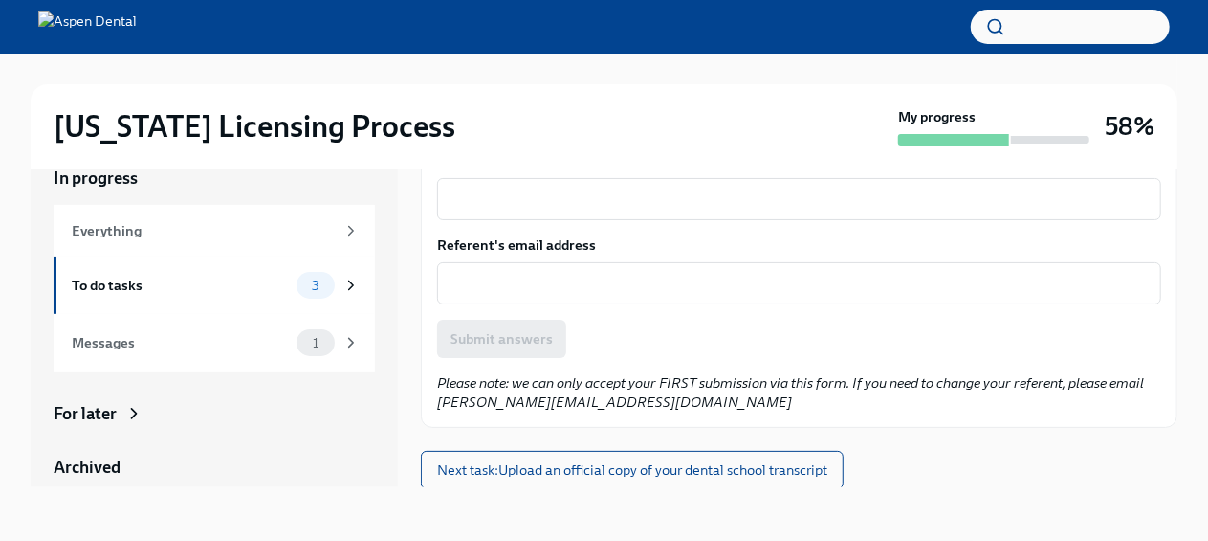
click at [612, 470] on span "Next task : Upload an official copy of your dental school transcript" at bounding box center [632, 469] width 390 height 19
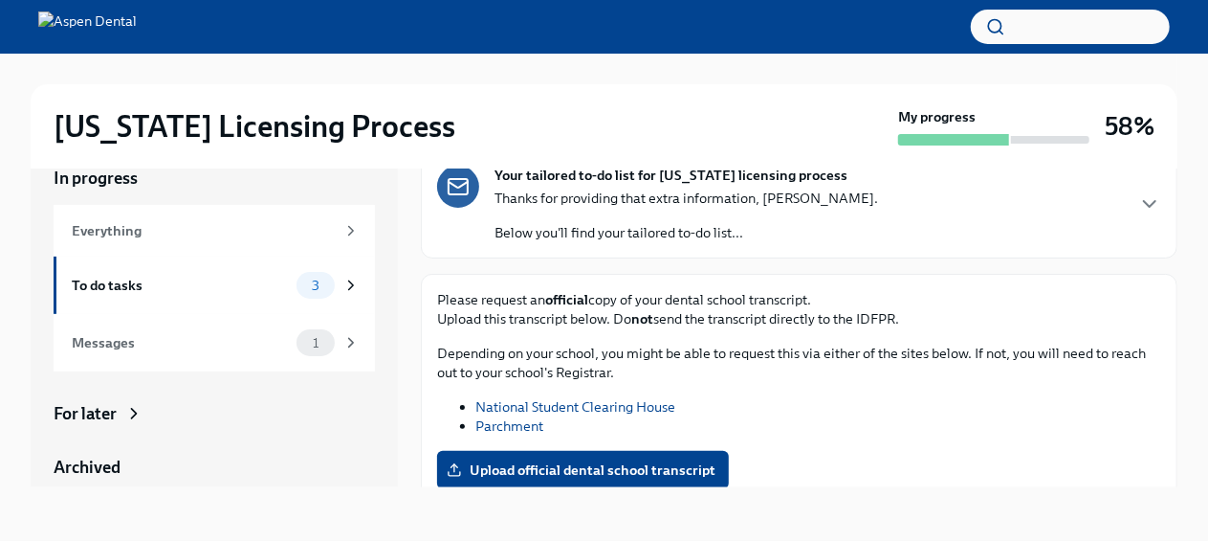
scroll to position [176, 0]
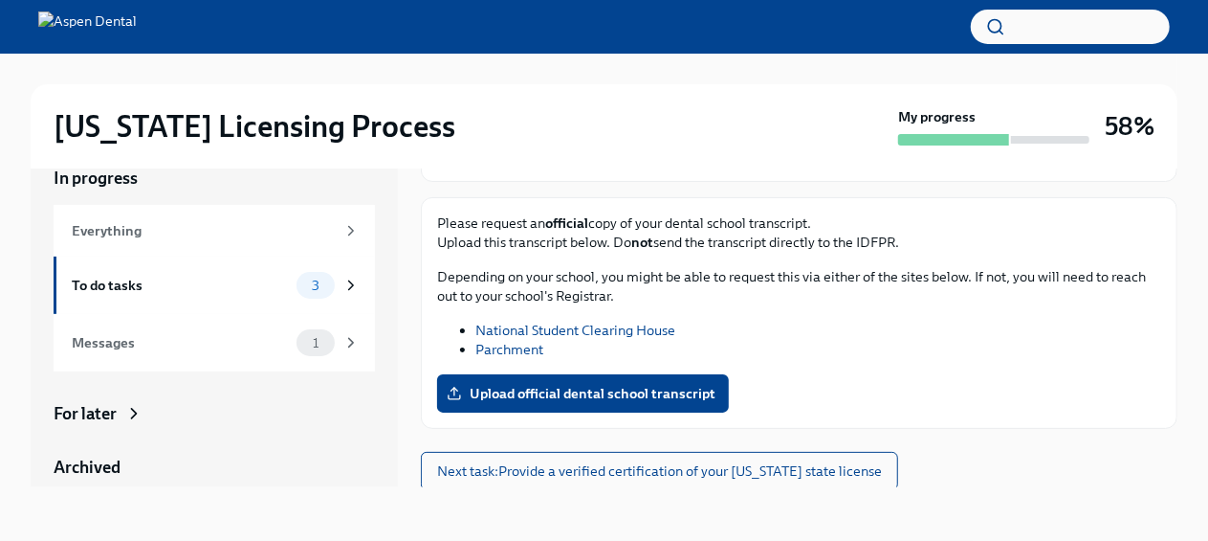
click at [675, 471] on span "Next task : Provide a verified certification of your North Carolina state licen…" at bounding box center [659, 470] width 445 height 19
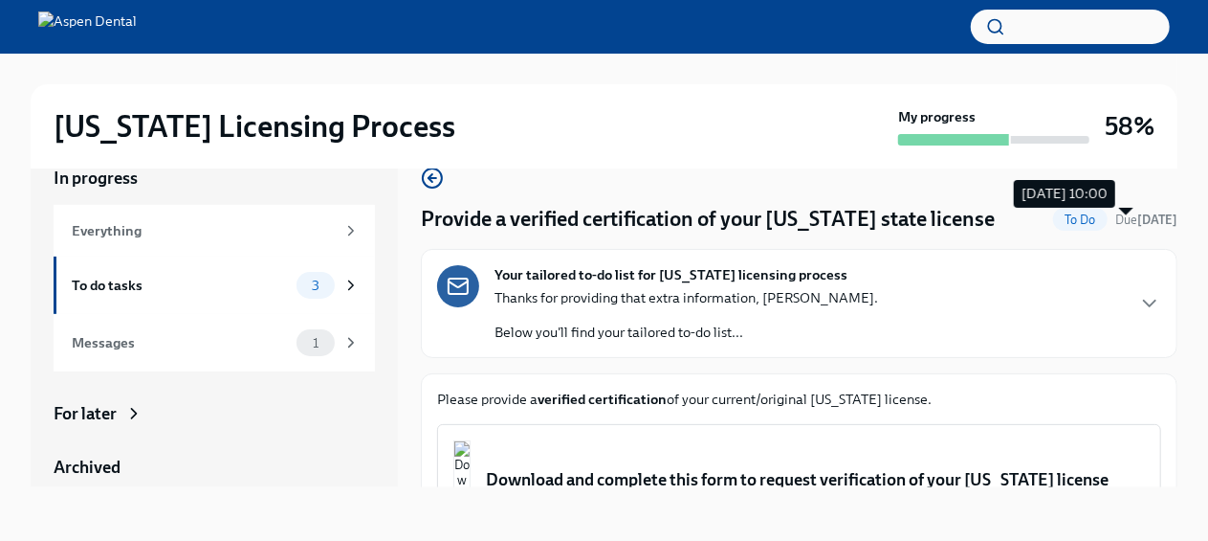
drag, startPoint x: 1159, startPoint y: 220, endPoint x: 1156, endPoint y: 248, distance: 27.9
click at [1156, 229] on span "Due in 8 days" at bounding box center [1147, 220] width 62 height 18
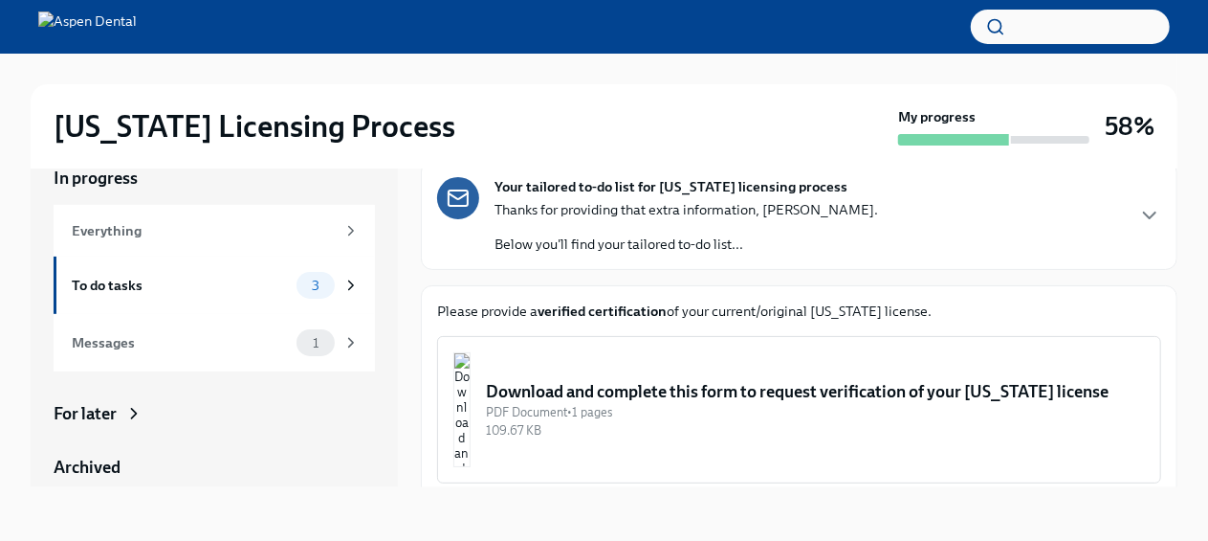
scroll to position [442, 0]
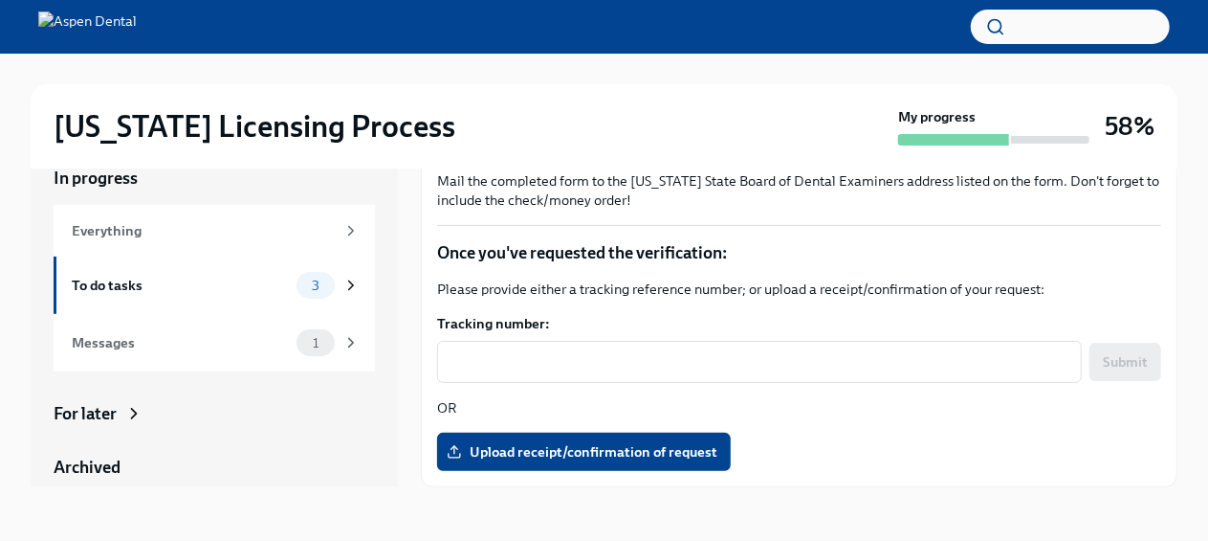
click at [572, 438] on label "Upload receipt/confirmation of request" at bounding box center [584, 451] width 294 height 38
click at [0, 0] on input "Upload receipt/confirmation of request" at bounding box center [0, 0] width 0 height 0
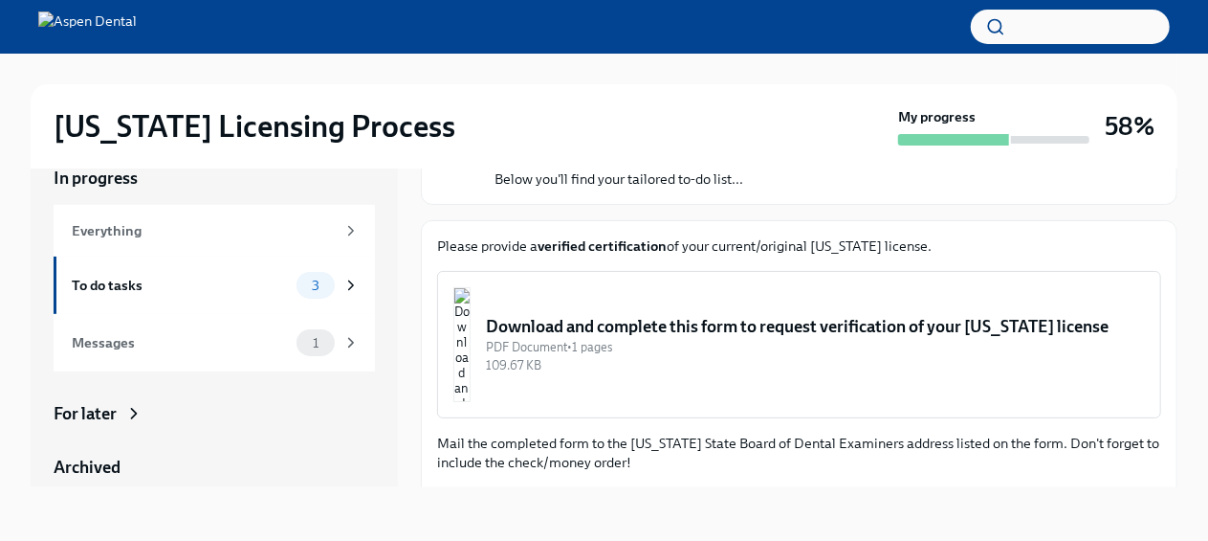
scroll to position [121, 0]
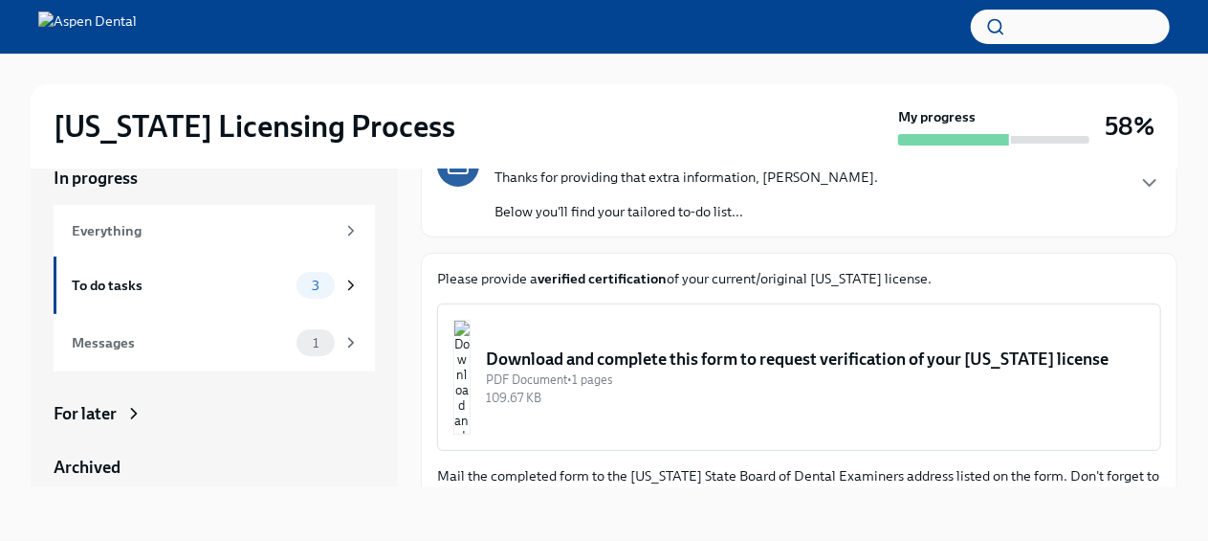
click at [281, 326] on div "Messages 1" at bounding box center [214, 342] width 321 height 57
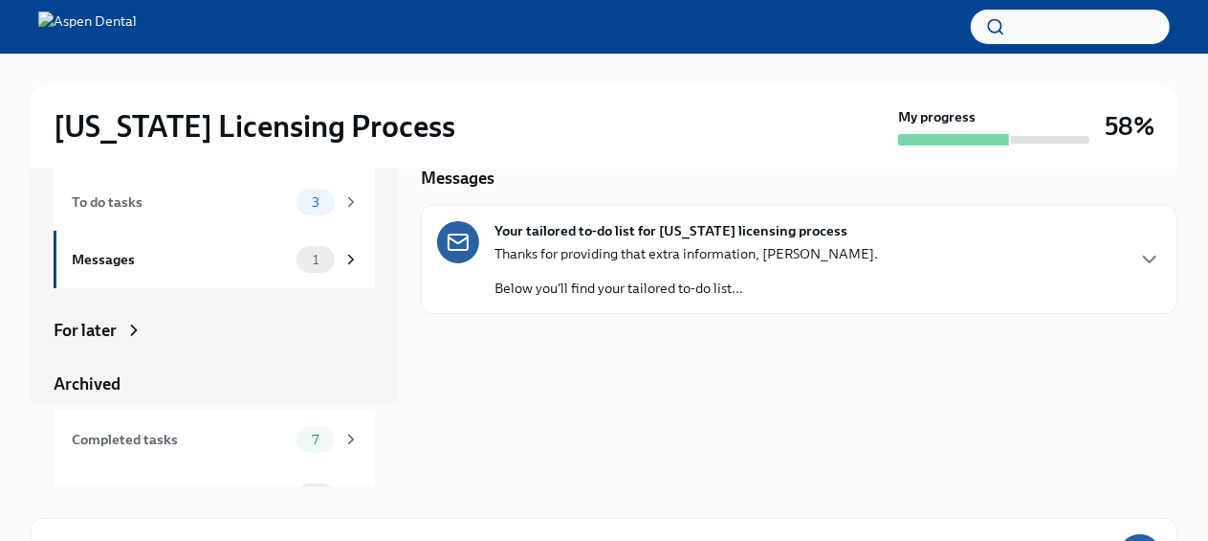
scroll to position [121, 0]
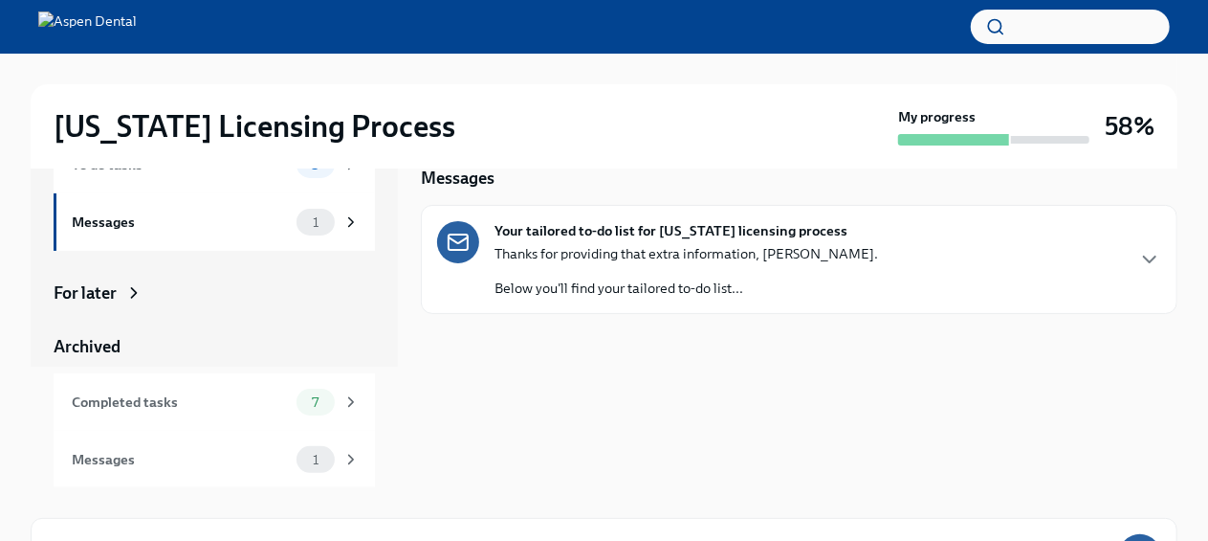
click at [260, 410] on div "Completed tasks" at bounding box center [180, 401] width 217 height 21
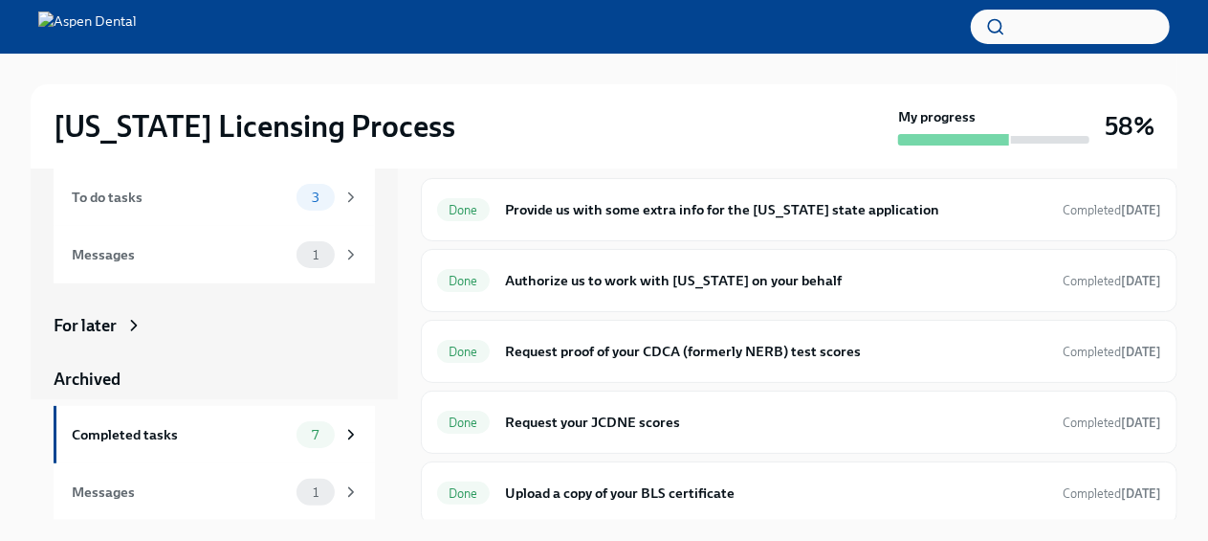
click at [297, 194] on div "3" at bounding box center [316, 197] width 38 height 27
